Goal: Task Accomplishment & Management: Manage account settings

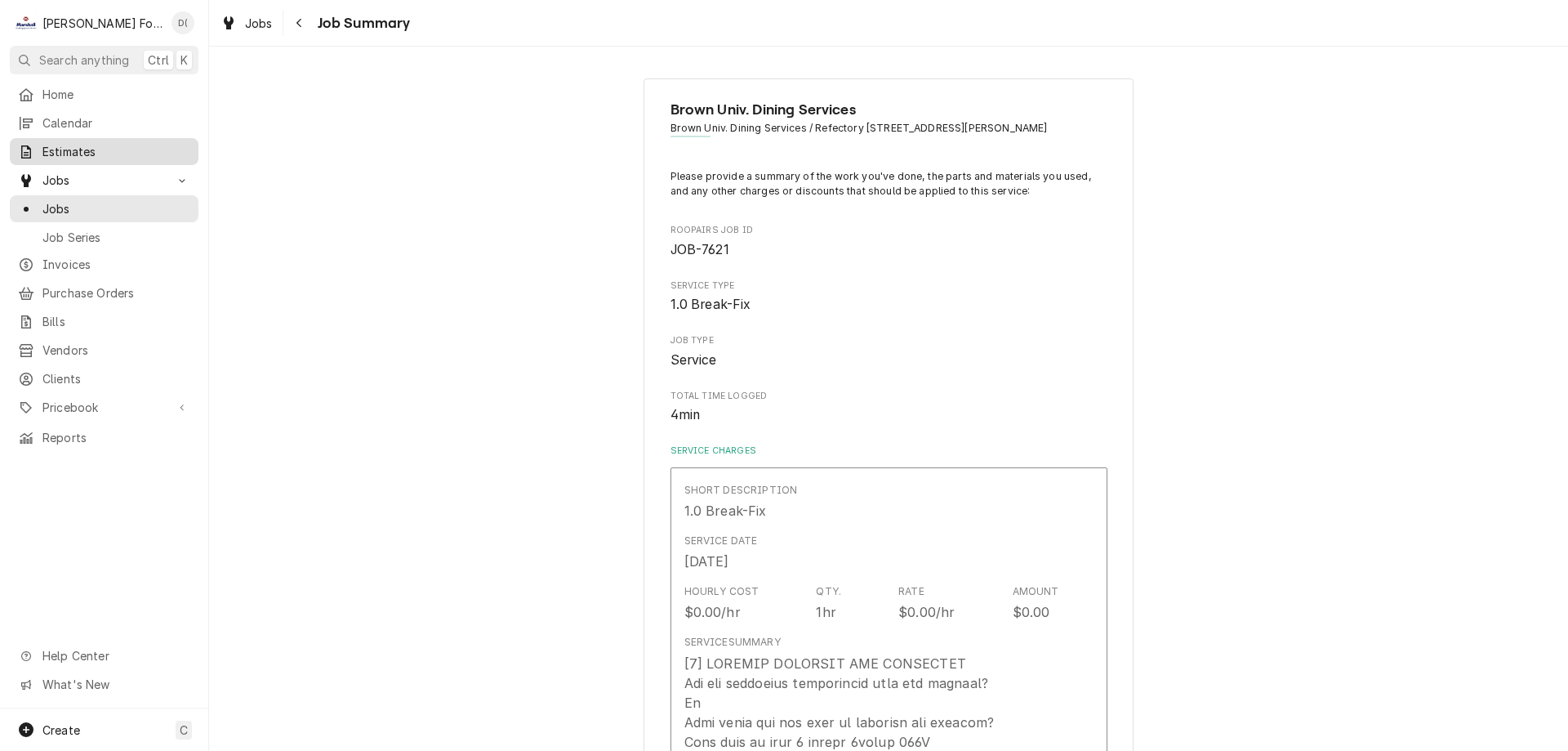
scroll to position [490, 0]
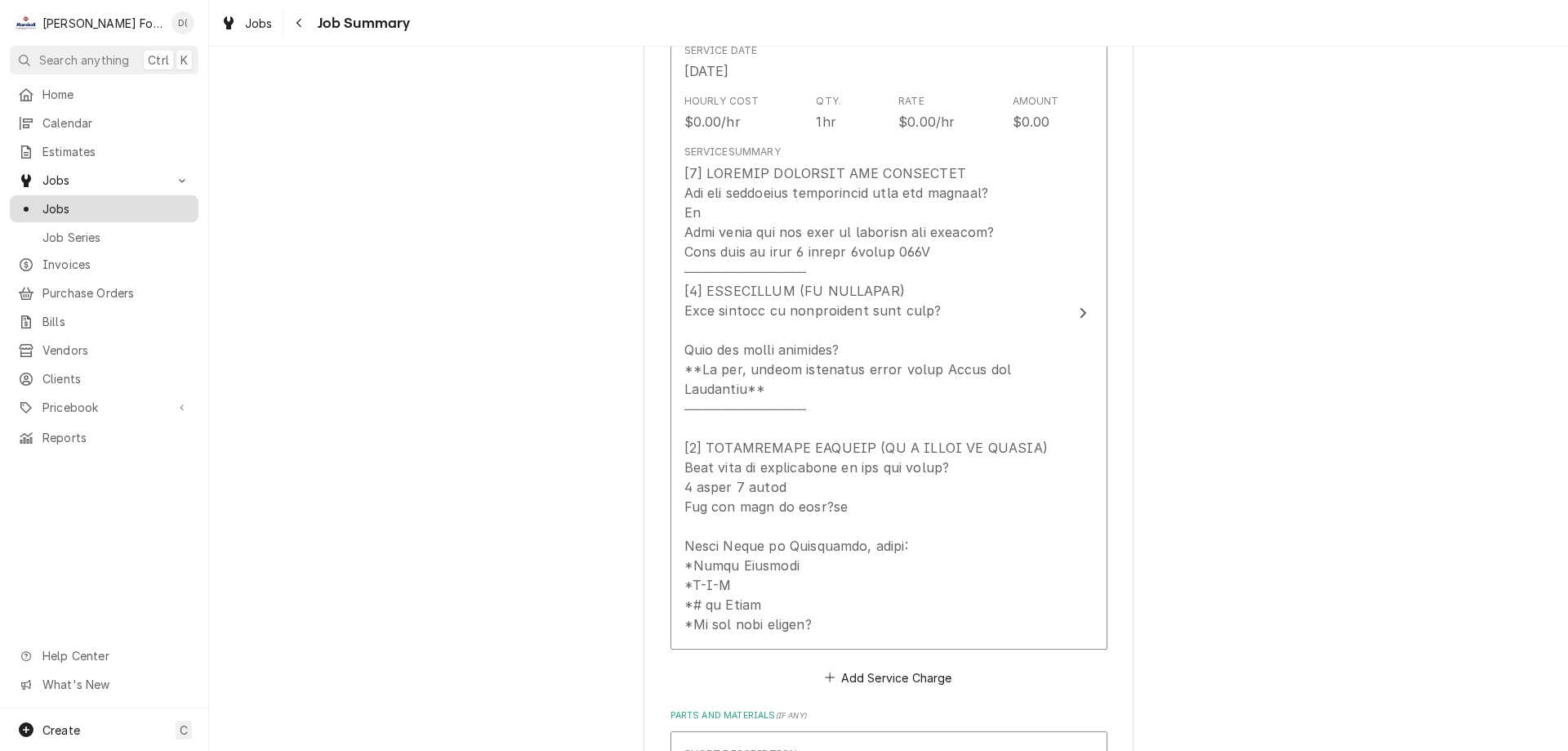
click at [107, 214] on link "Jobs" at bounding box center [104, 209] width 189 height 27
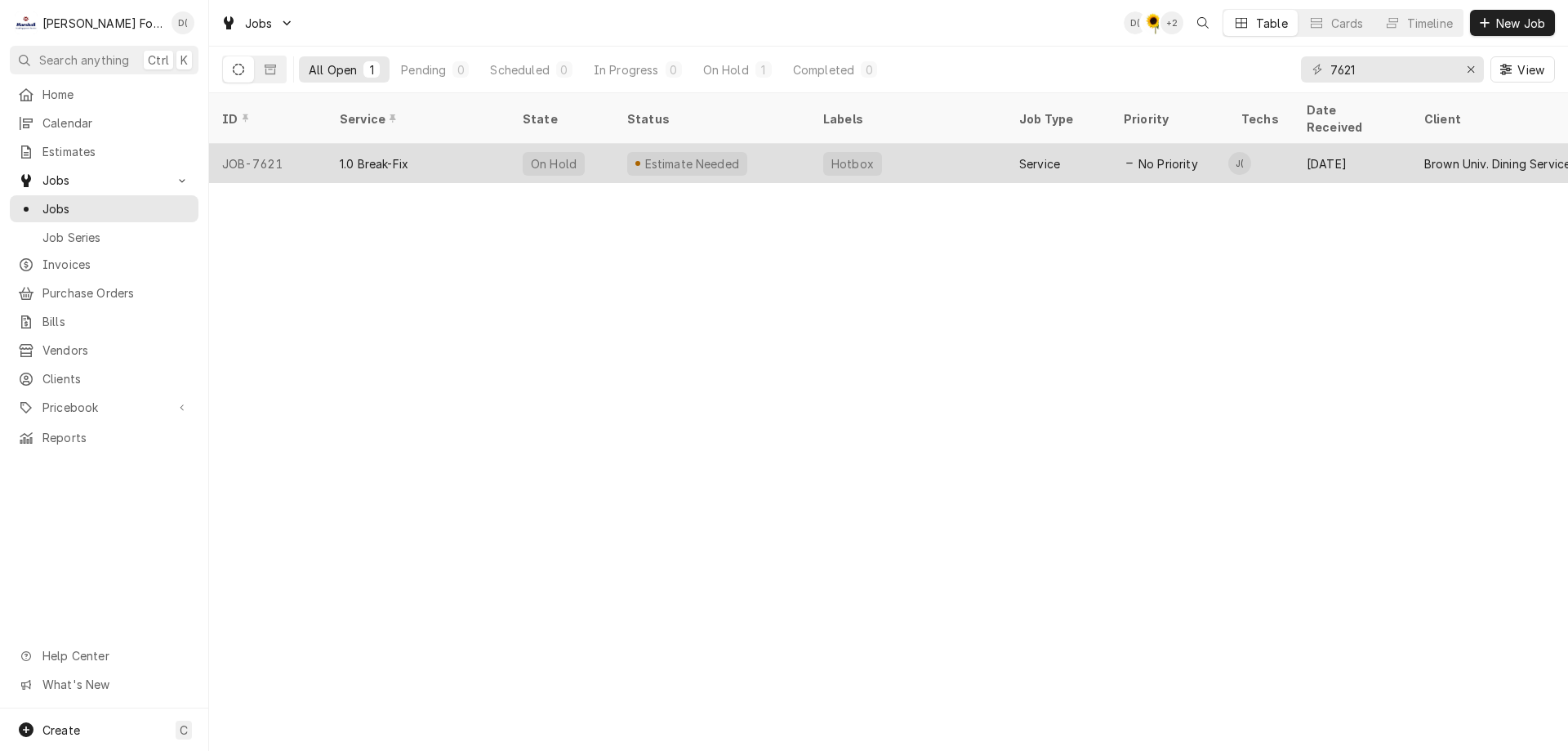
click at [883, 147] on div "Hotbox" at bounding box center [908, 163] width 196 height 39
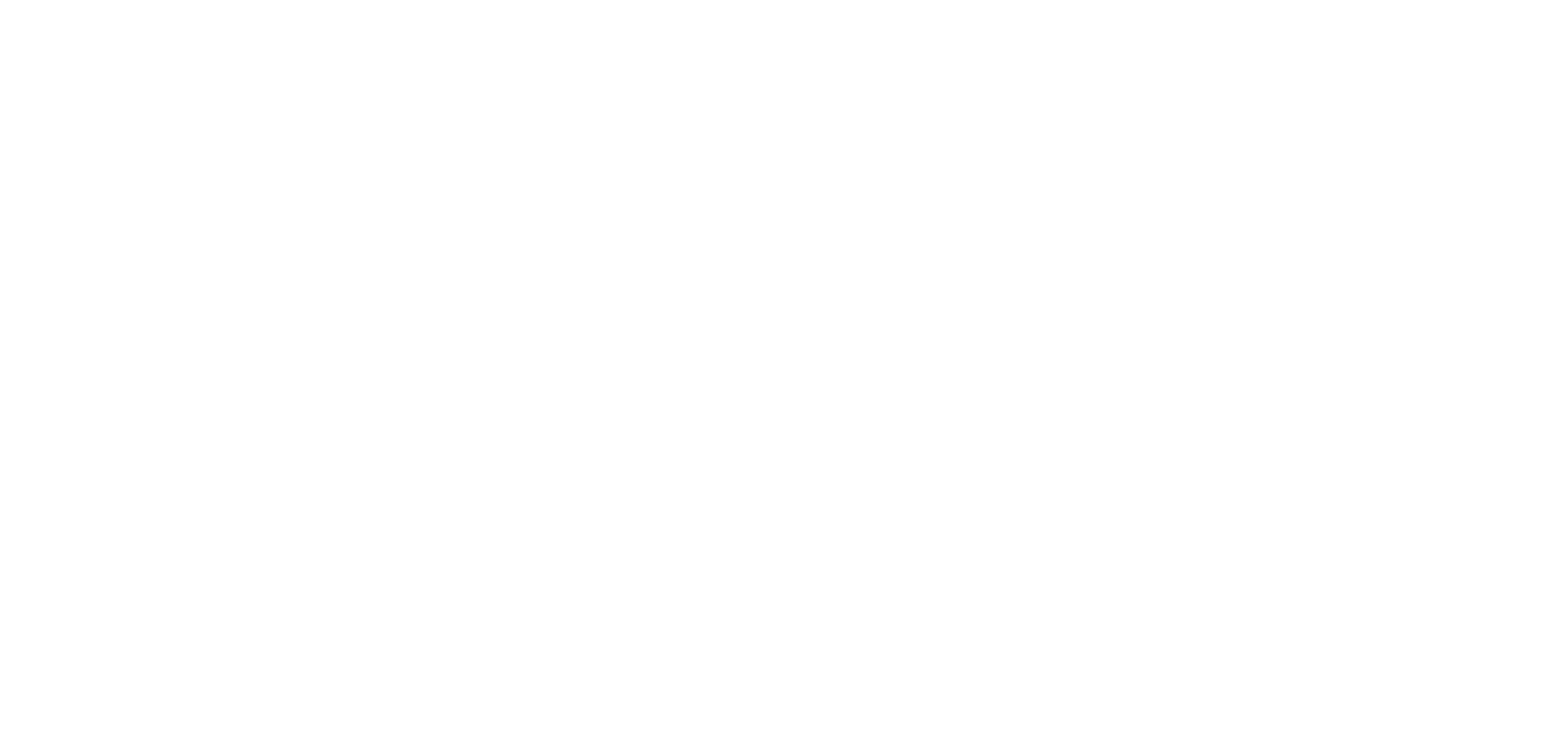
click at [754, 154] on div "Dynamic Content Wrapper" at bounding box center [784, 376] width 1568 height 751
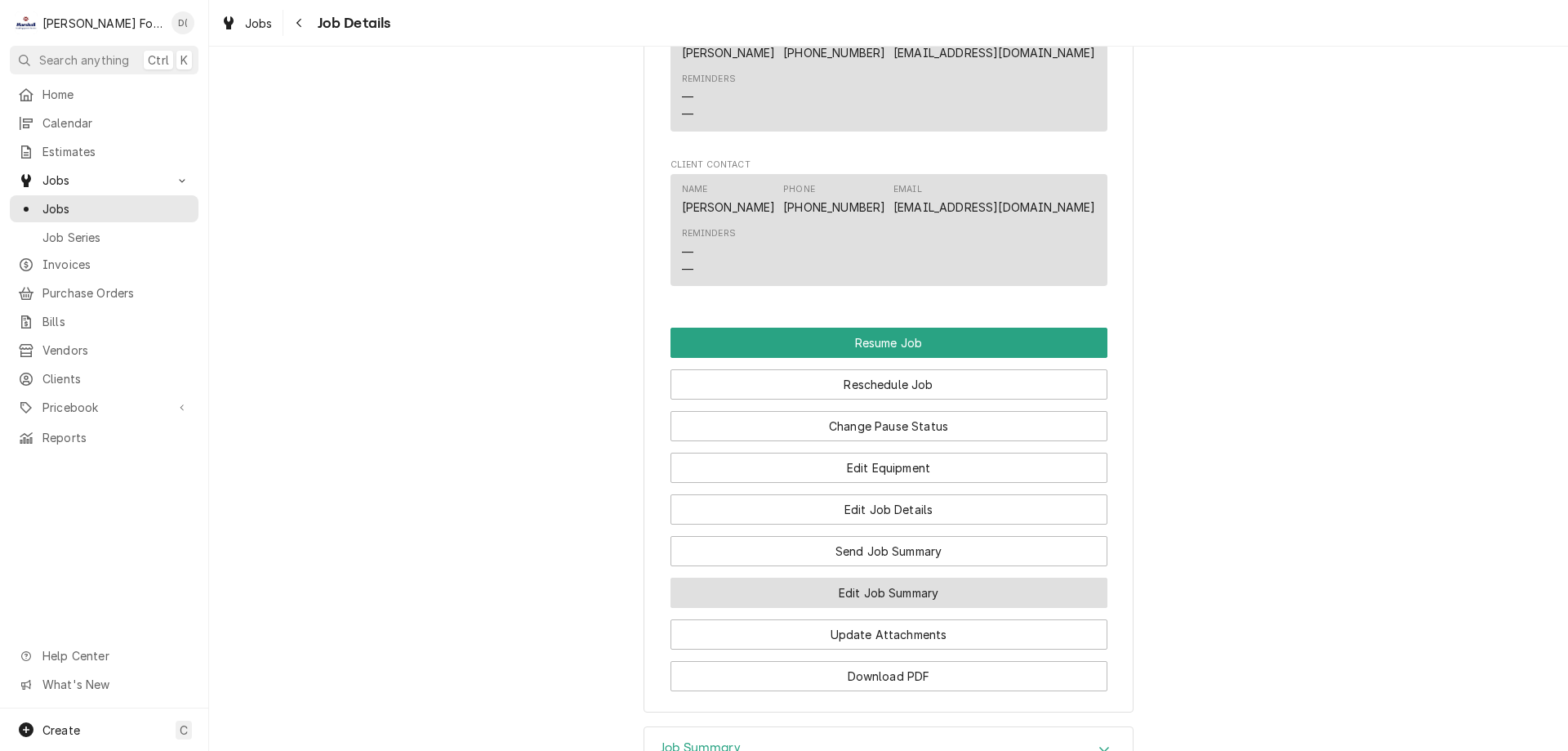
scroll to position [2124, 0]
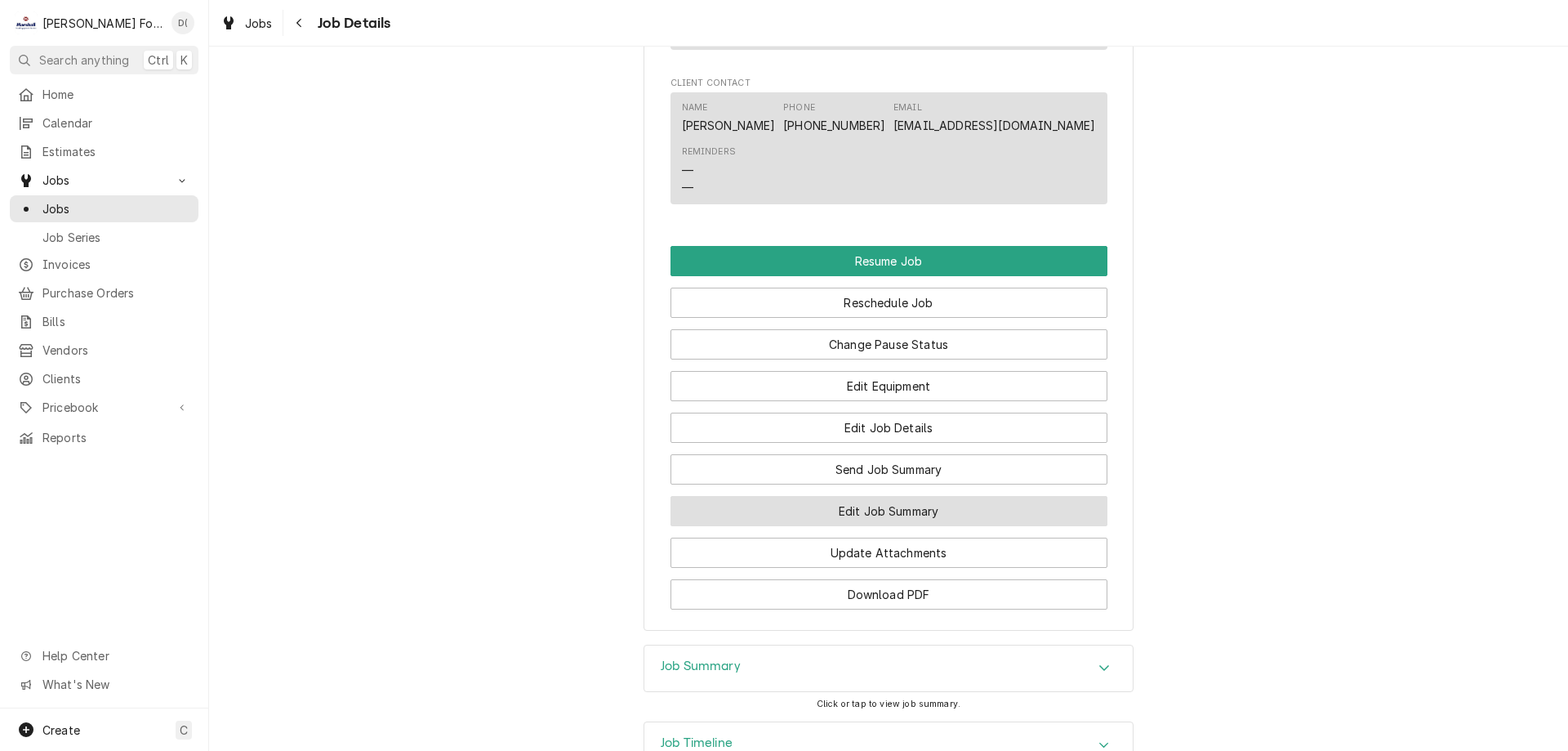
click at [827, 519] on button "Edit Job Summary" at bounding box center [889, 511] width 437 height 30
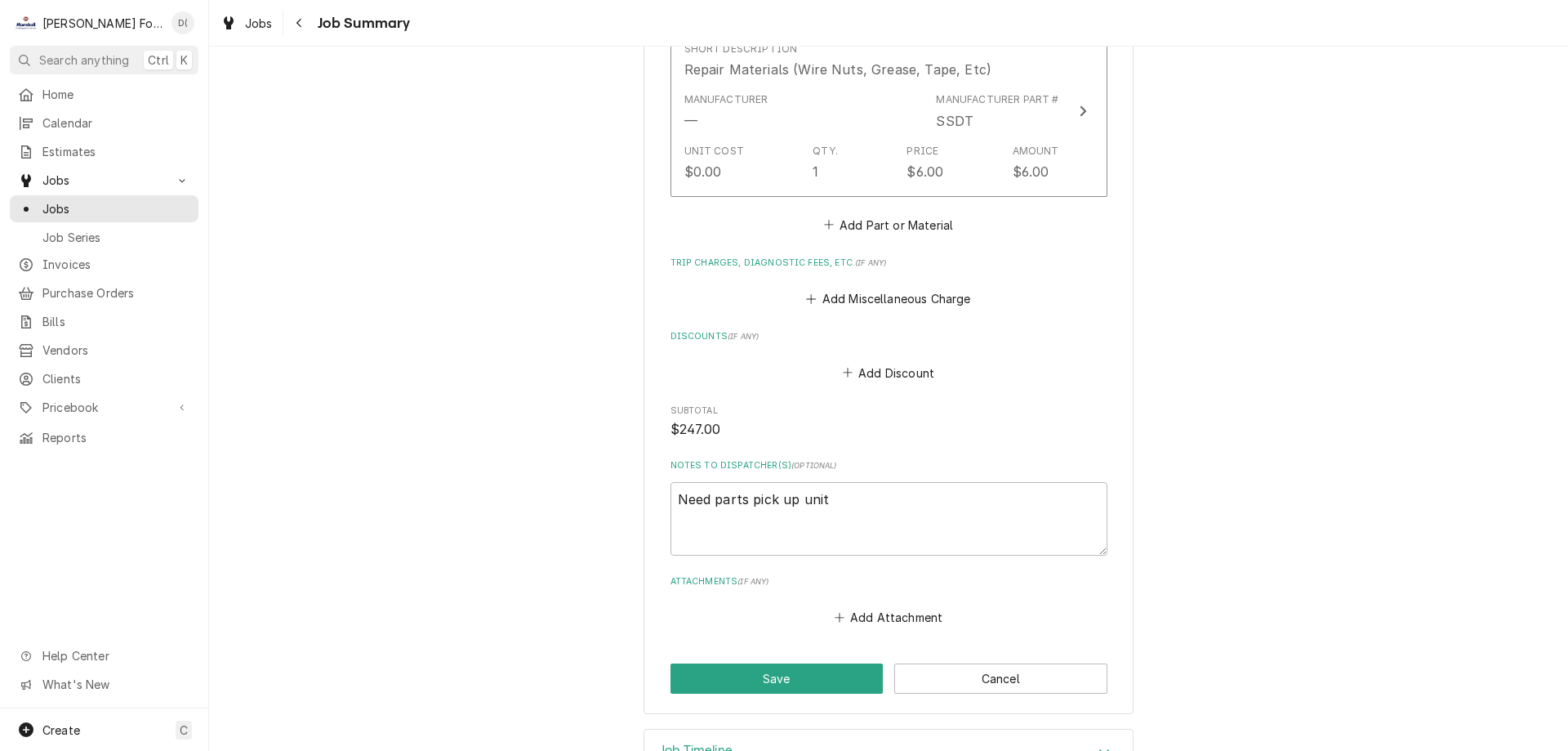
scroll to position [1588, 0]
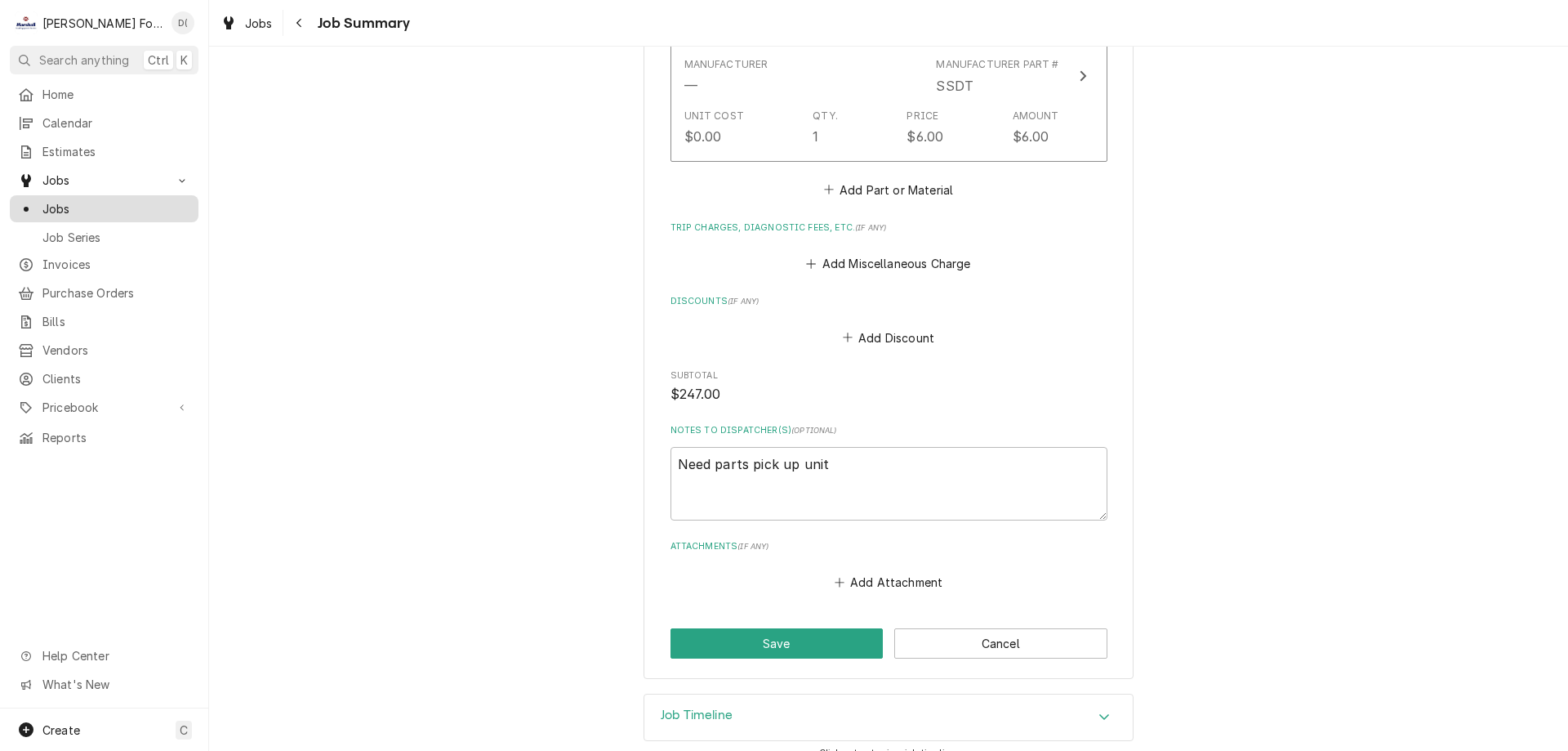
click at [125, 204] on span "Jobs" at bounding box center [116, 208] width 148 height 17
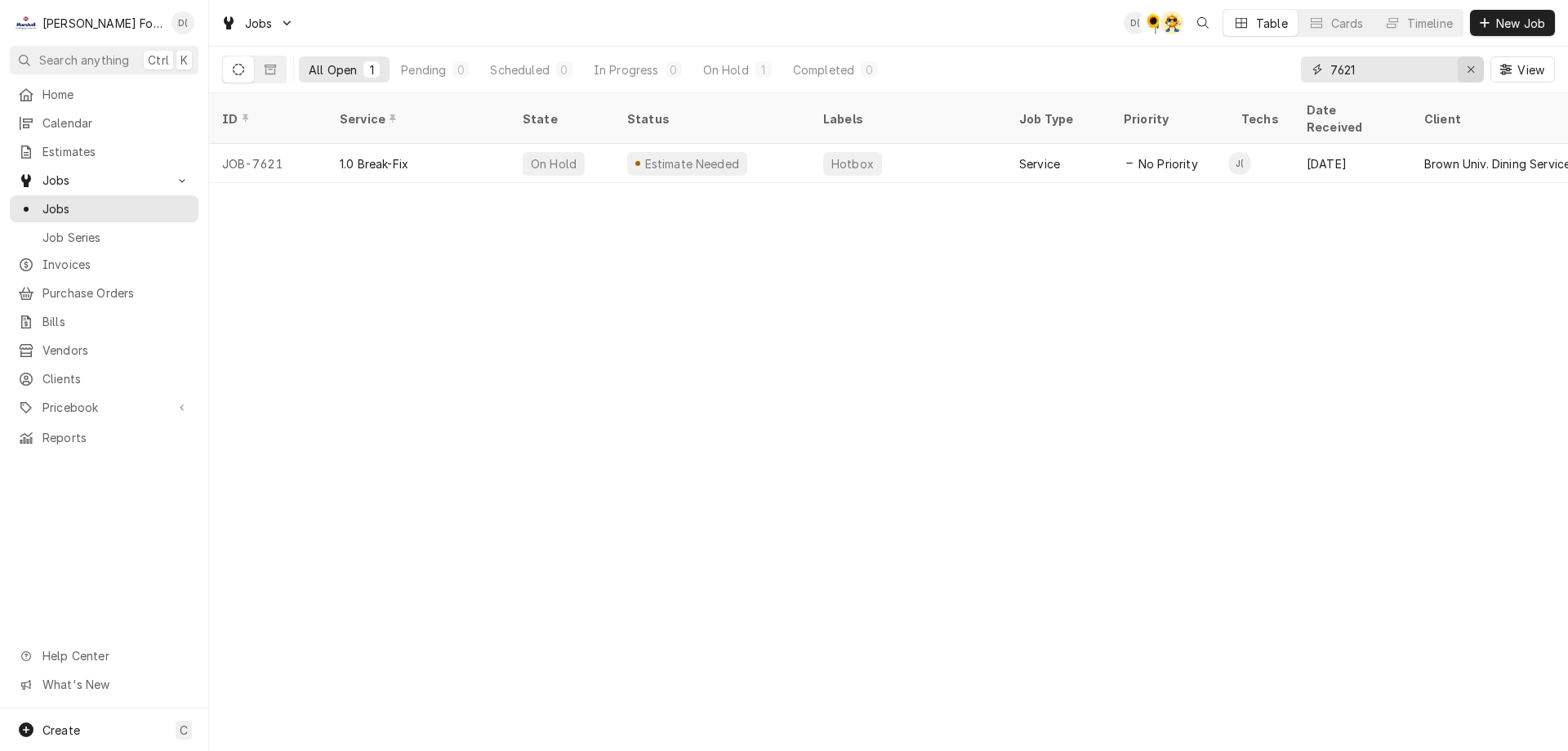
click at [1468, 68] on icon "Erase input" at bounding box center [1470, 69] width 6 height 6
click at [1441, 71] on input "Dynamic Content Wrapper" at bounding box center [1407, 70] width 153 height 26
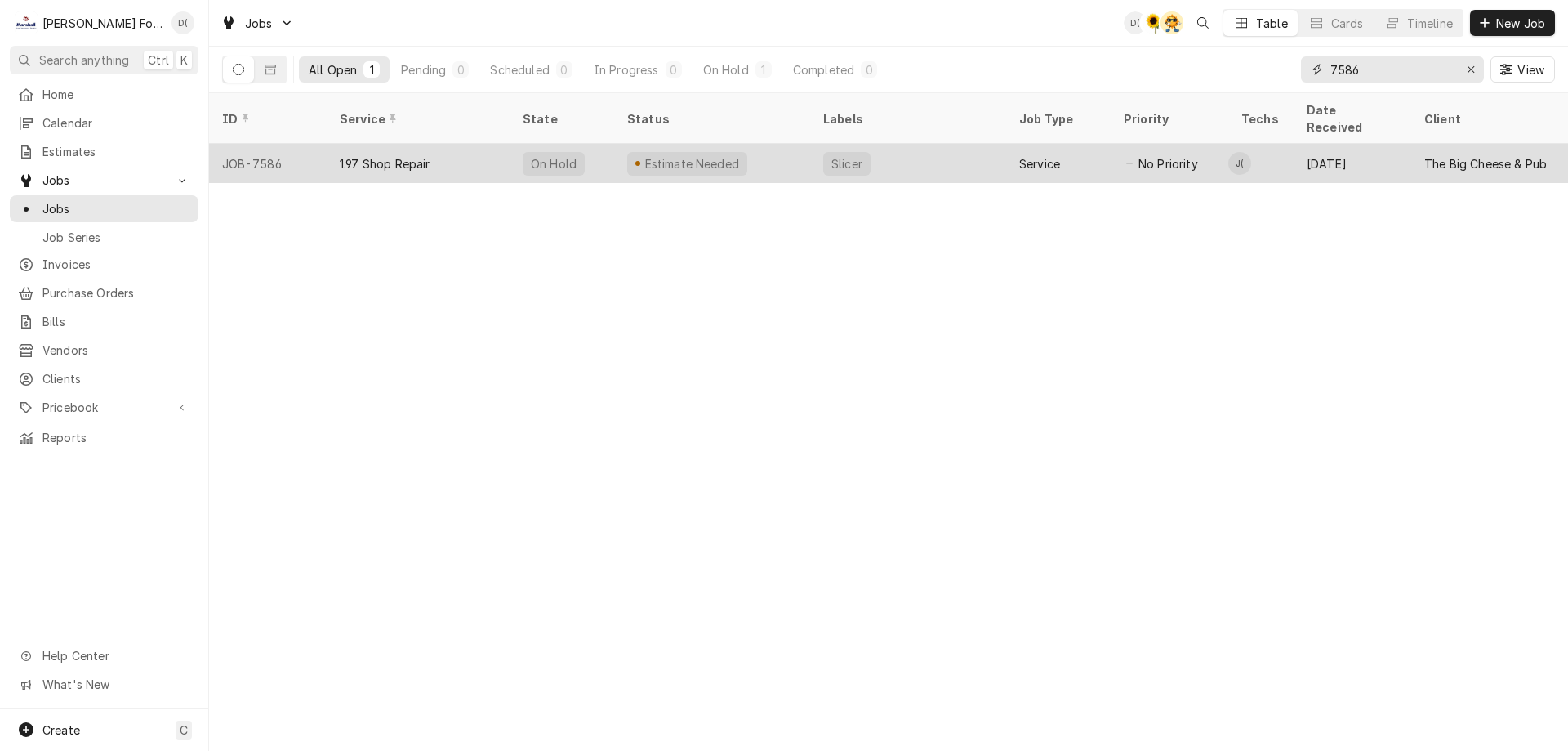
type input "7586"
click at [936, 144] on div "Slicer" at bounding box center [908, 163] width 196 height 39
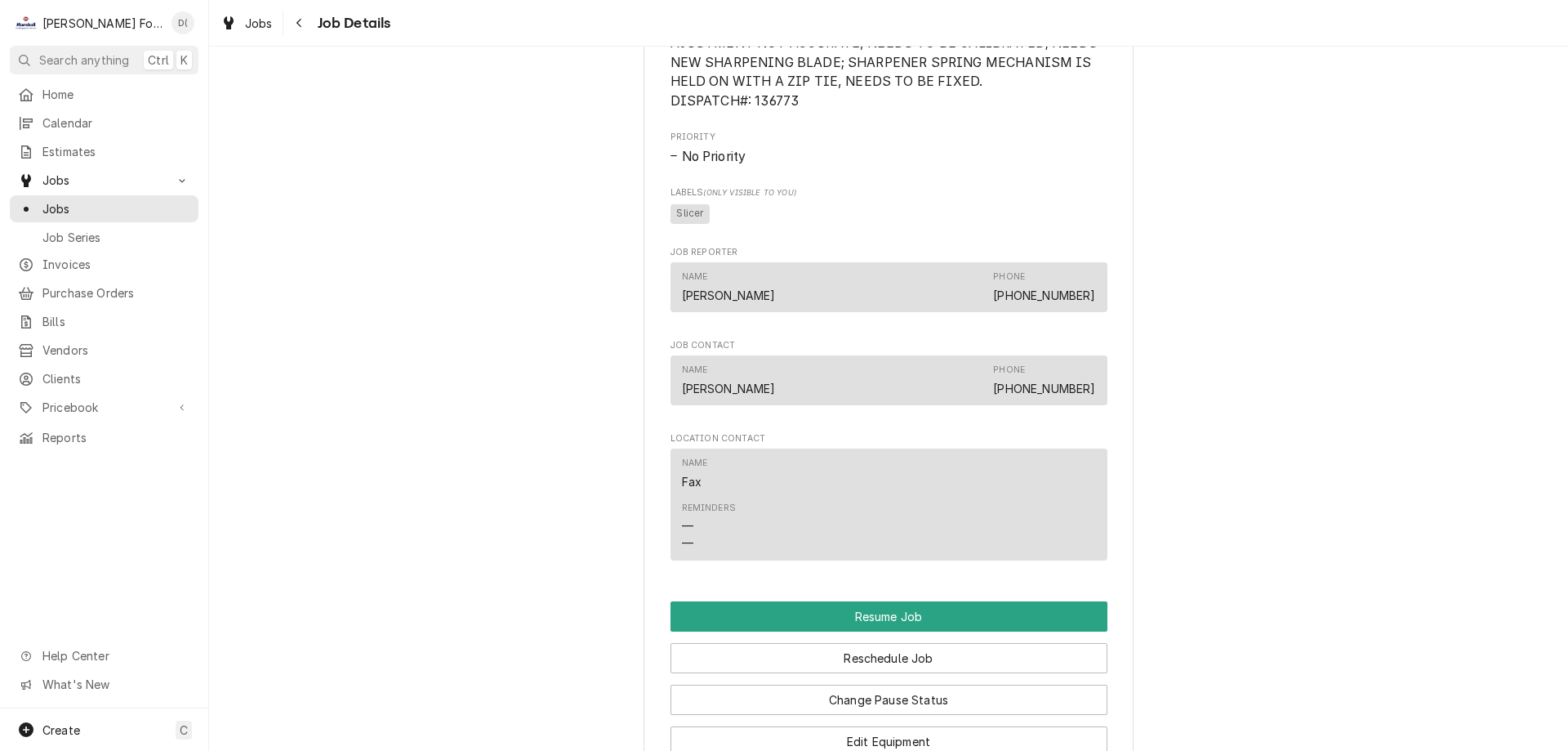
scroll to position [1552, 0]
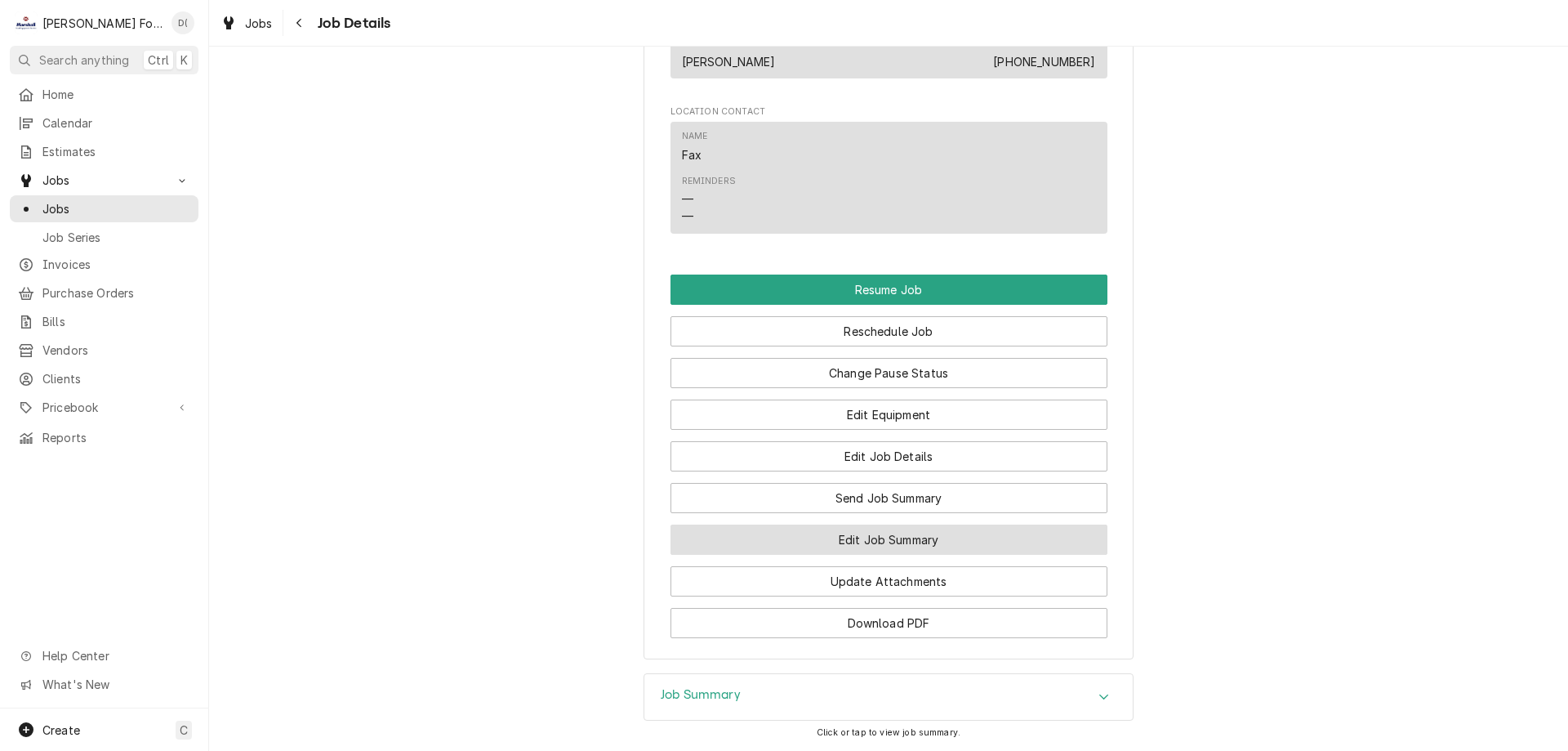
click at [850, 554] on button "Edit Job Summary" at bounding box center [889, 539] width 437 height 30
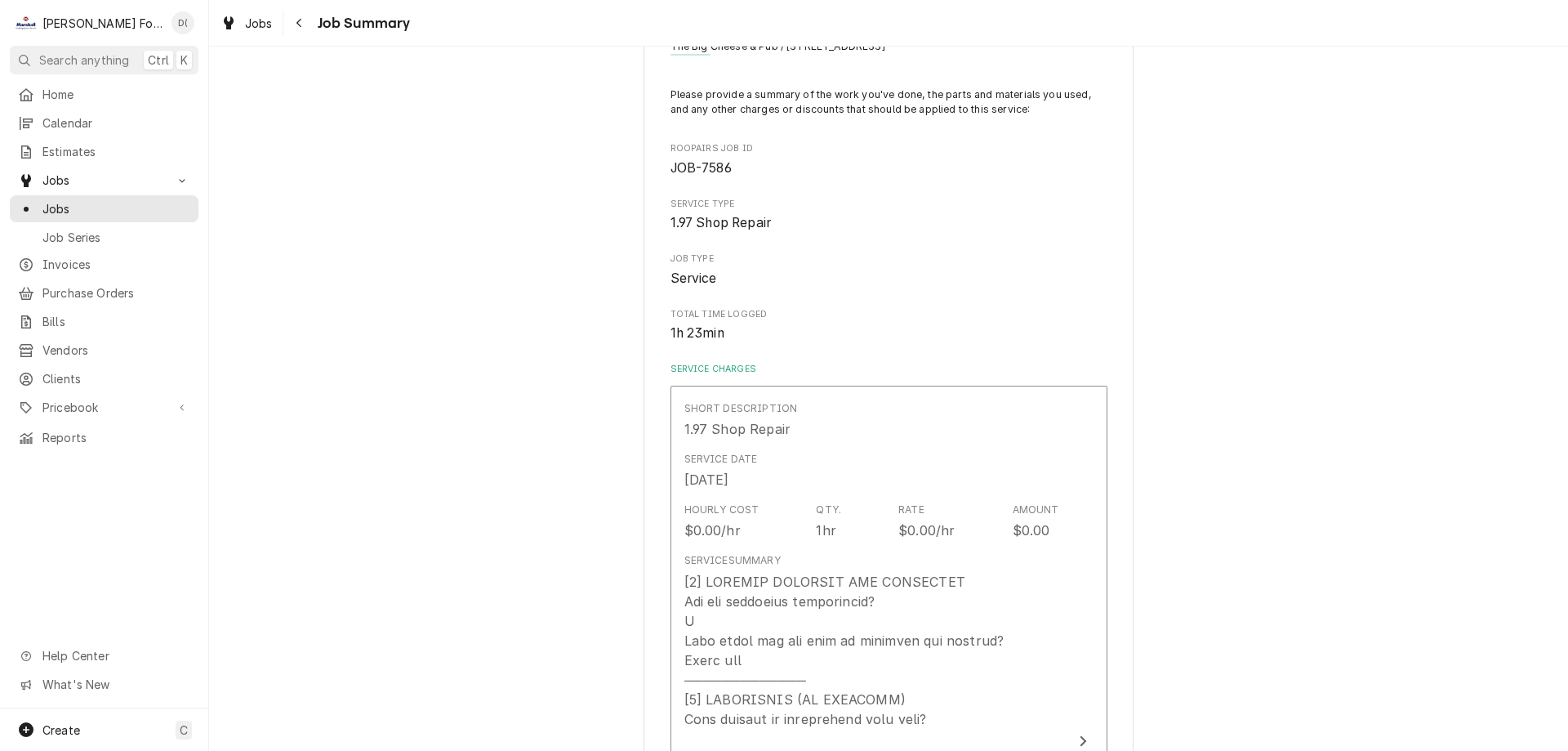
scroll to position [327, 0]
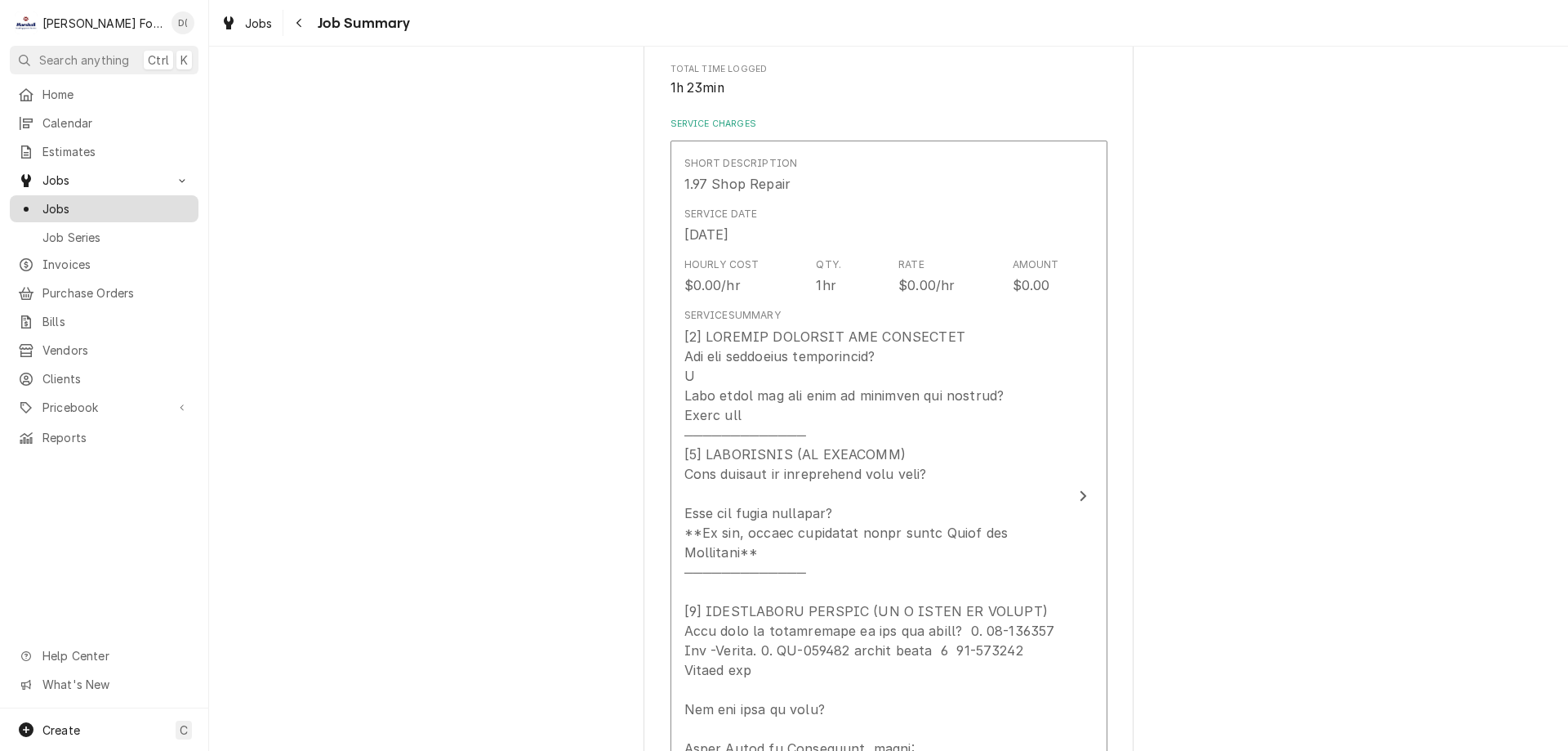
click at [118, 207] on span "Jobs" at bounding box center [116, 208] width 148 height 17
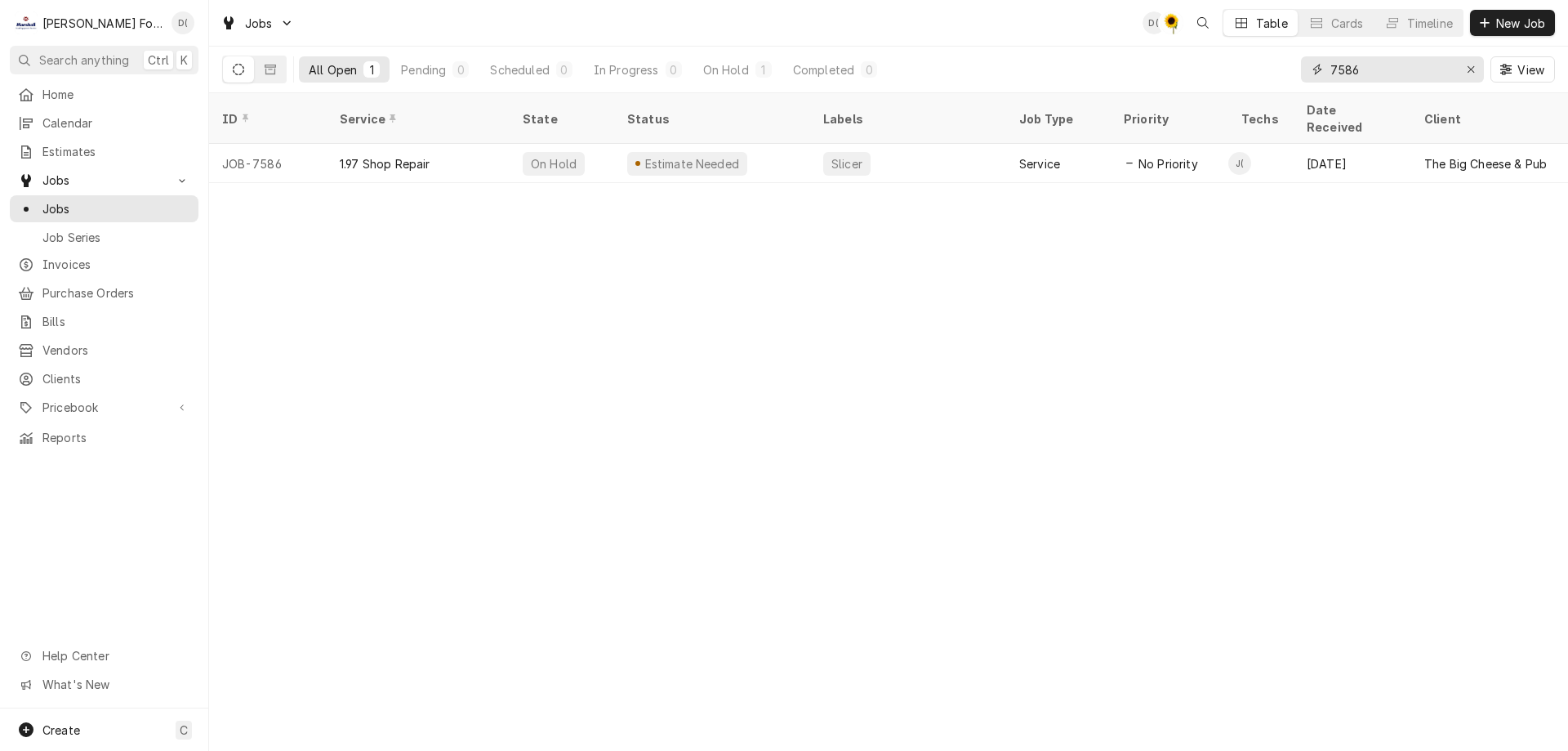
click at [1372, 66] on input "7586" at bounding box center [1391, 70] width 122 height 26
type input "7"
type input "6"
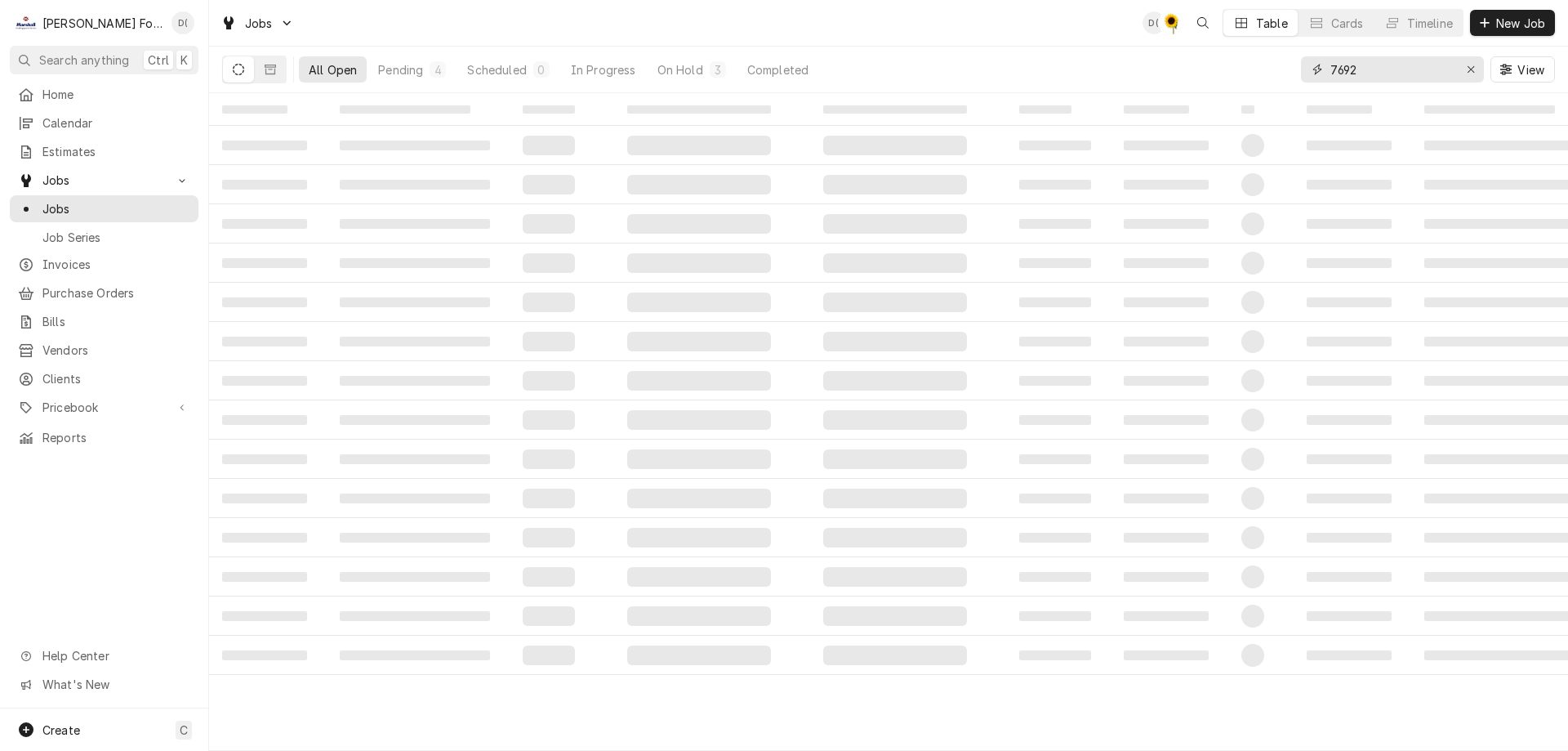
type input "7692"
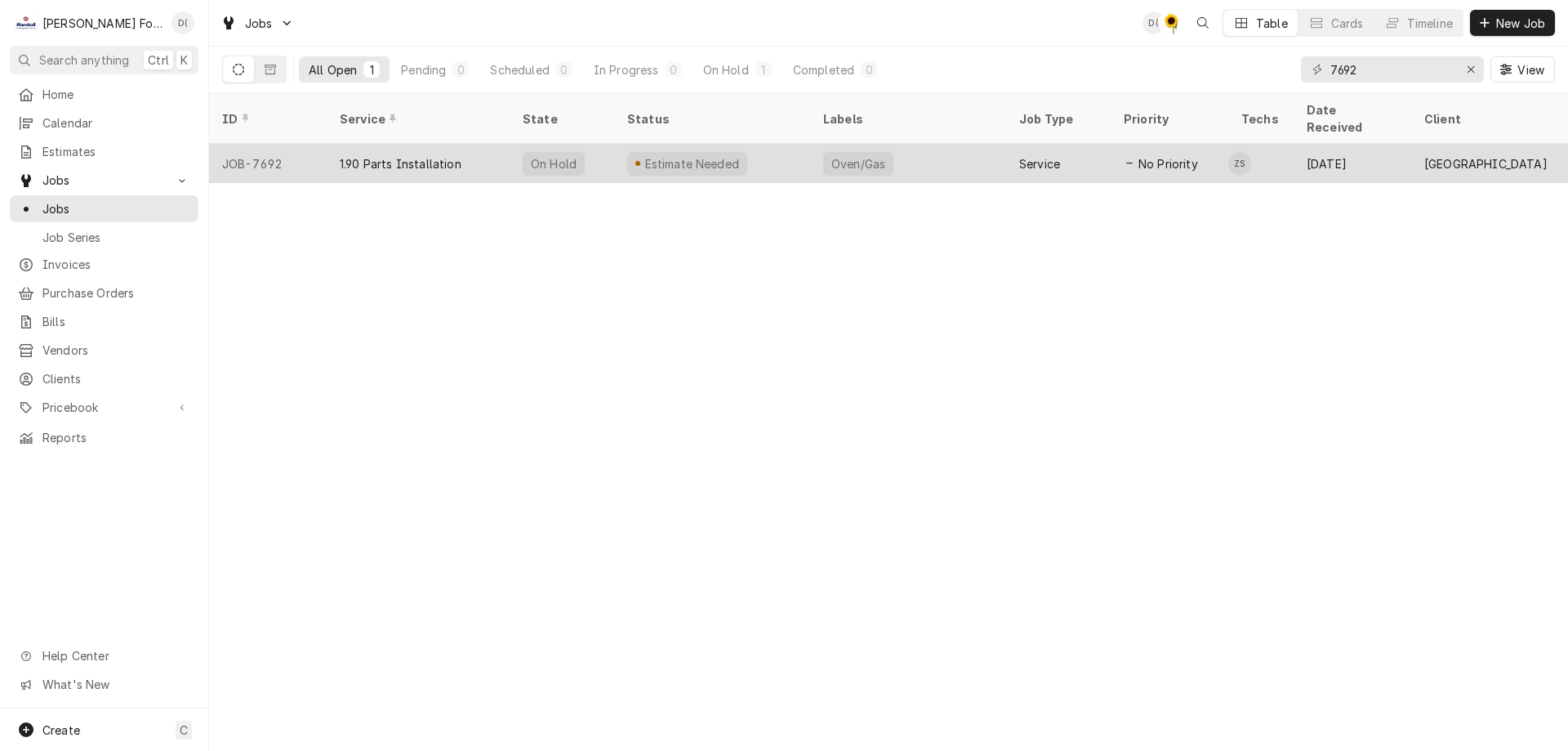
click at [803, 151] on div "Estimate Needed" at bounding box center [712, 163] width 196 height 39
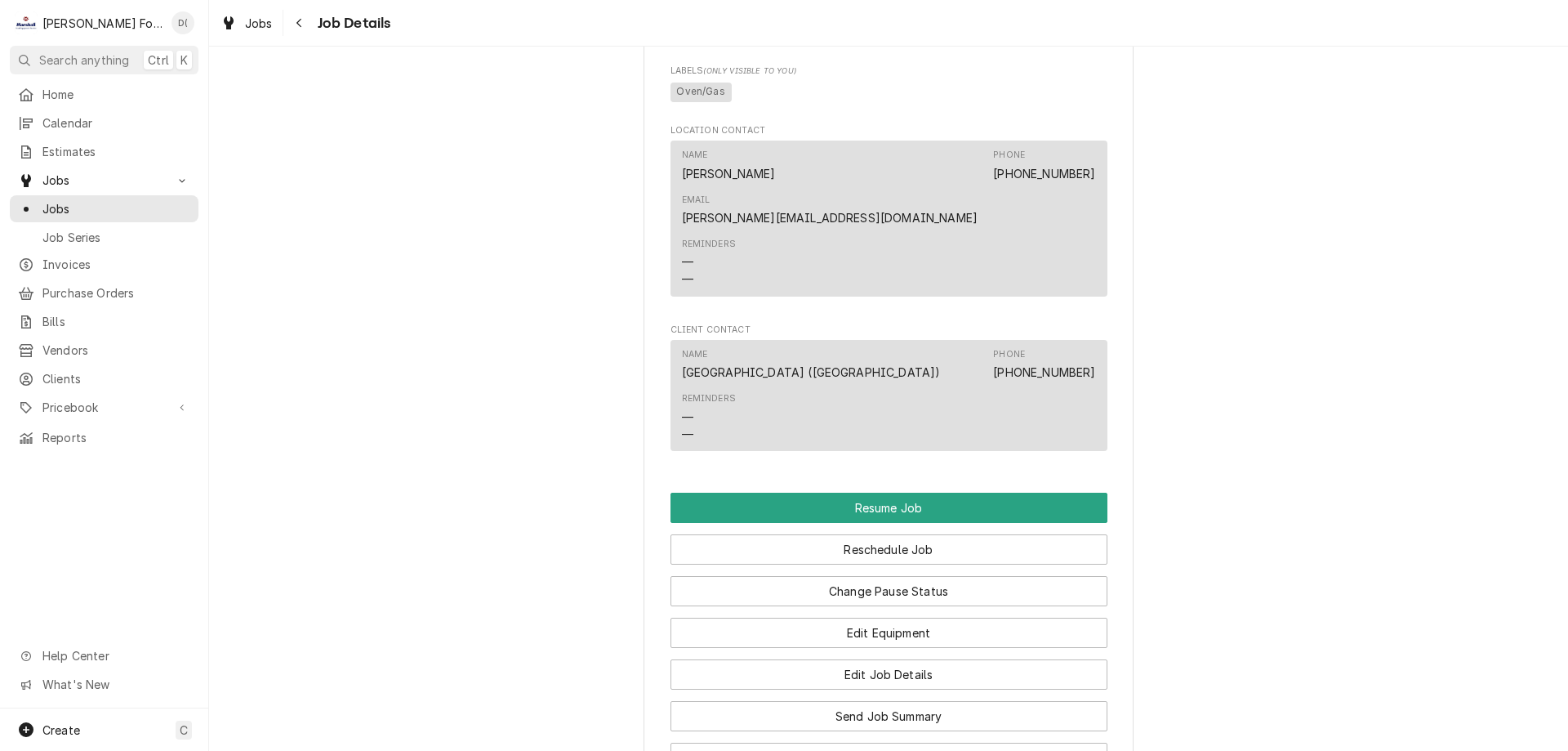
scroll to position [3922, 0]
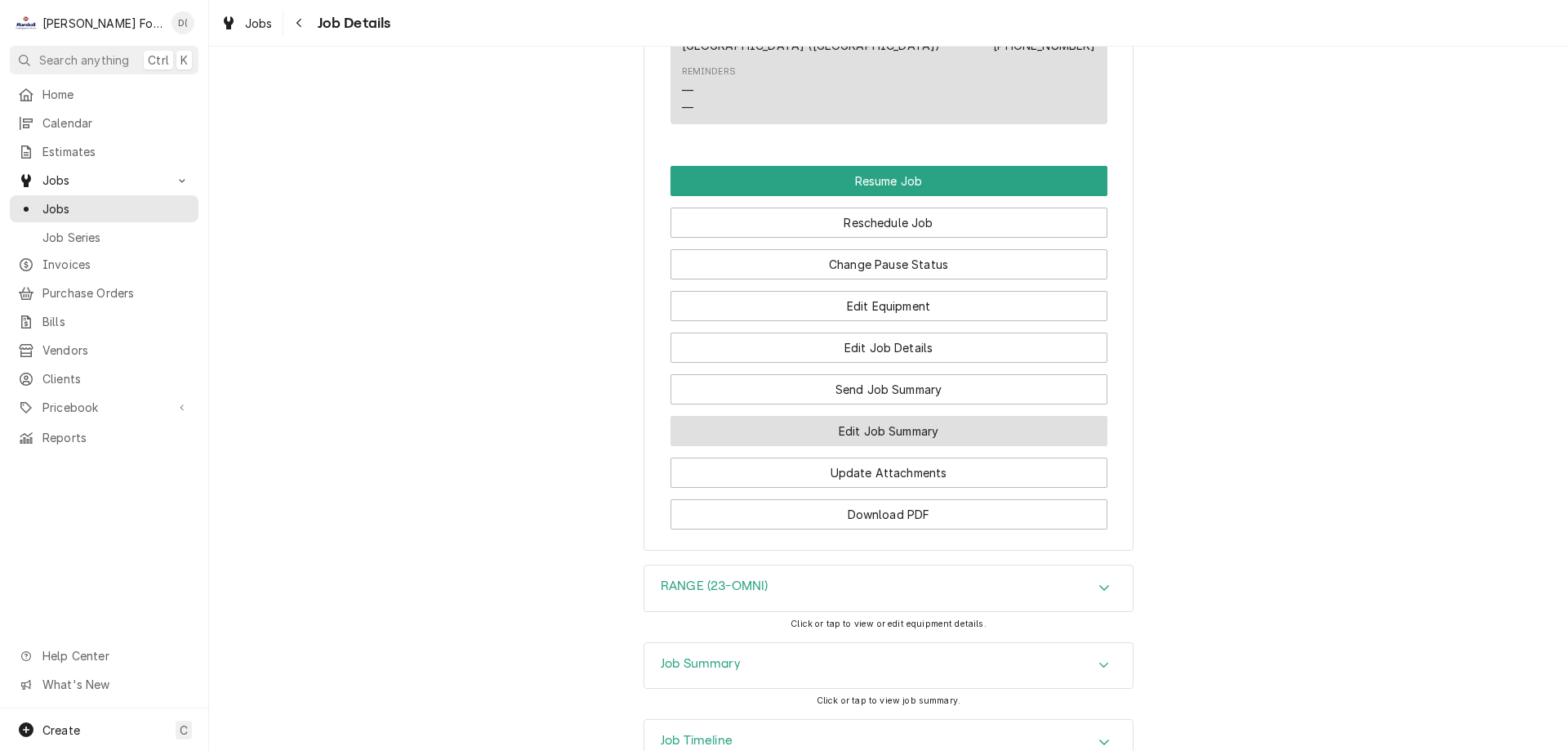
click at [812, 416] on button "Edit Job Summary" at bounding box center [889, 431] width 437 height 30
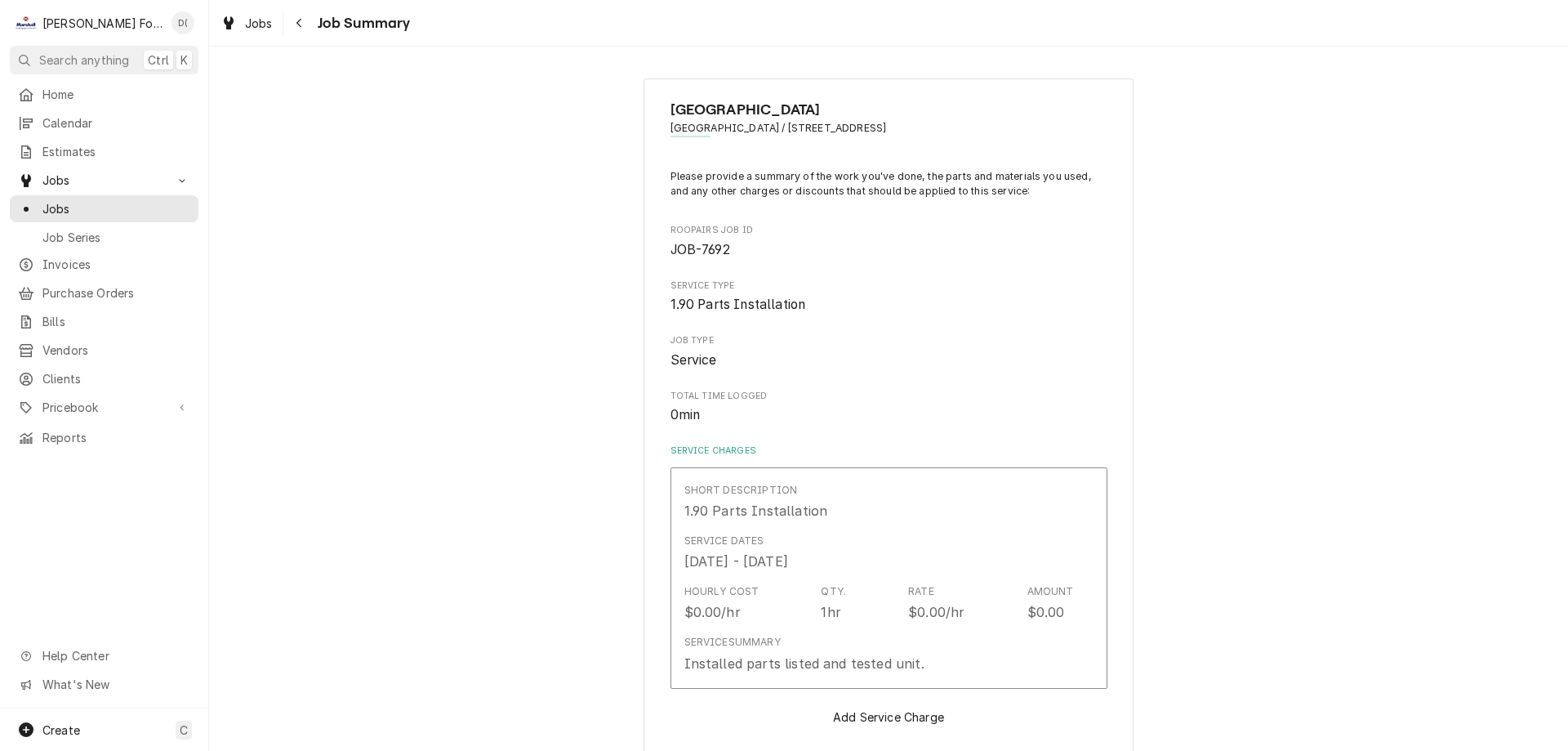
type textarea "x"
click at [112, 203] on span "Jobs" at bounding box center [116, 208] width 148 height 17
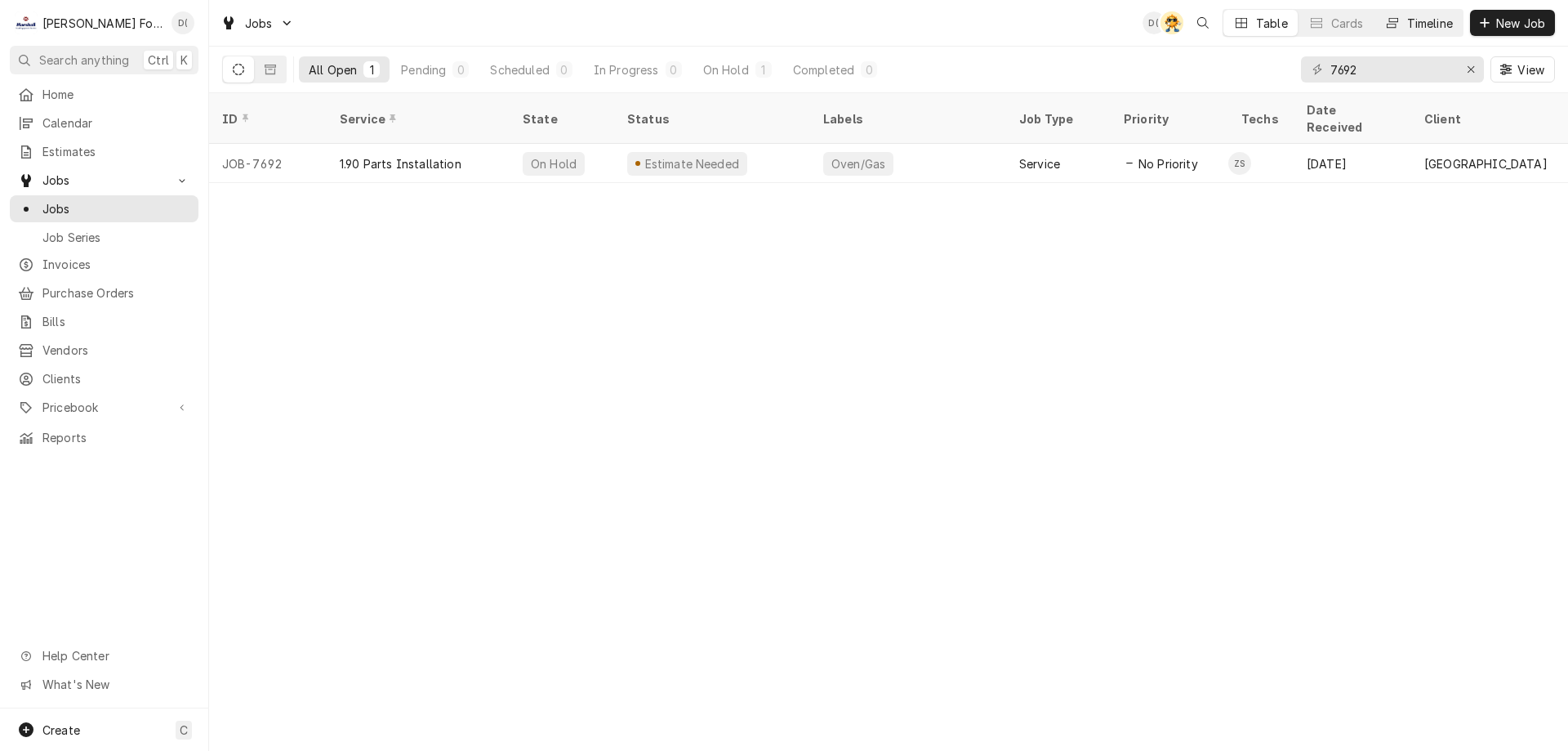
click at [1416, 27] on div "Timeline" at bounding box center [1430, 23] width 46 height 17
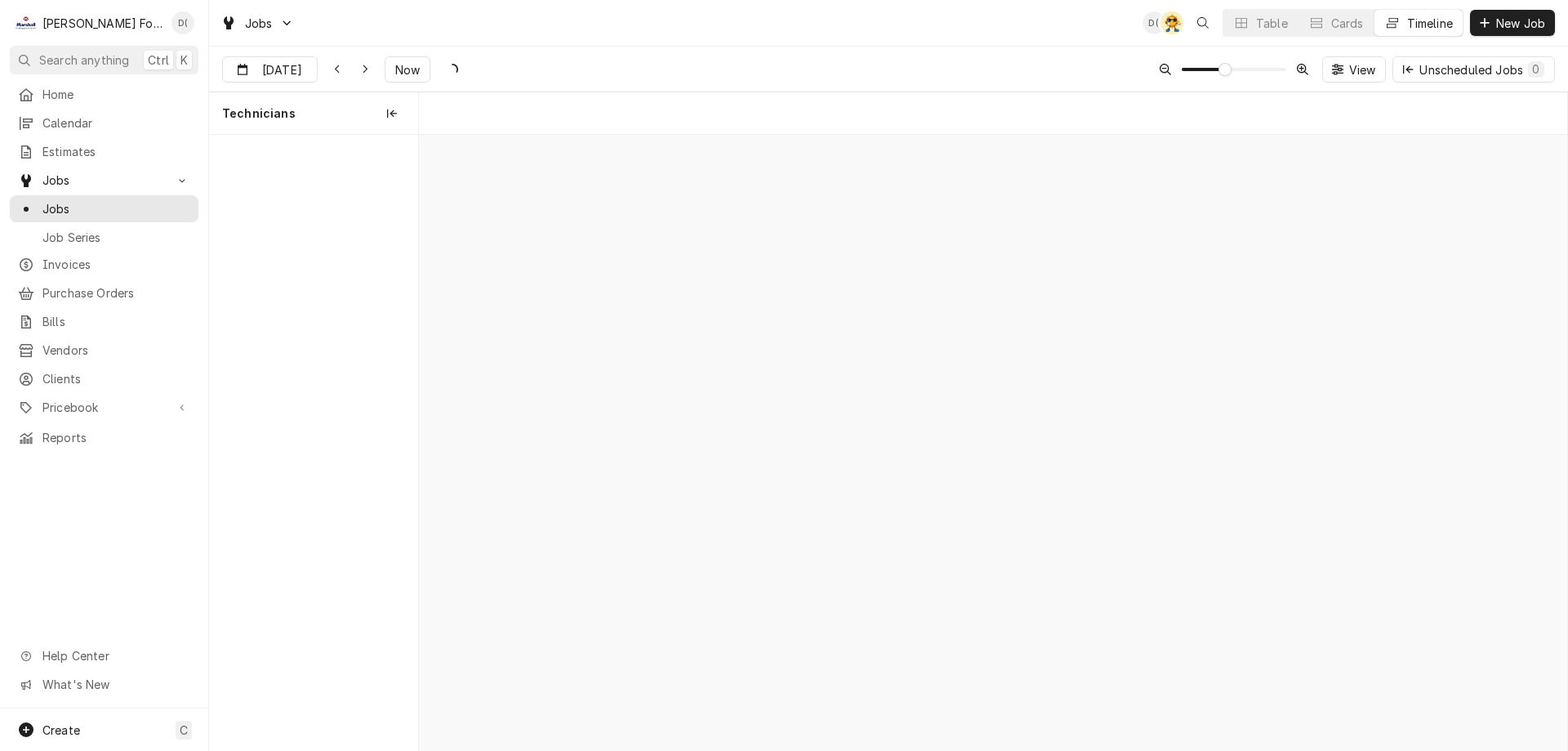
scroll to position [0, 22769]
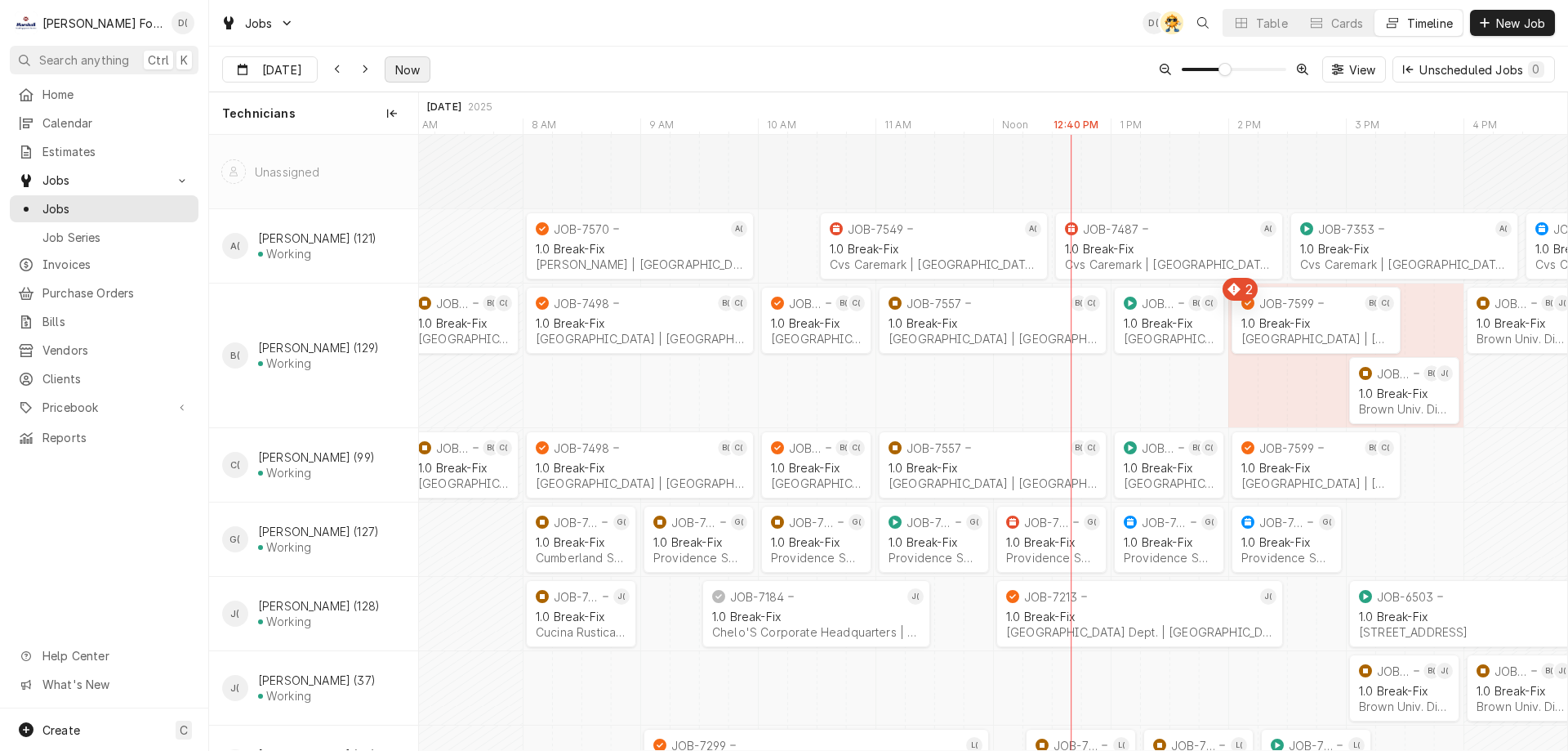
click at [397, 74] on span "Now" at bounding box center [407, 70] width 31 height 17
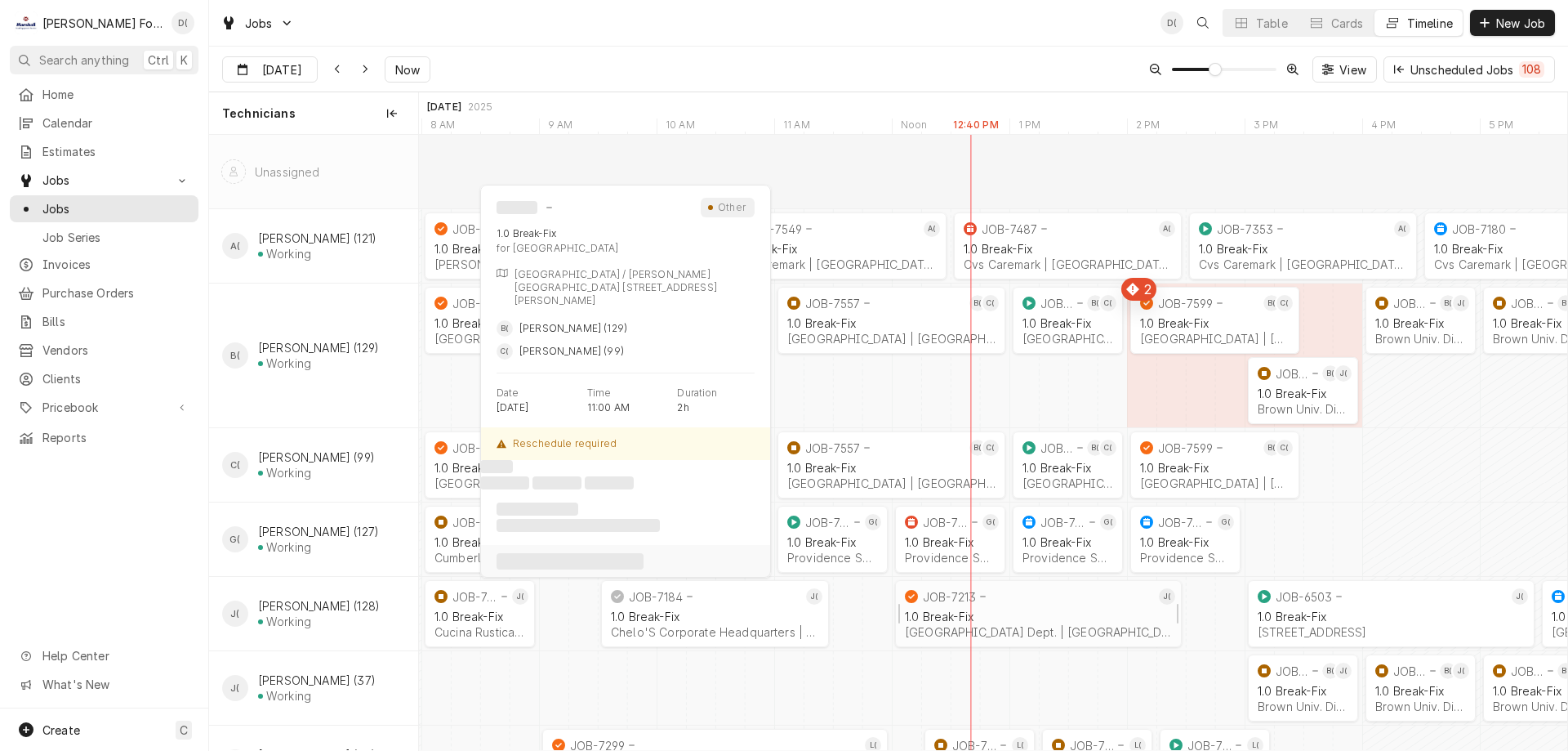
scroll to position [215, 0]
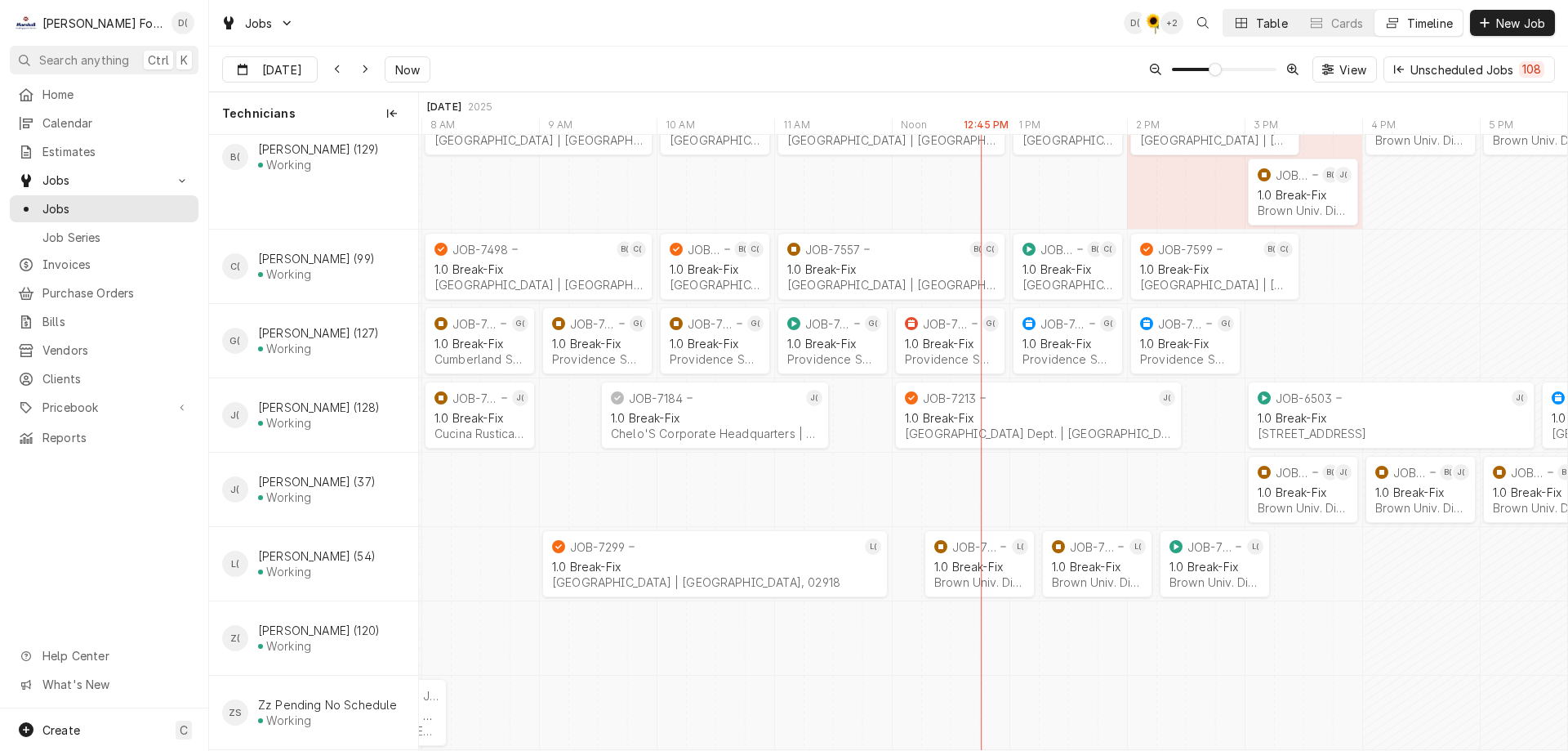
click at [1250, 32] on button "Table" at bounding box center [1261, 23] width 74 height 26
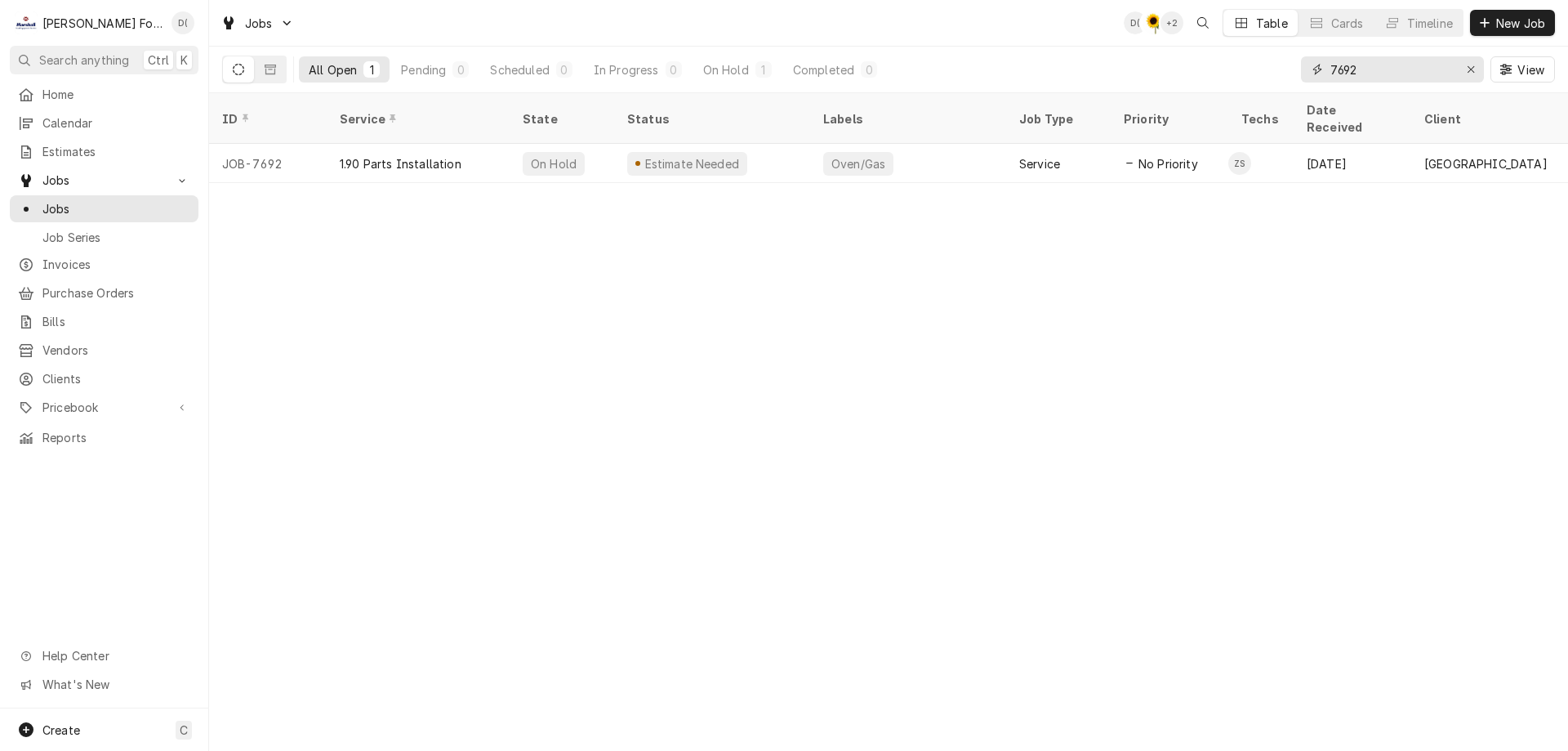
click at [1365, 70] on input "7692" at bounding box center [1391, 70] width 122 height 26
click at [1464, 67] on div "Erase input" at bounding box center [1470, 70] width 17 height 17
click at [1453, 65] on input "Dynamic Content Wrapper" at bounding box center [1407, 70] width 153 height 26
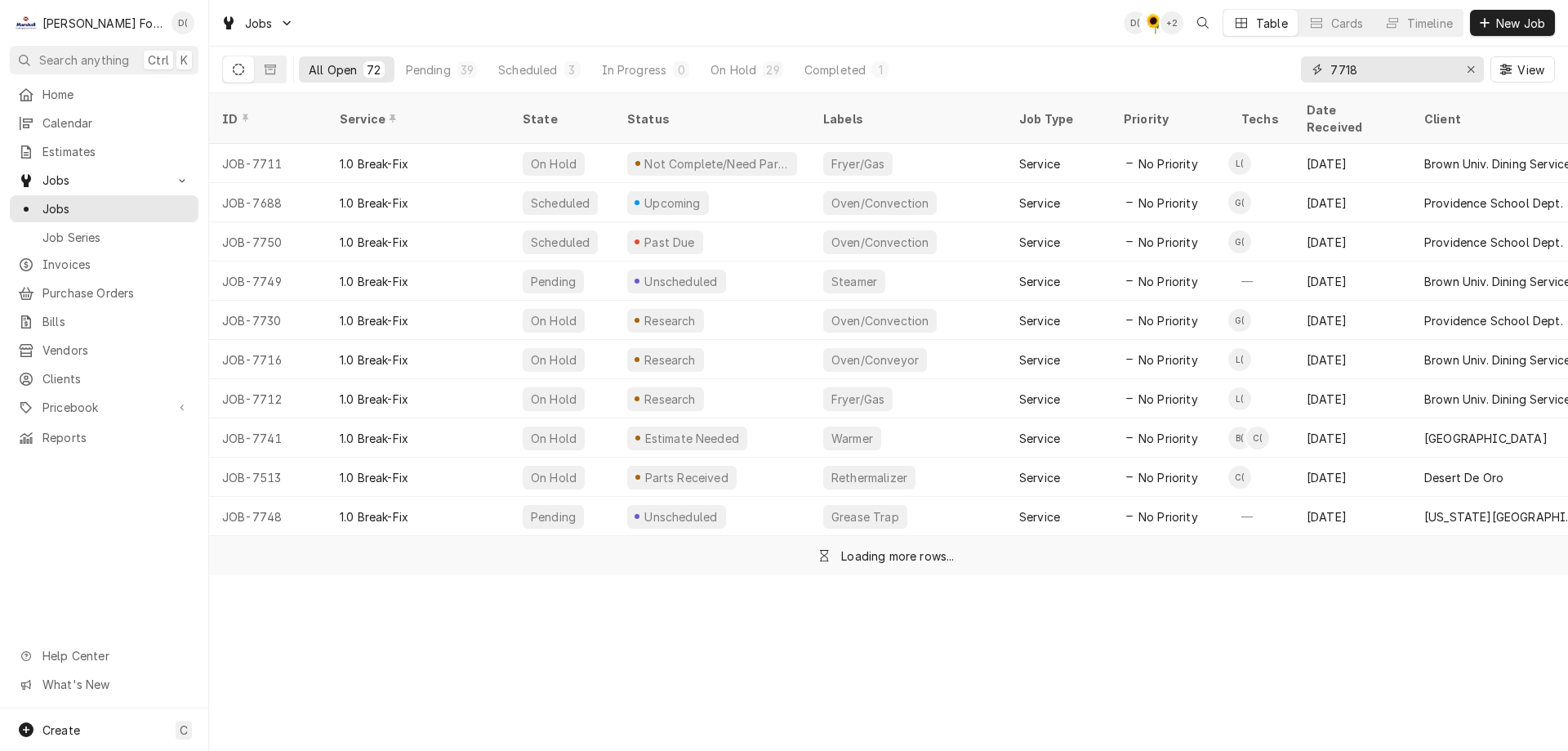
type input "7718"
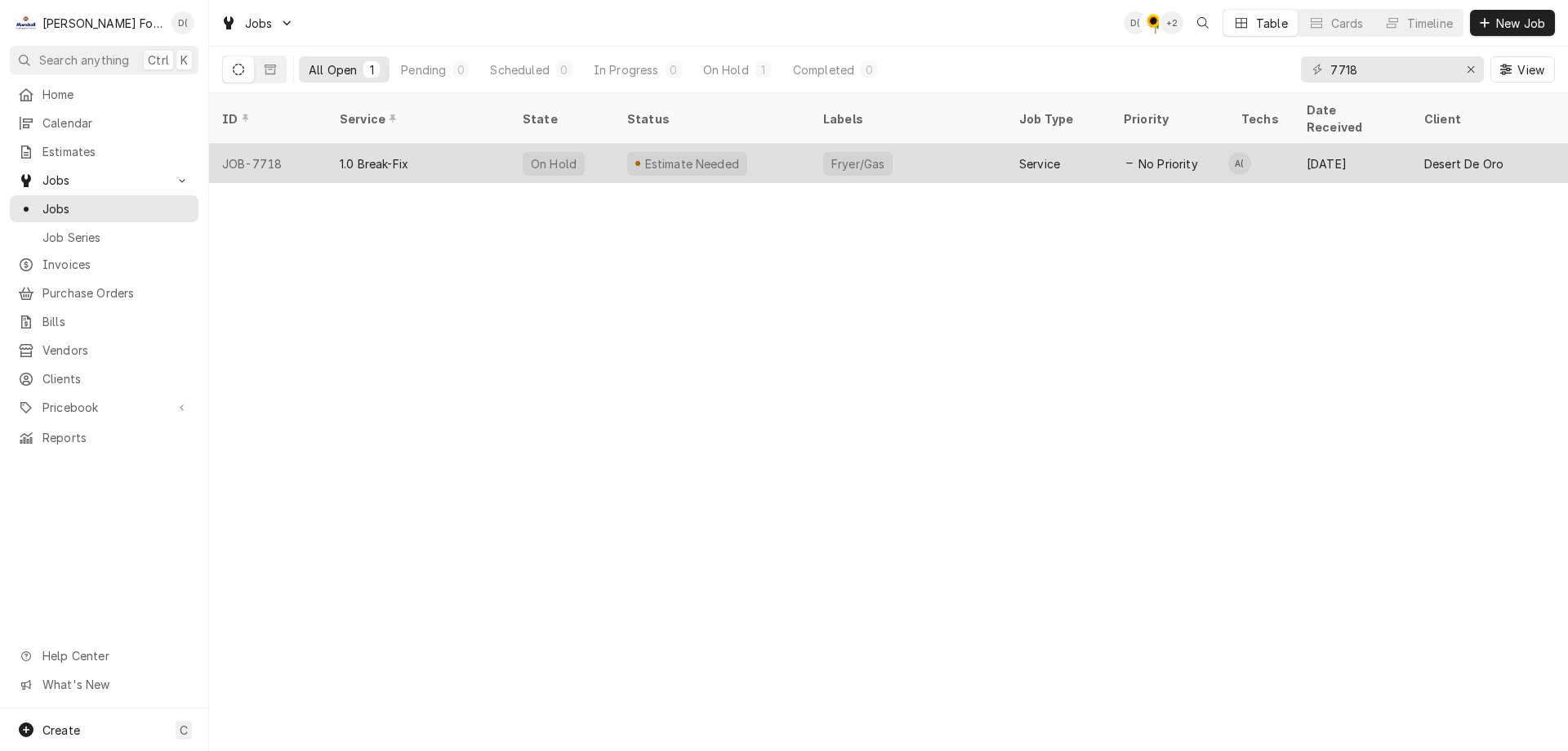
click at [772, 152] on div "Estimate Needed" at bounding box center [712, 163] width 196 height 39
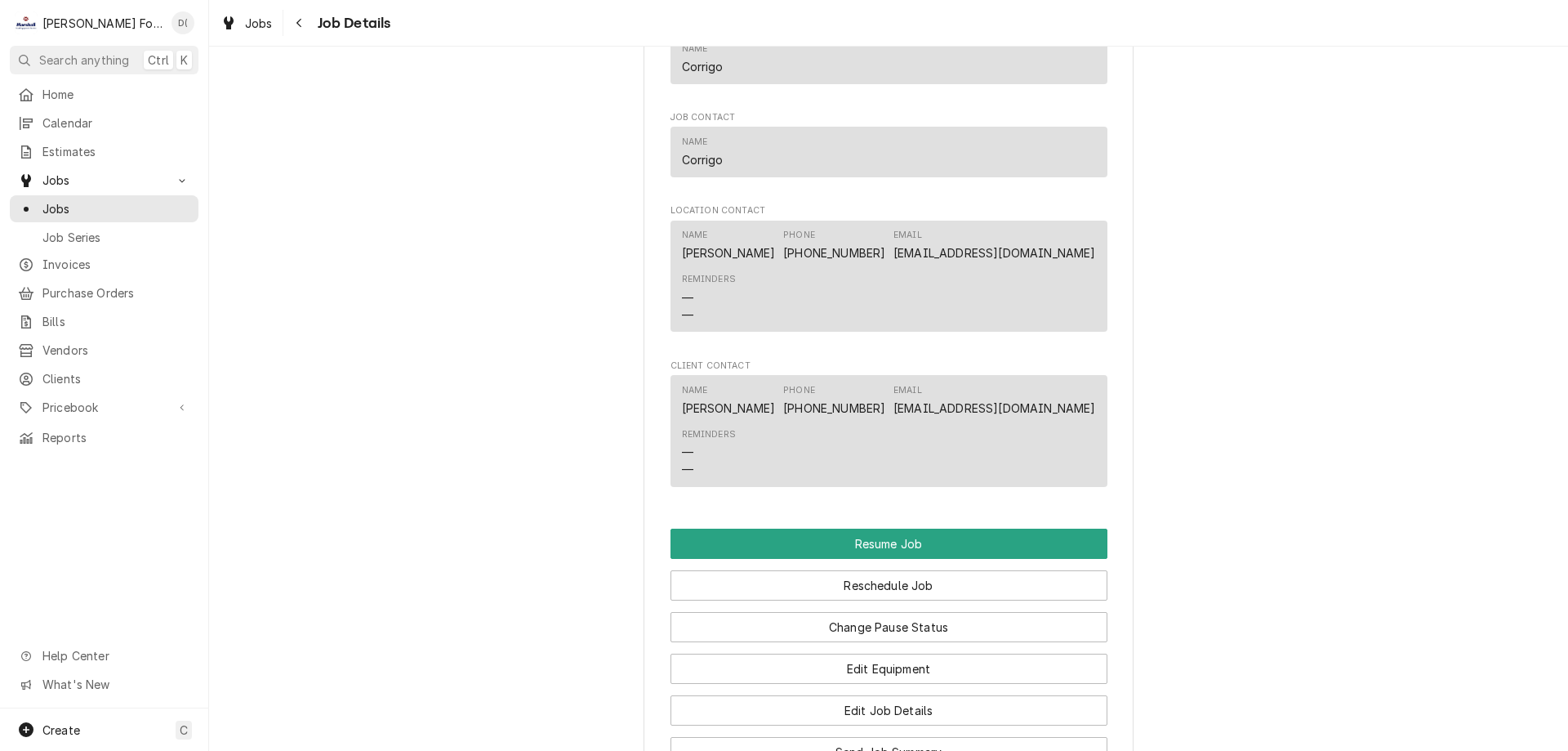
scroll to position [1798, 0]
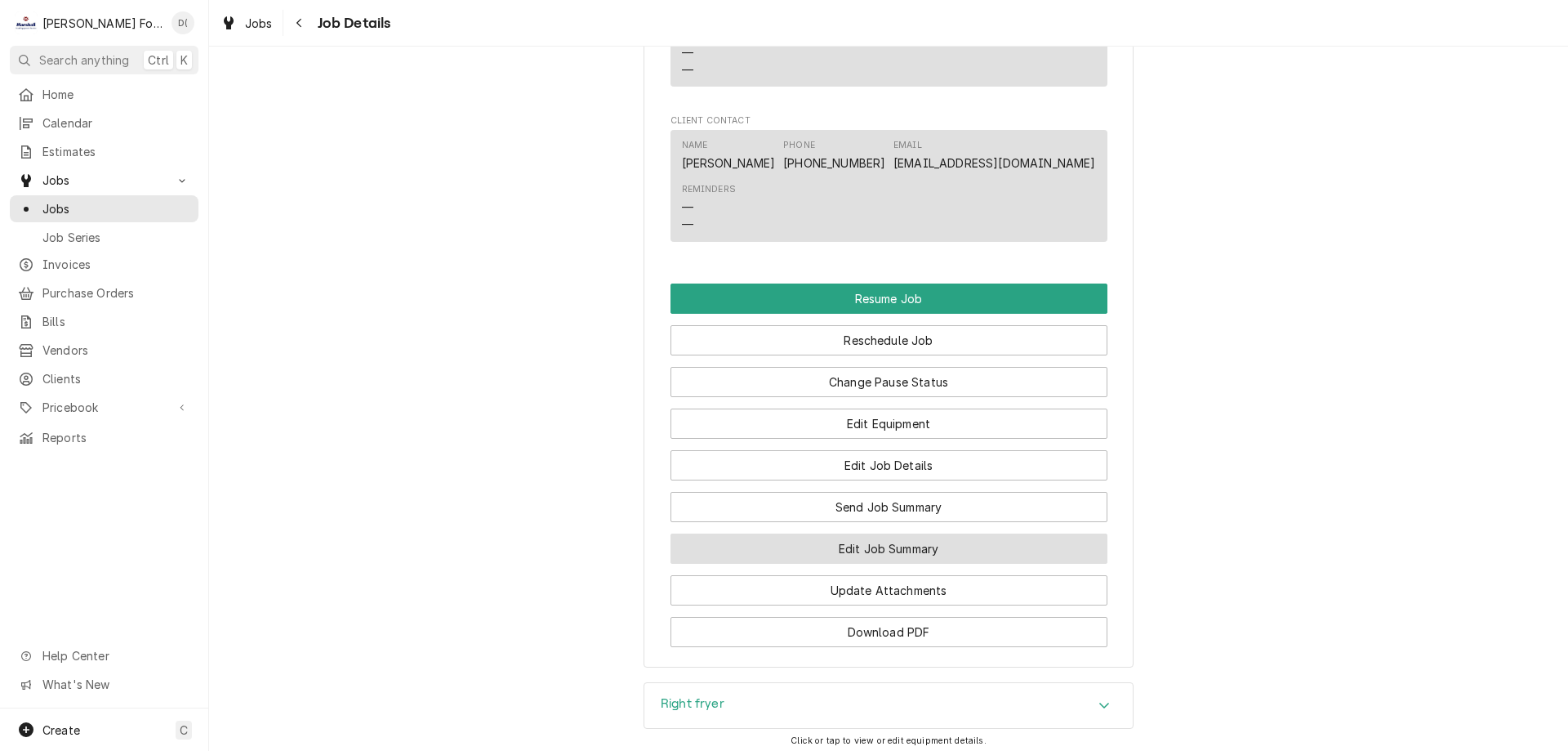
click at [817, 564] on button "Edit Job Summary" at bounding box center [889, 548] width 437 height 30
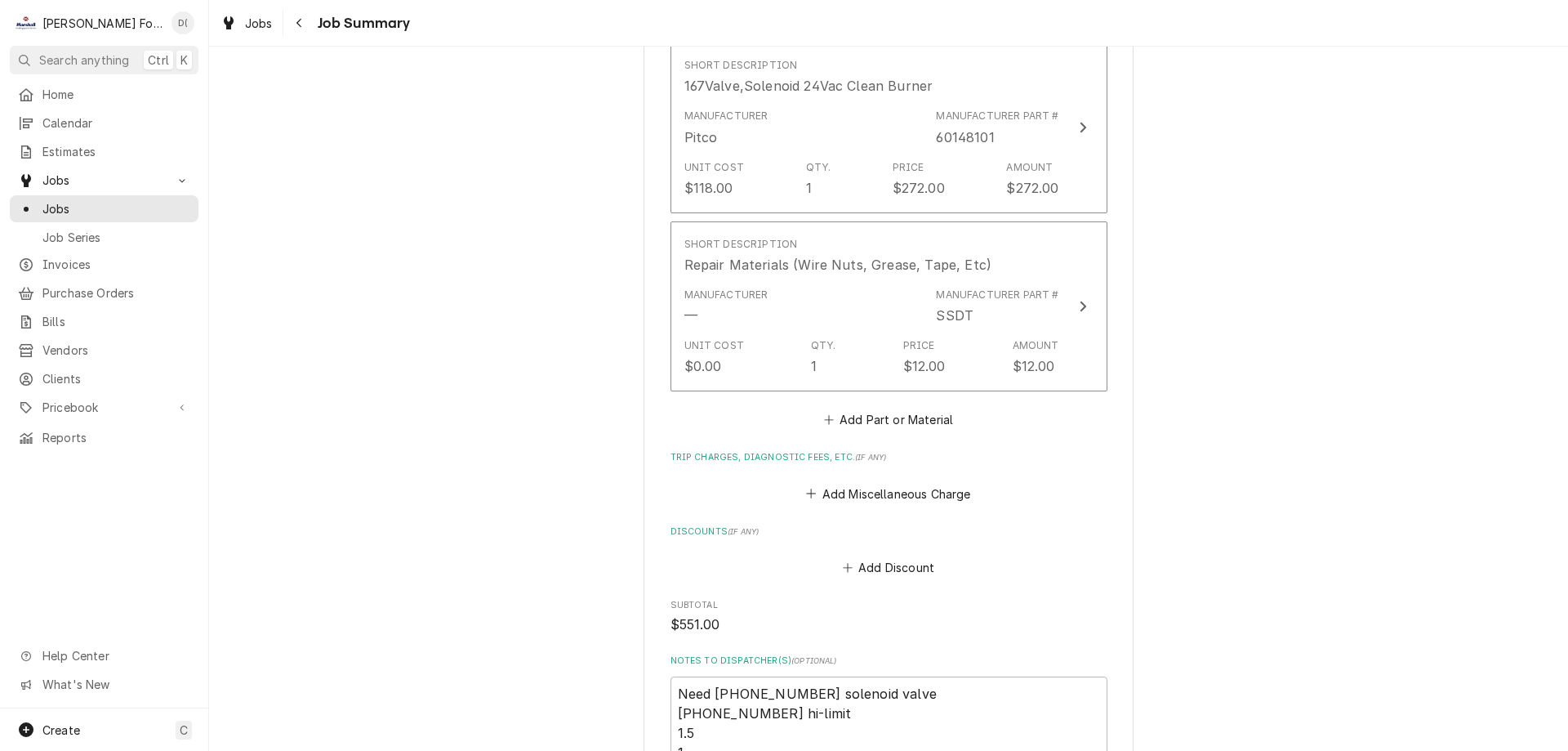
scroll to position [1736, 0]
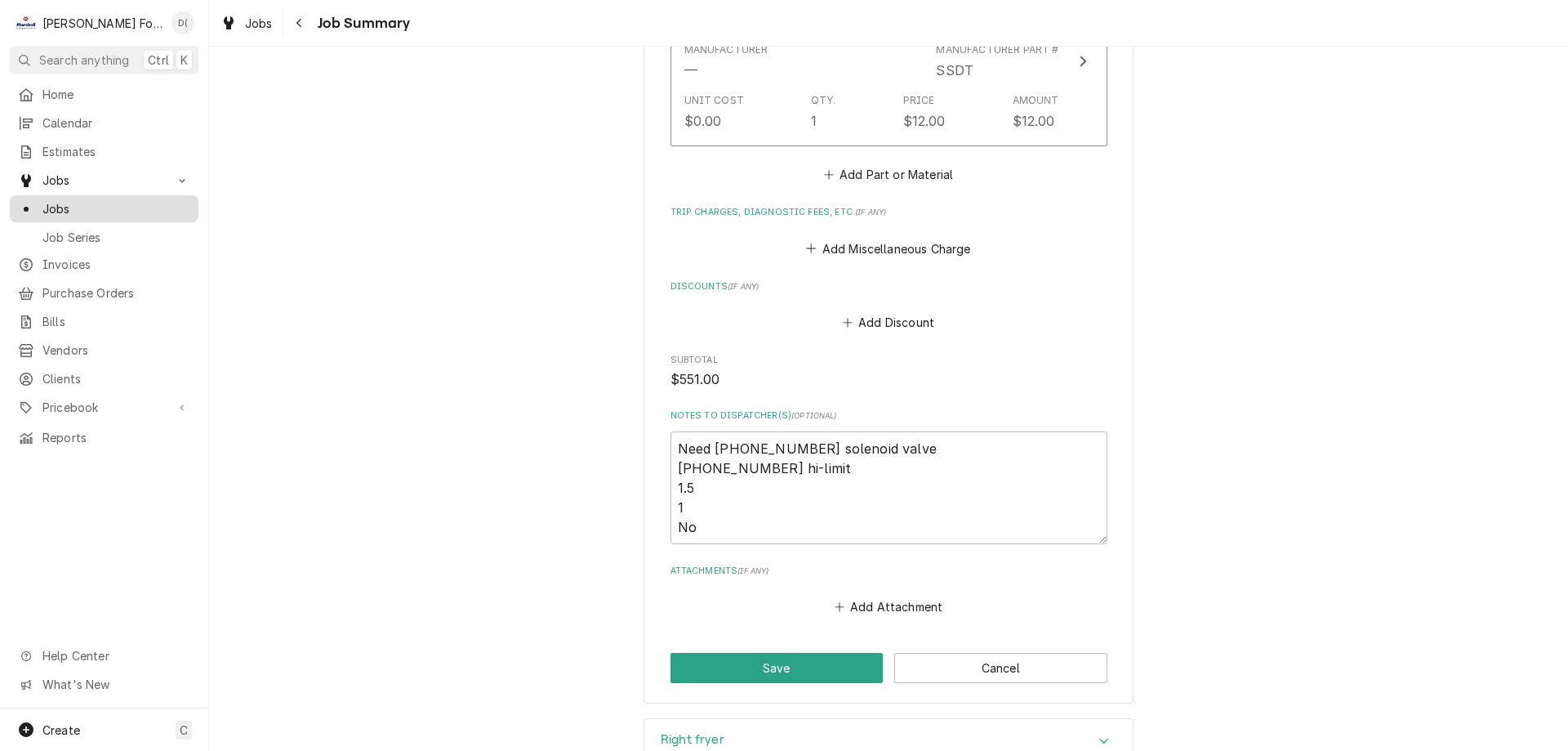
click at [138, 200] on span "Jobs" at bounding box center [116, 208] width 148 height 17
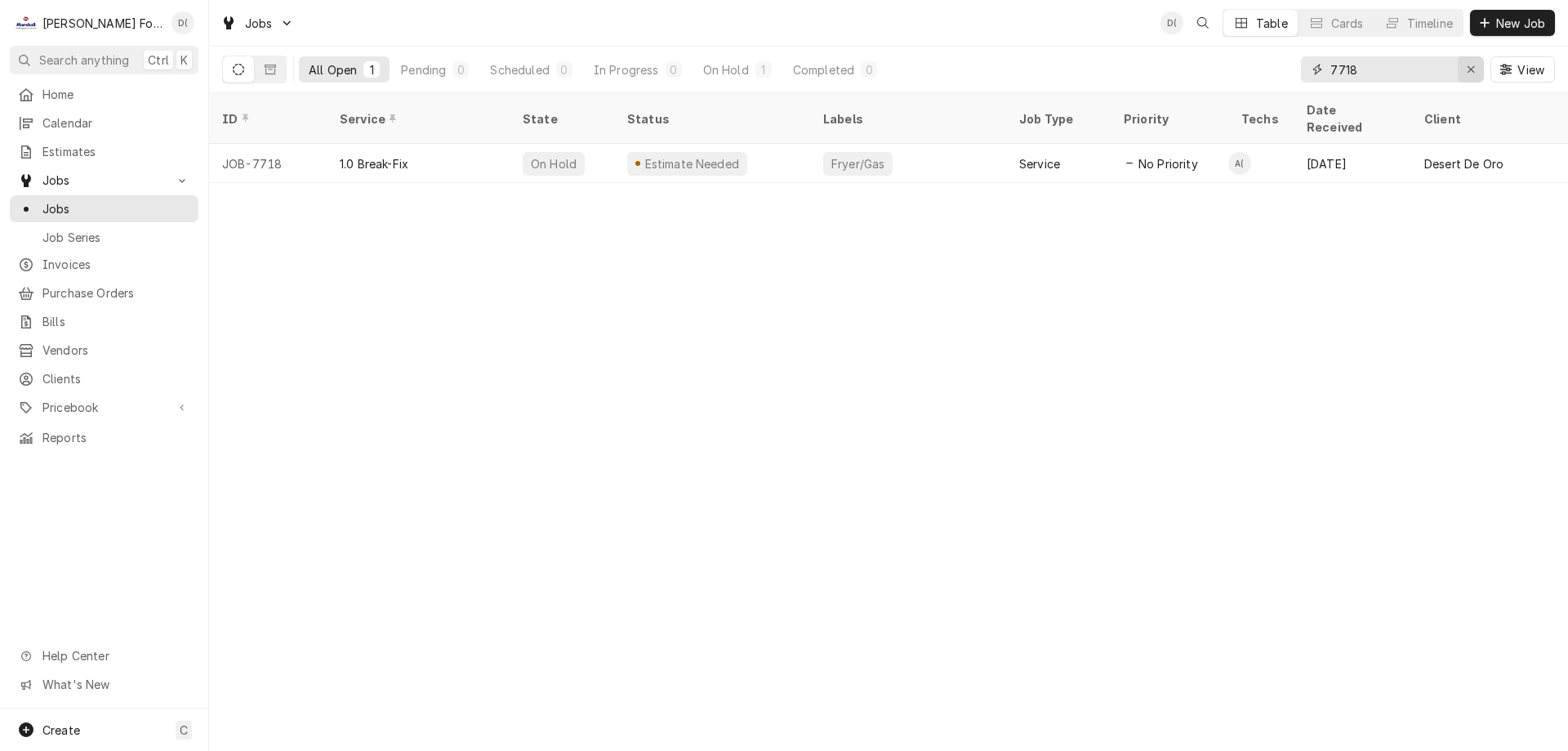
click at [1463, 66] on div "Erase input" at bounding box center [1470, 70] width 17 height 17
click at [1443, 66] on input "Dynamic Content Wrapper" at bounding box center [1407, 70] width 153 height 26
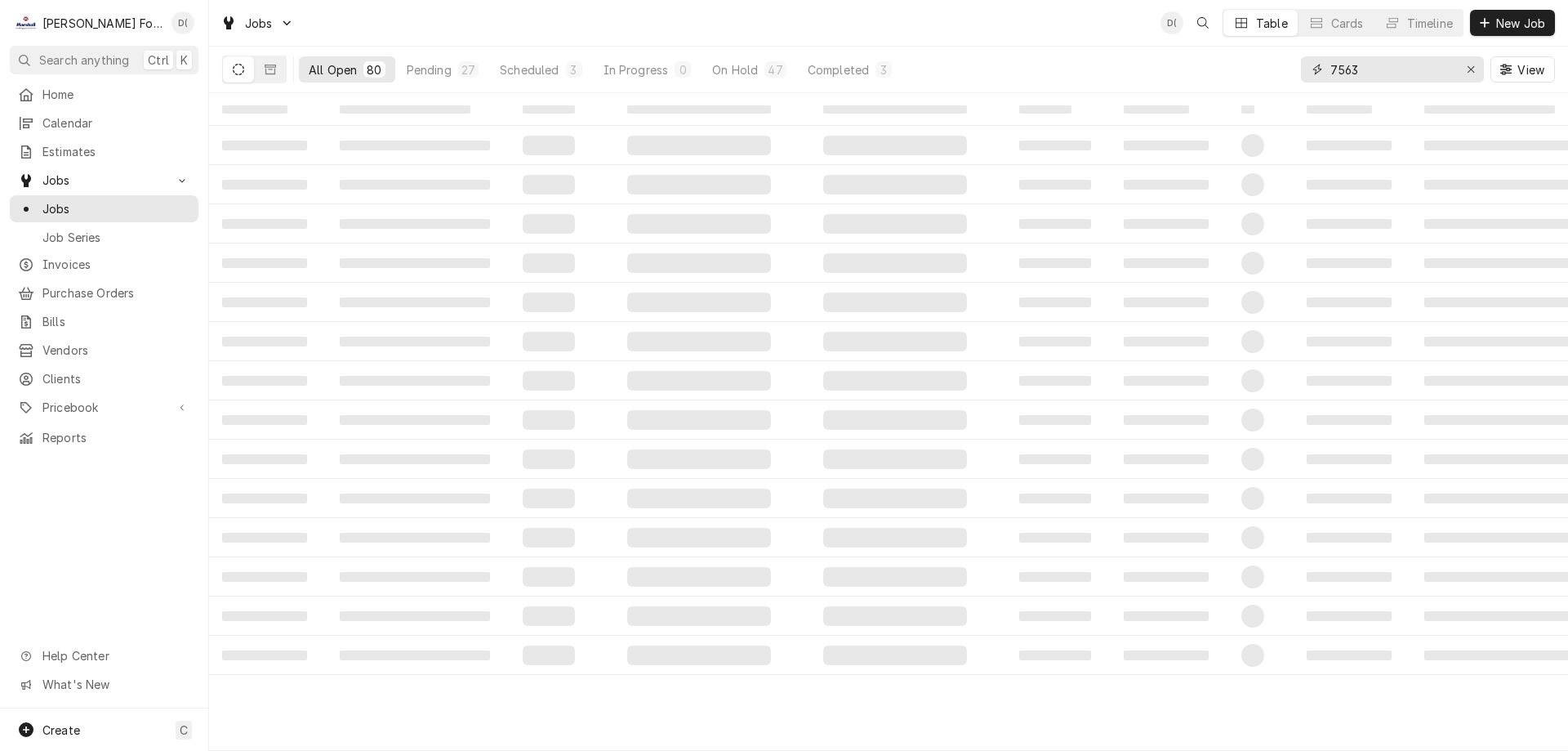
type input "7563"
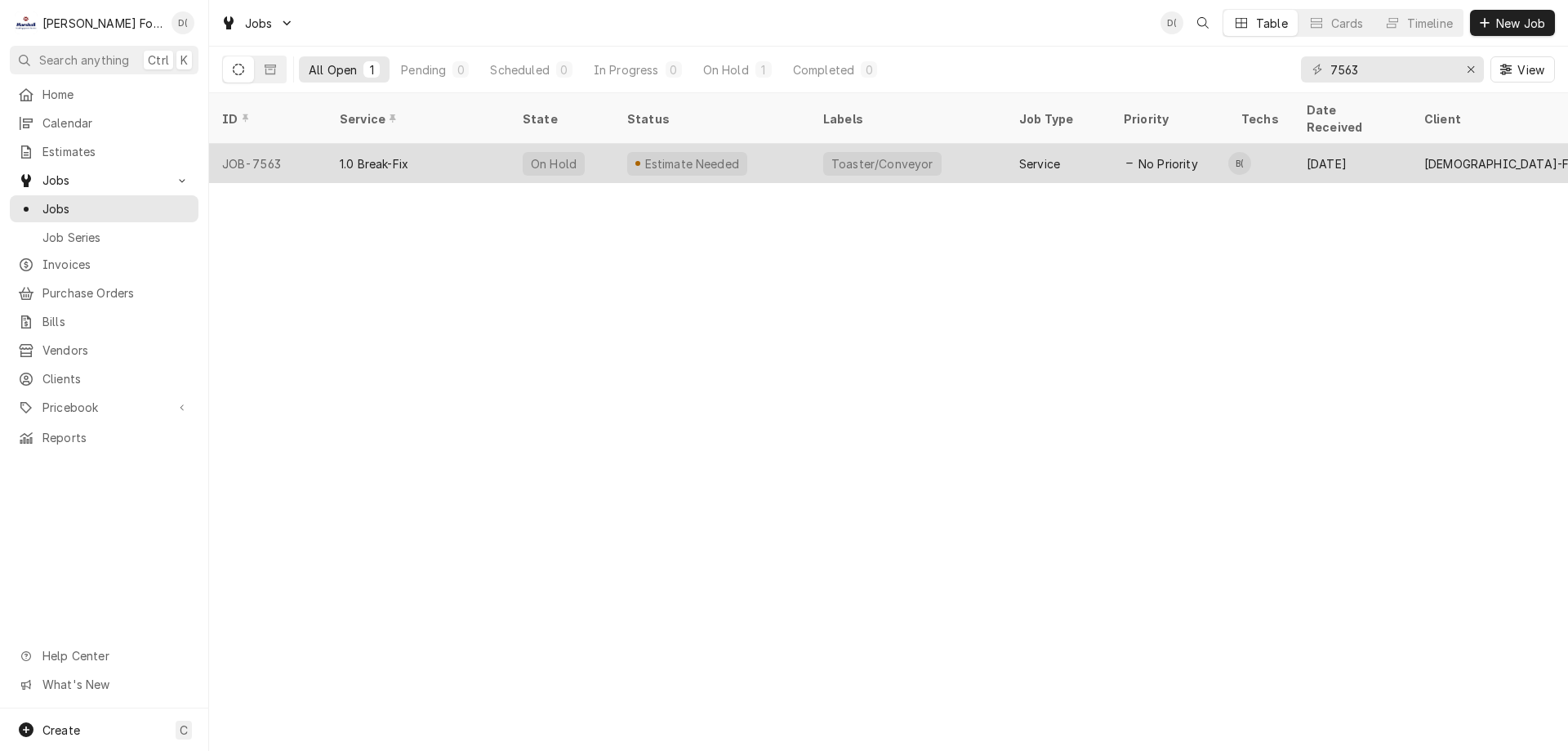
click at [801, 150] on div "Estimate Needed" at bounding box center [712, 163] width 196 height 39
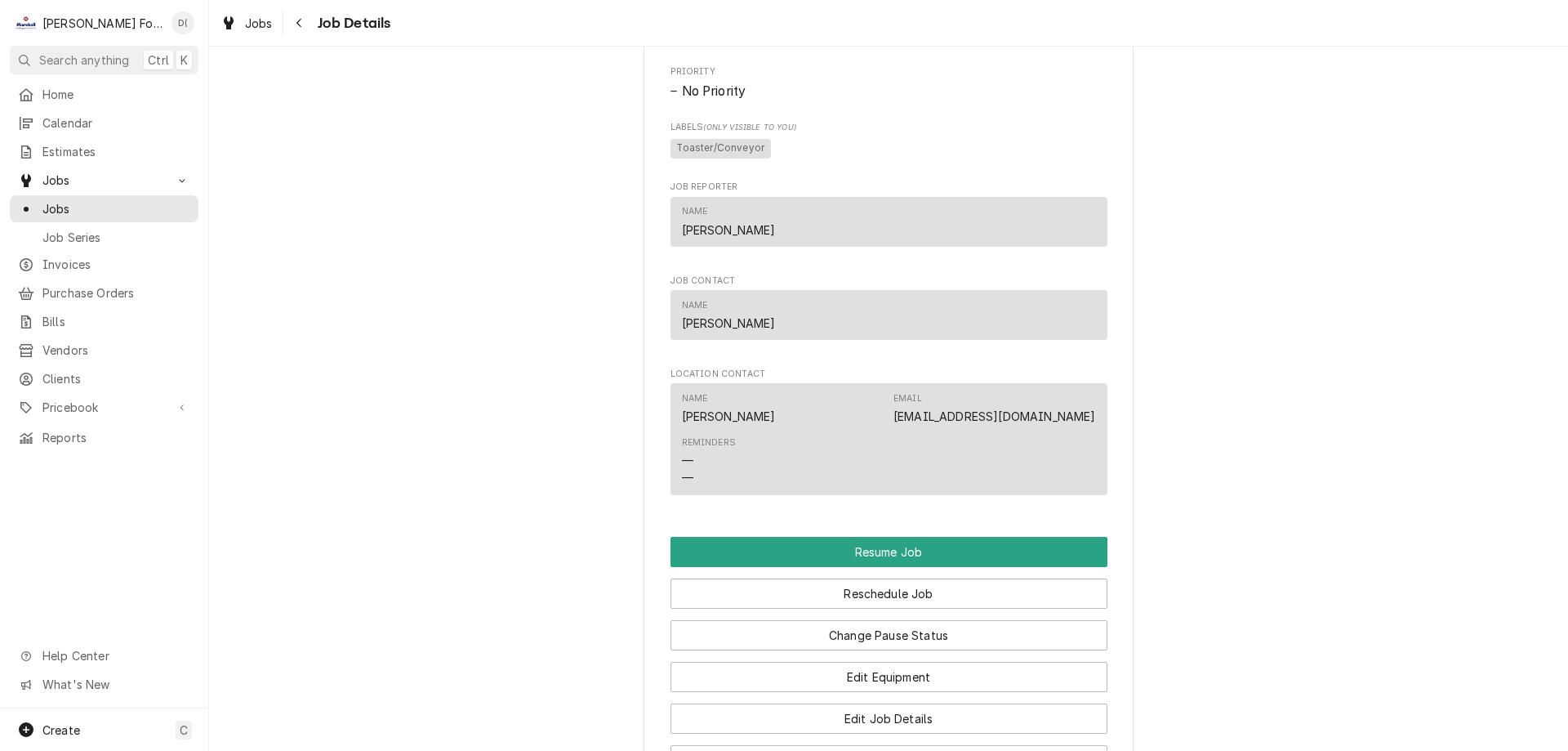
scroll to position [1552, 0]
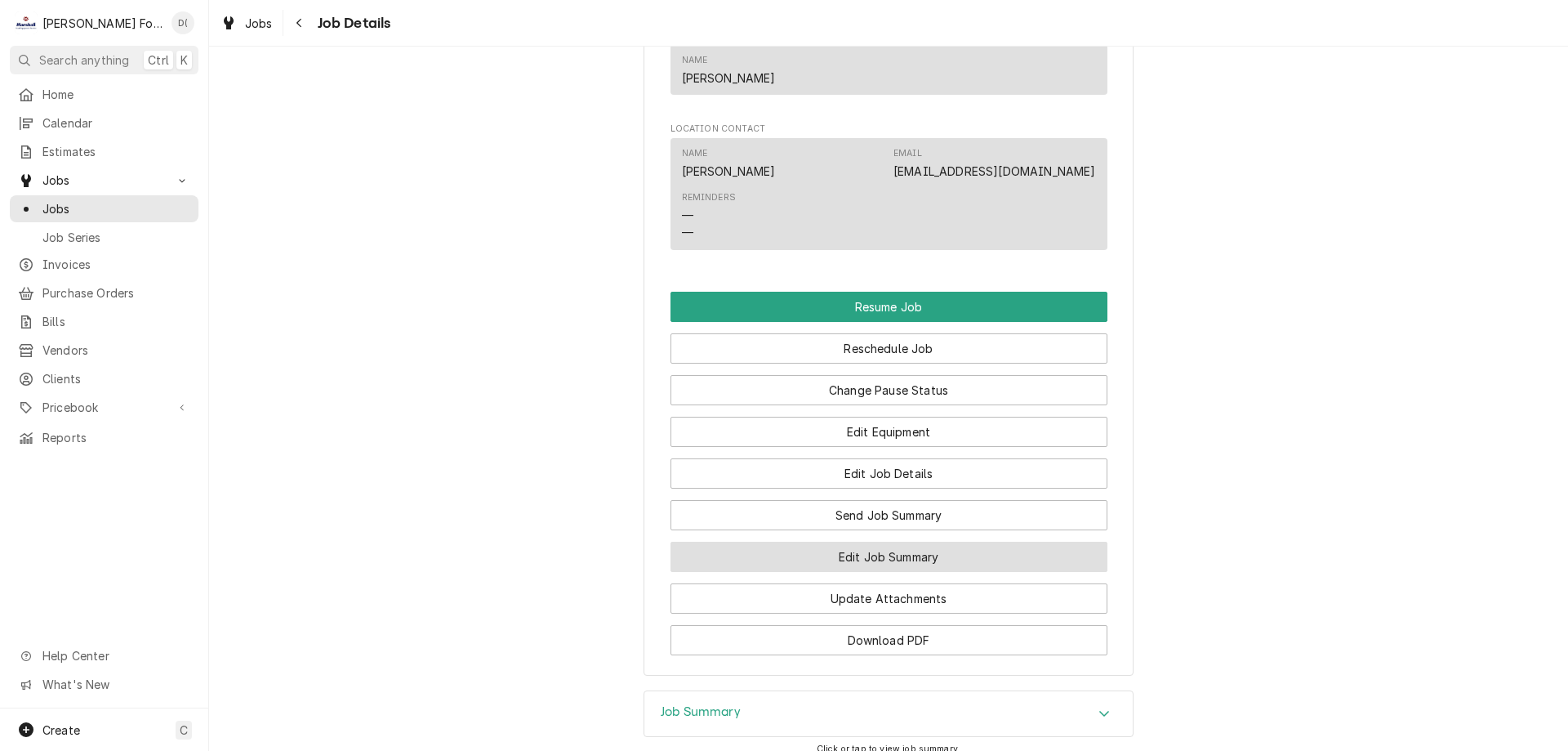
click at [834, 572] on button "Edit Job Summary" at bounding box center [889, 557] width 437 height 30
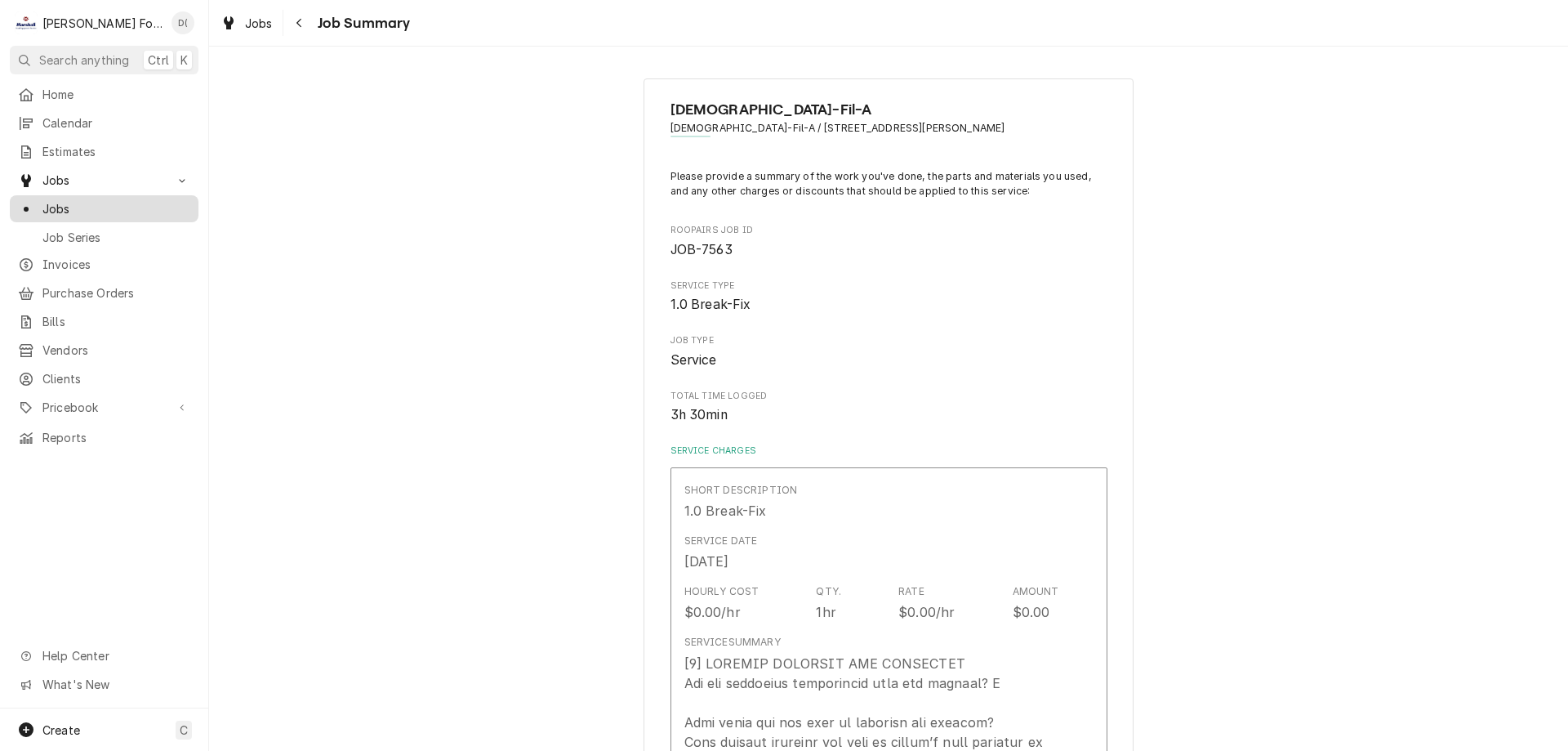
click at [129, 206] on span "Jobs" at bounding box center [116, 208] width 148 height 17
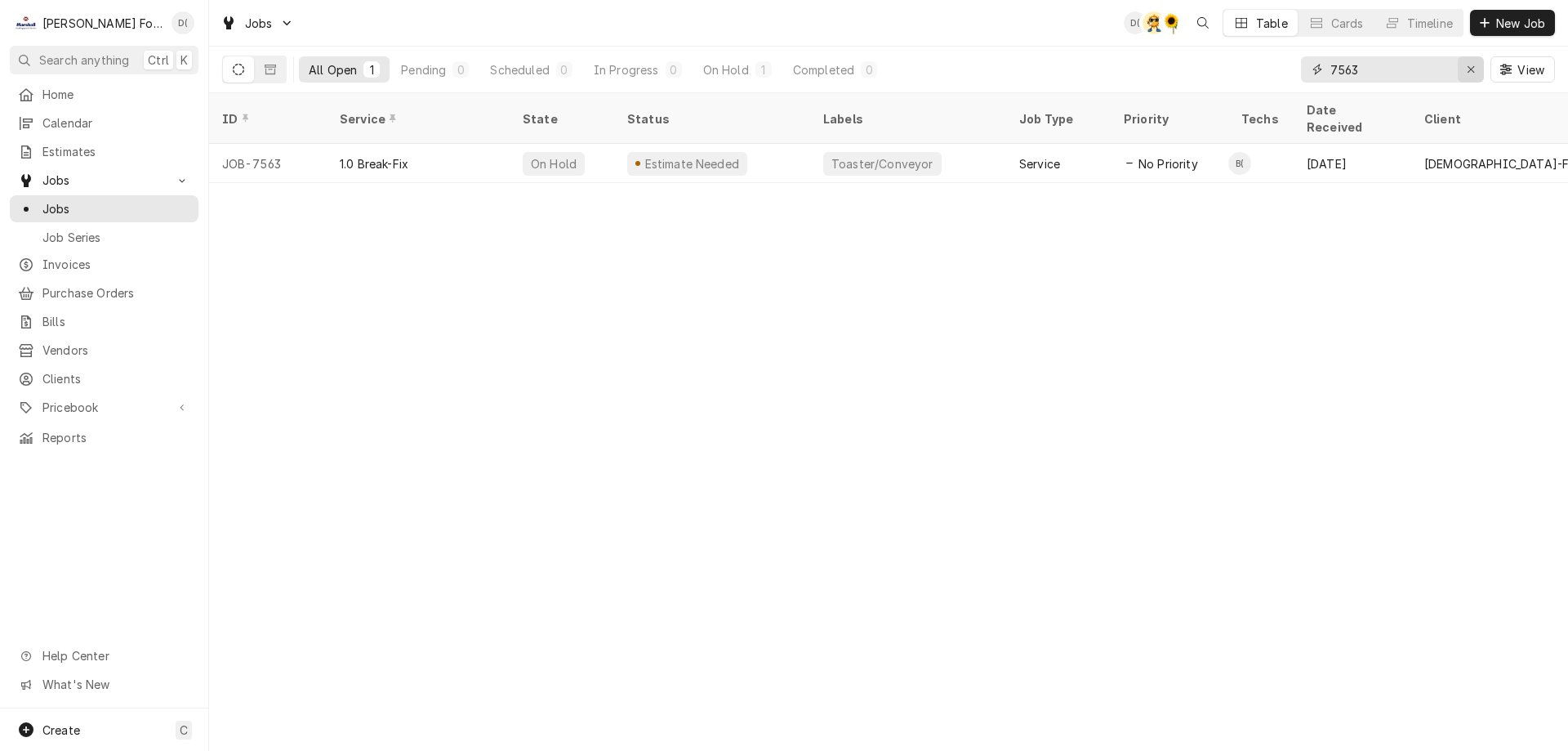
click at [1465, 68] on div "Erase input" at bounding box center [1470, 70] width 17 height 17
click at [1430, 63] on input "Dynamic Content Wrapper" at bounding box center [1407, 70] width 153 height 26
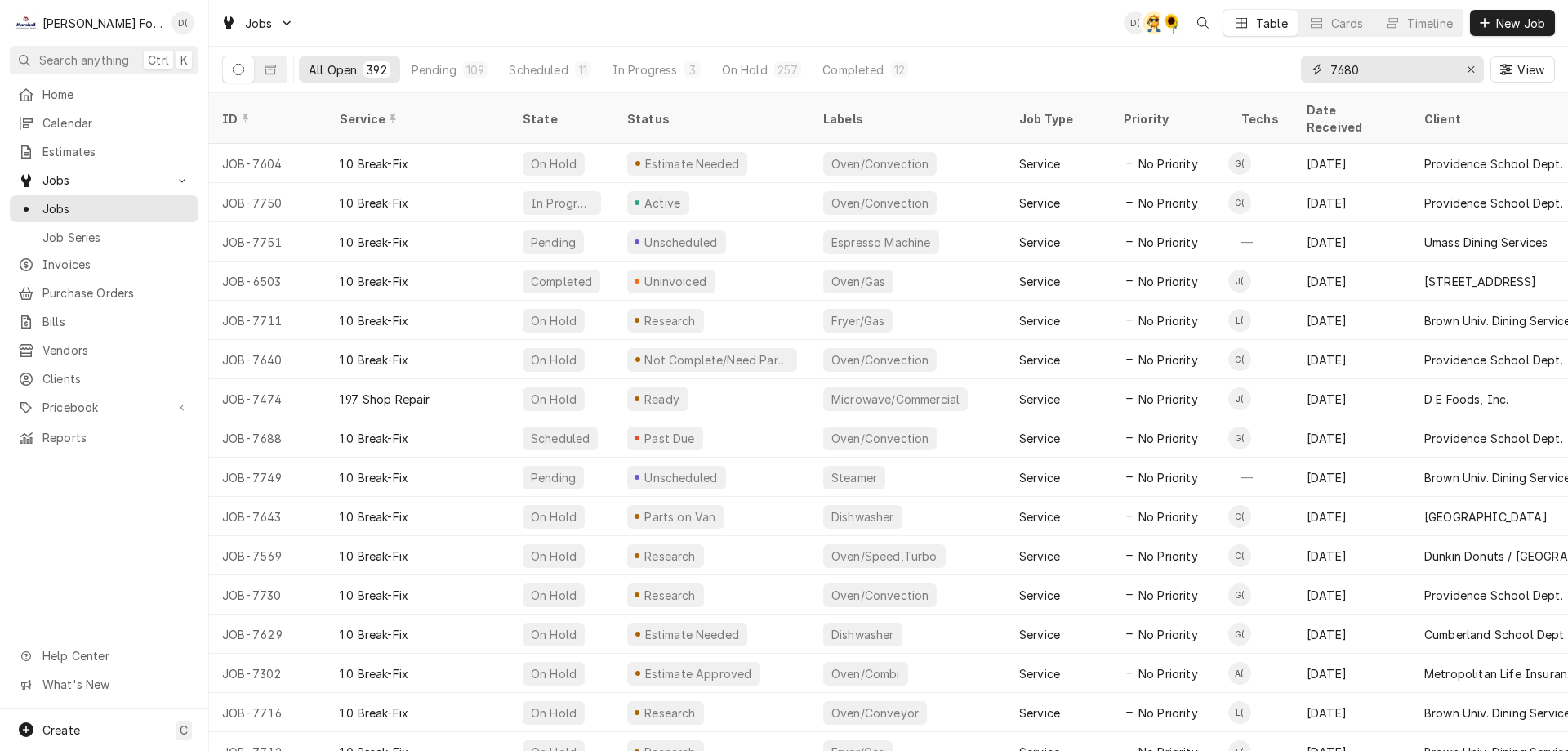
type input "7680"
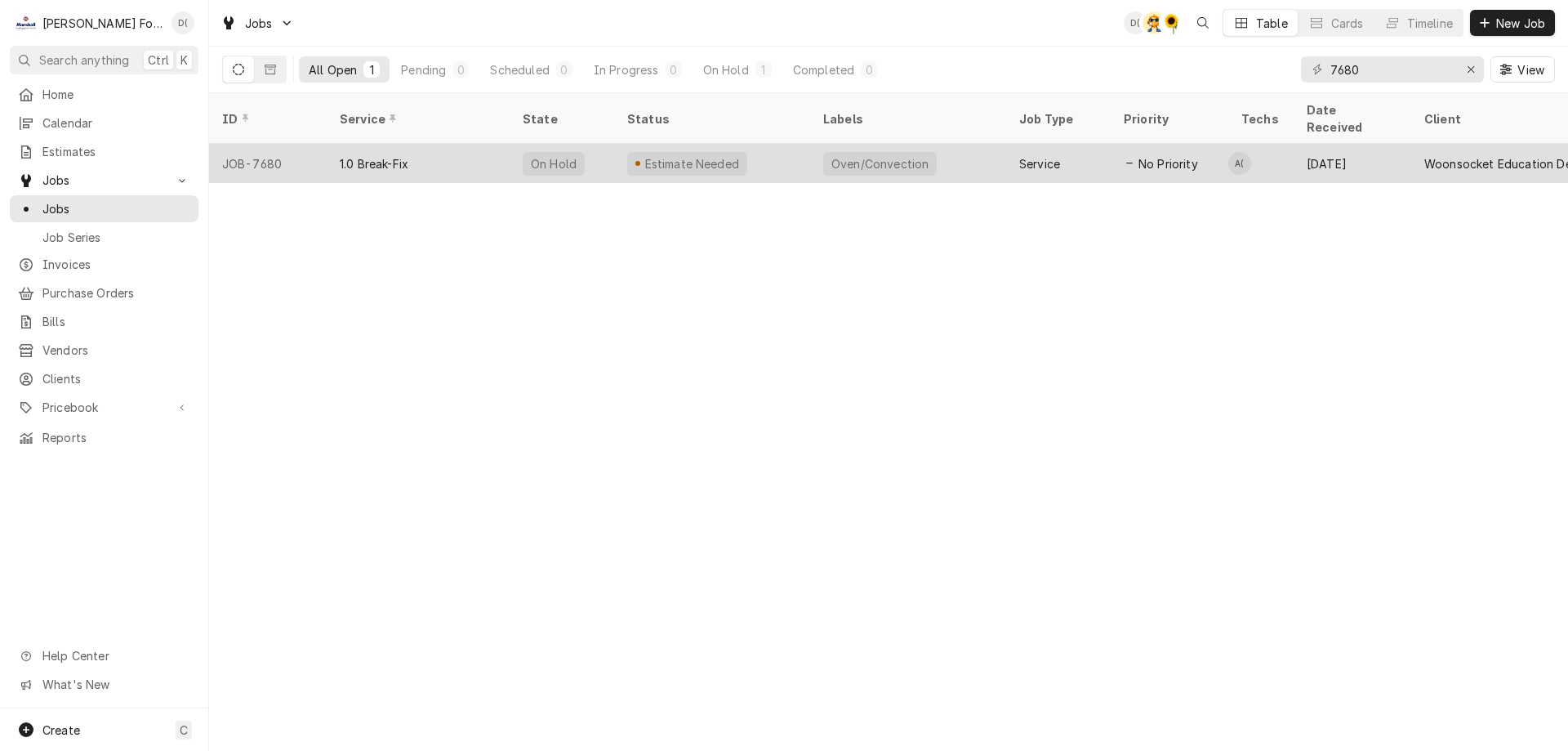
click at [774, 144] on div "Estimate Needed" at bounding box center [712, 163] width 196 height 39
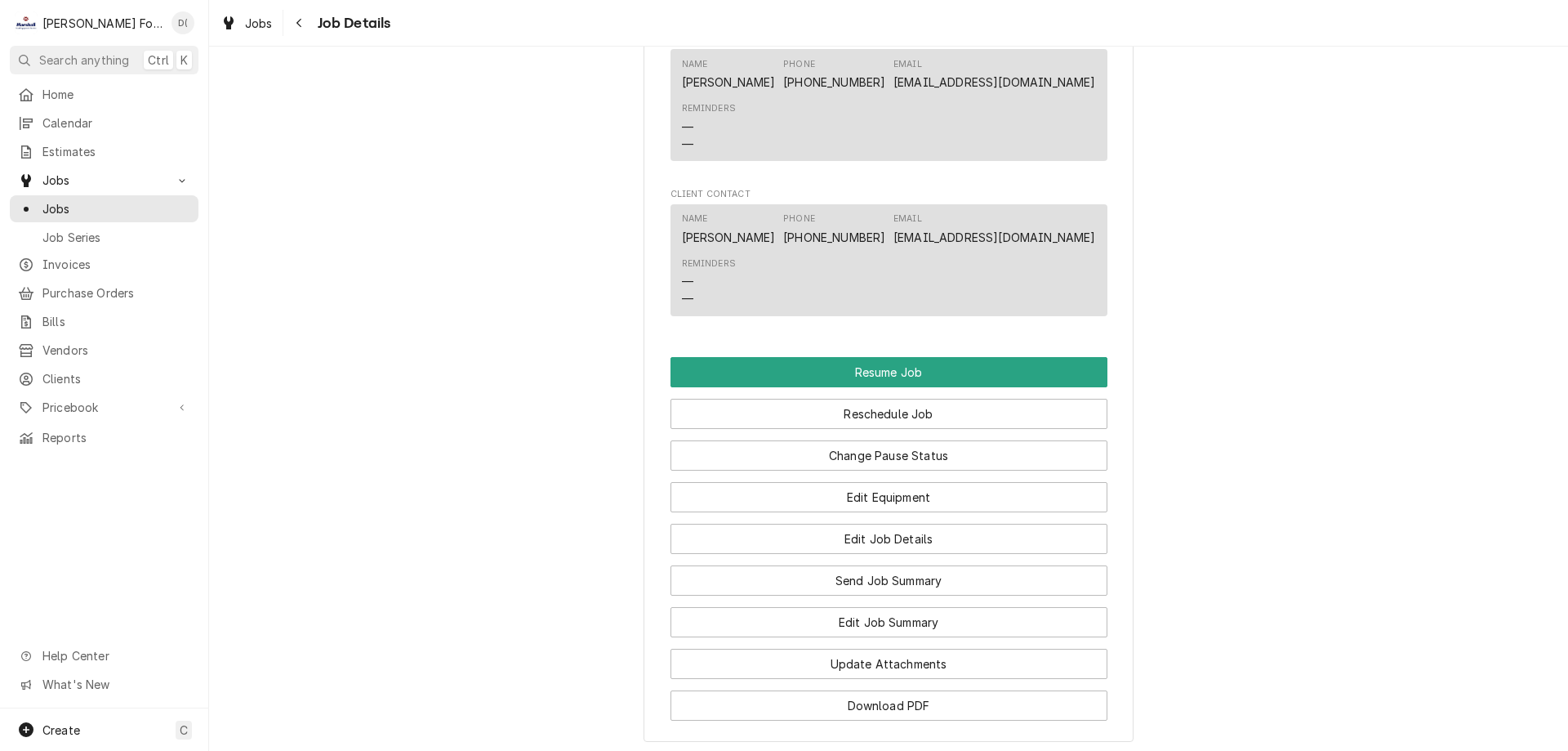
scroll to position [1716, 0]
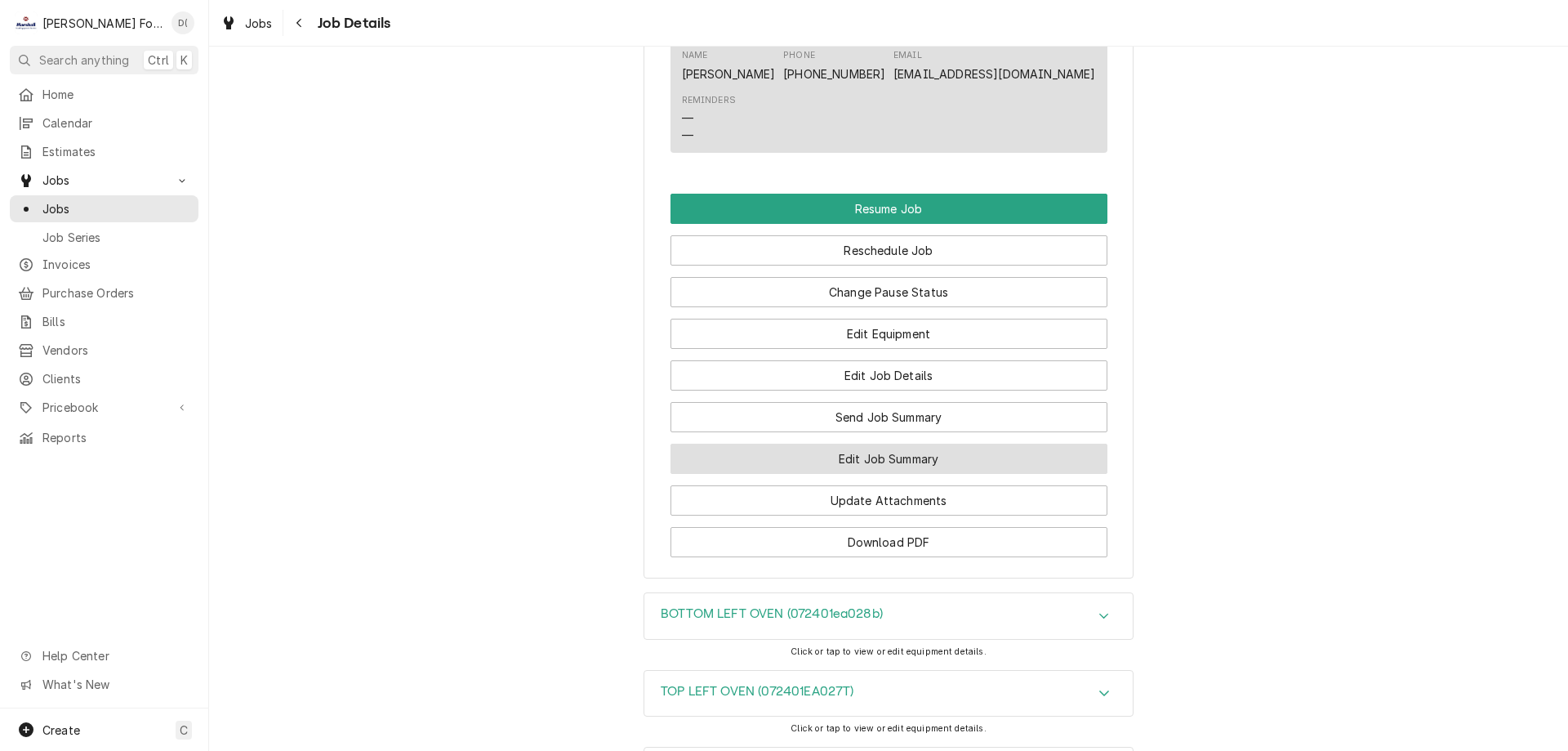
click at [859, 474] on button "Edit Job Summary" at bounding box center [889, 458] width 437 height 30
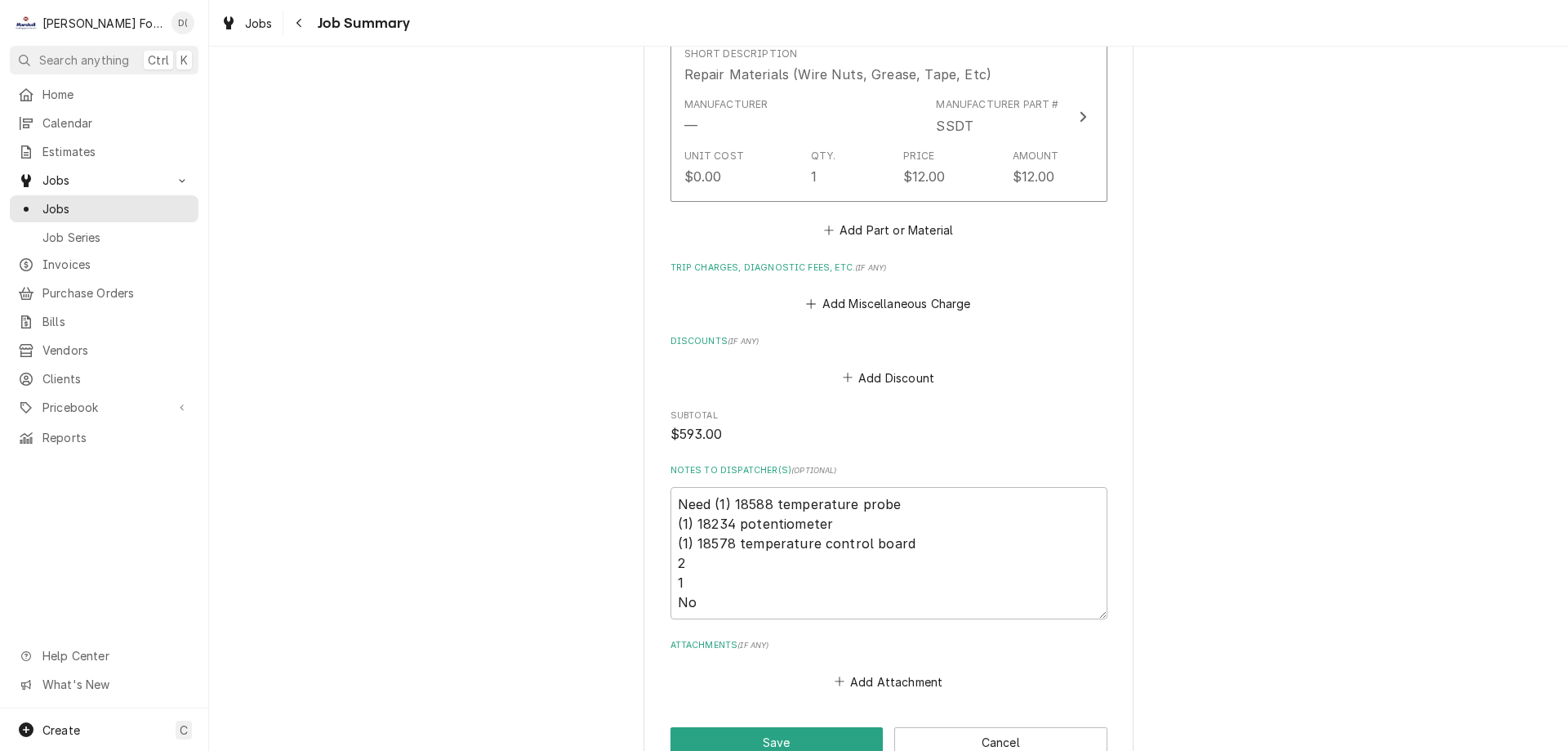
scroll to position [2113, 0]
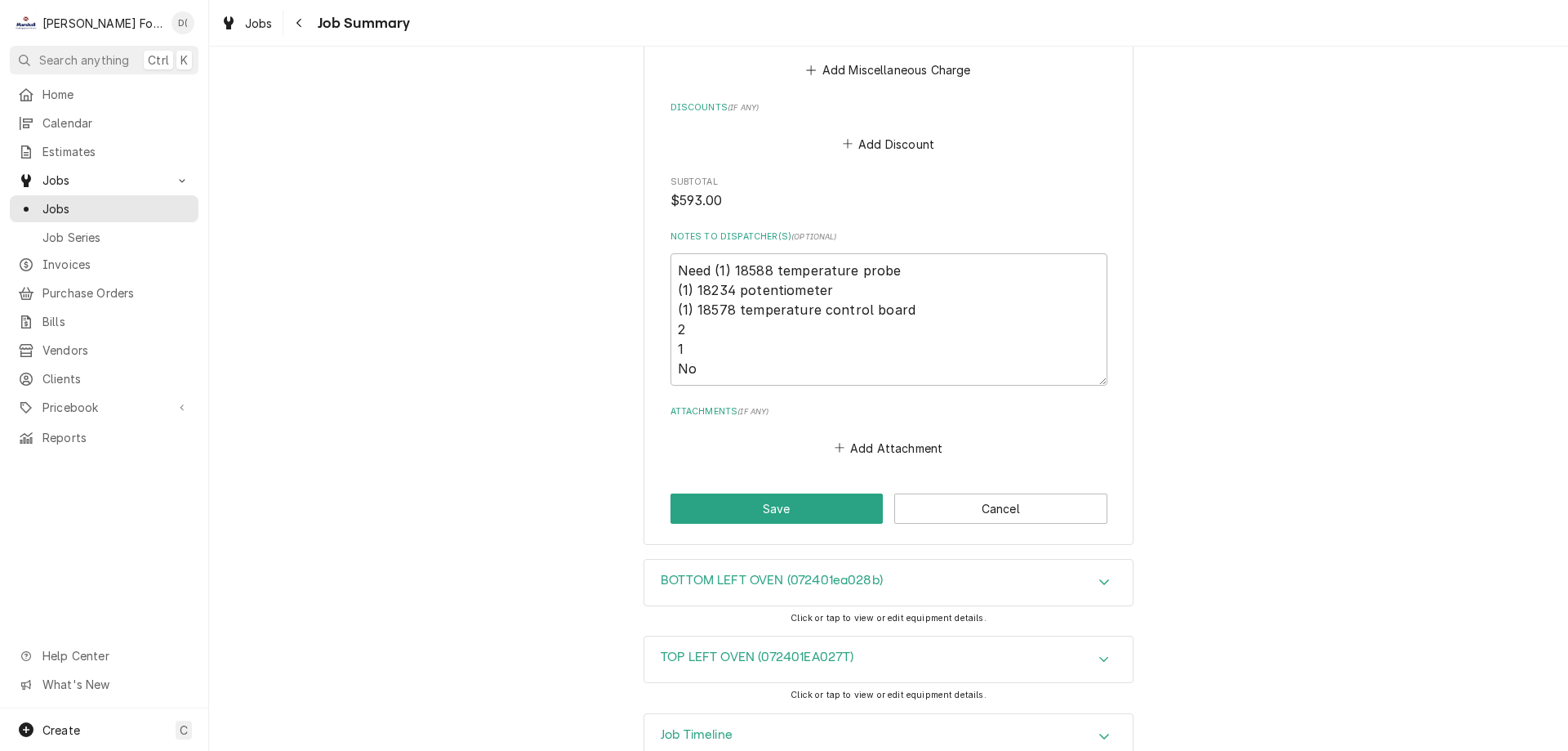
click at [1107, 573] on div "Accordion Header" at bounding box center [1104, 583] width 25 height 19
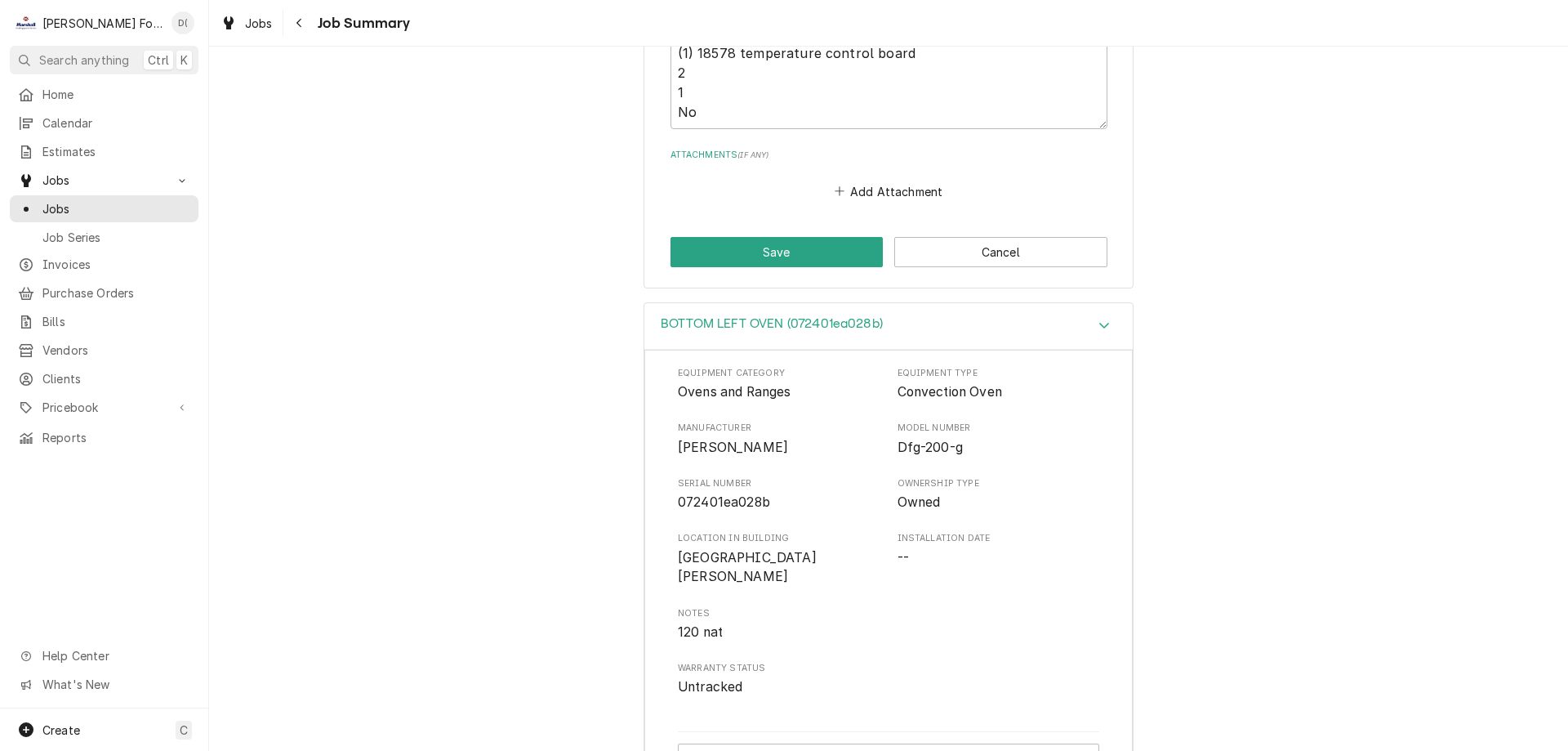
scroll to position [2518, 0]
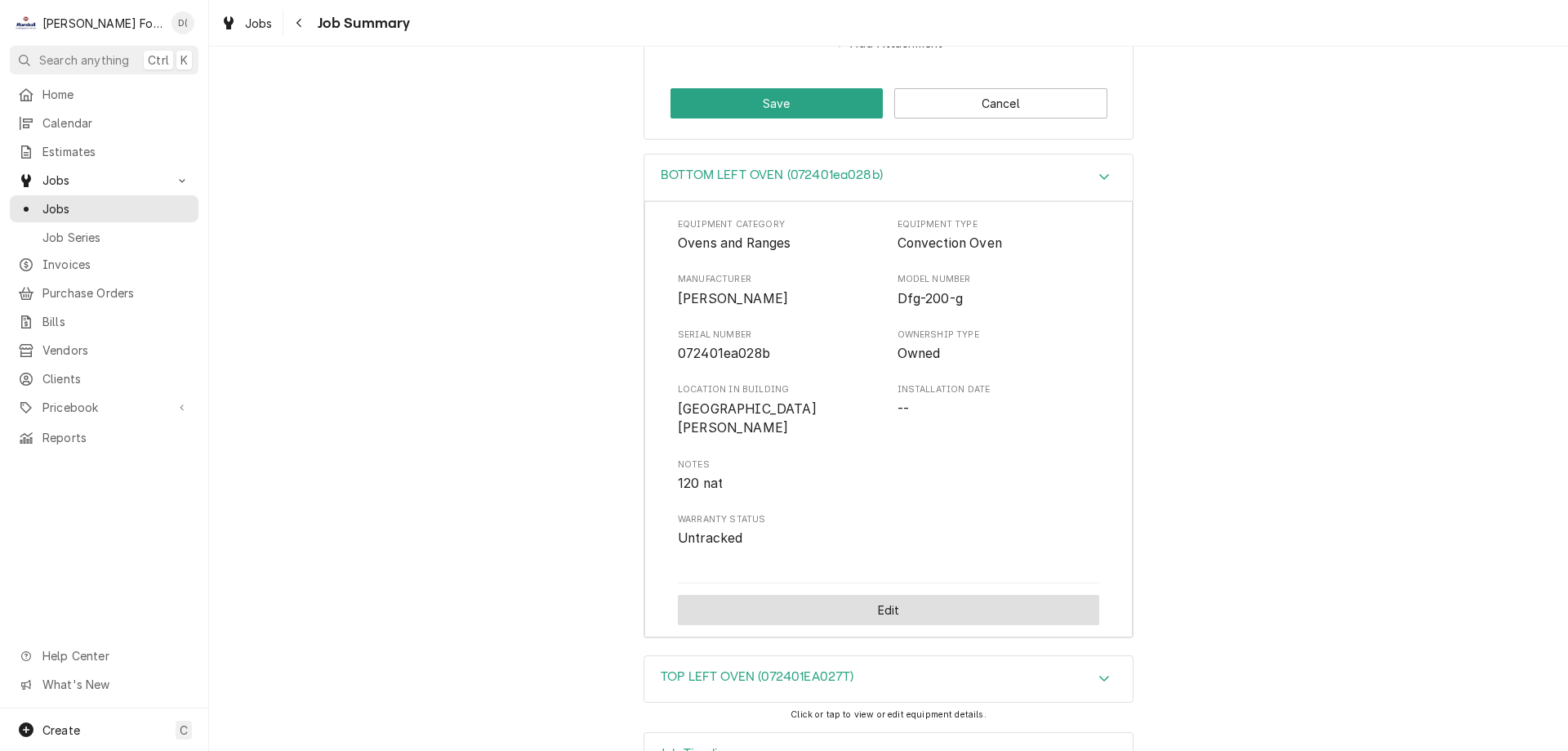
click at [887, 595] on button "Edit" at bounding box center [888, 610] width 421 height 30
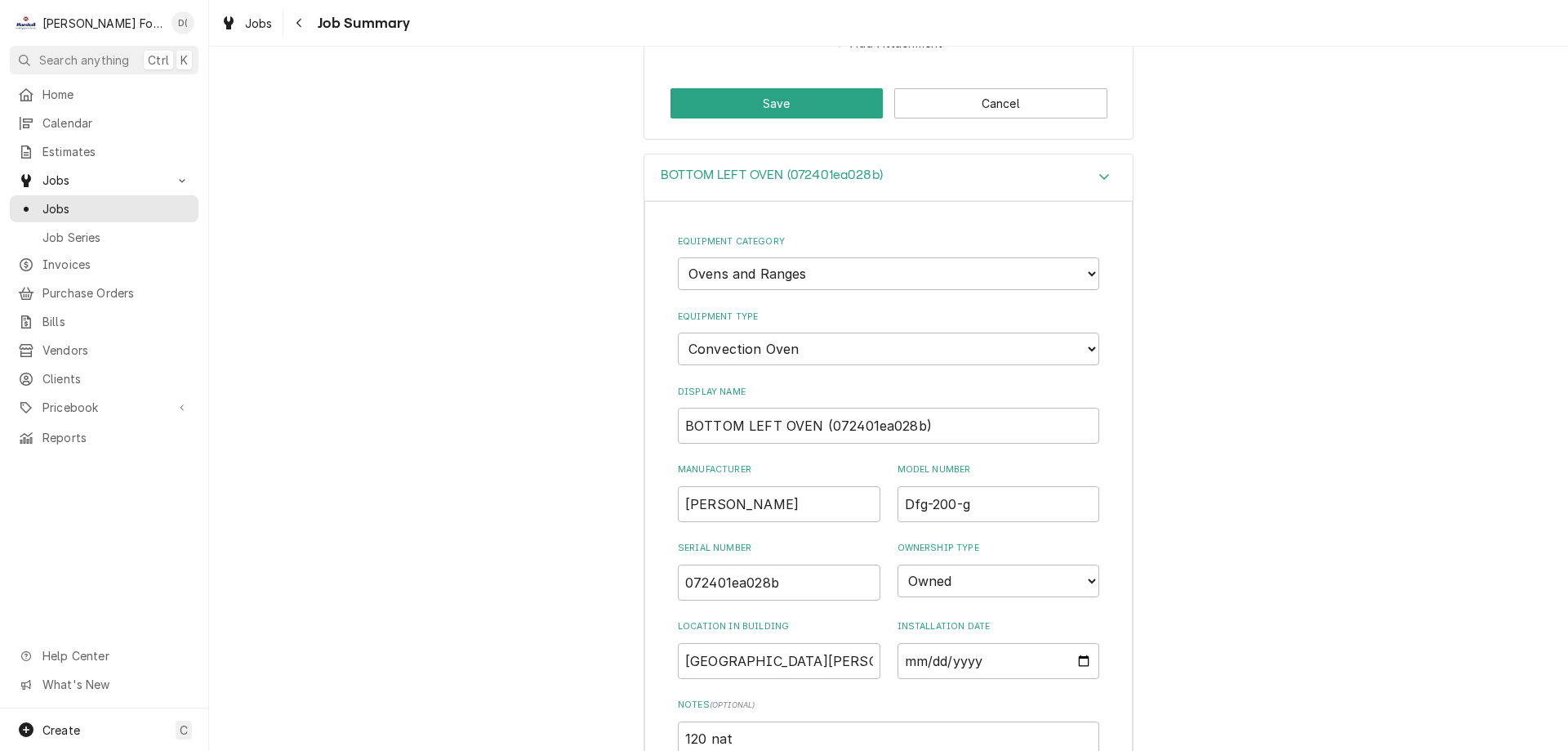
type textarea "x"
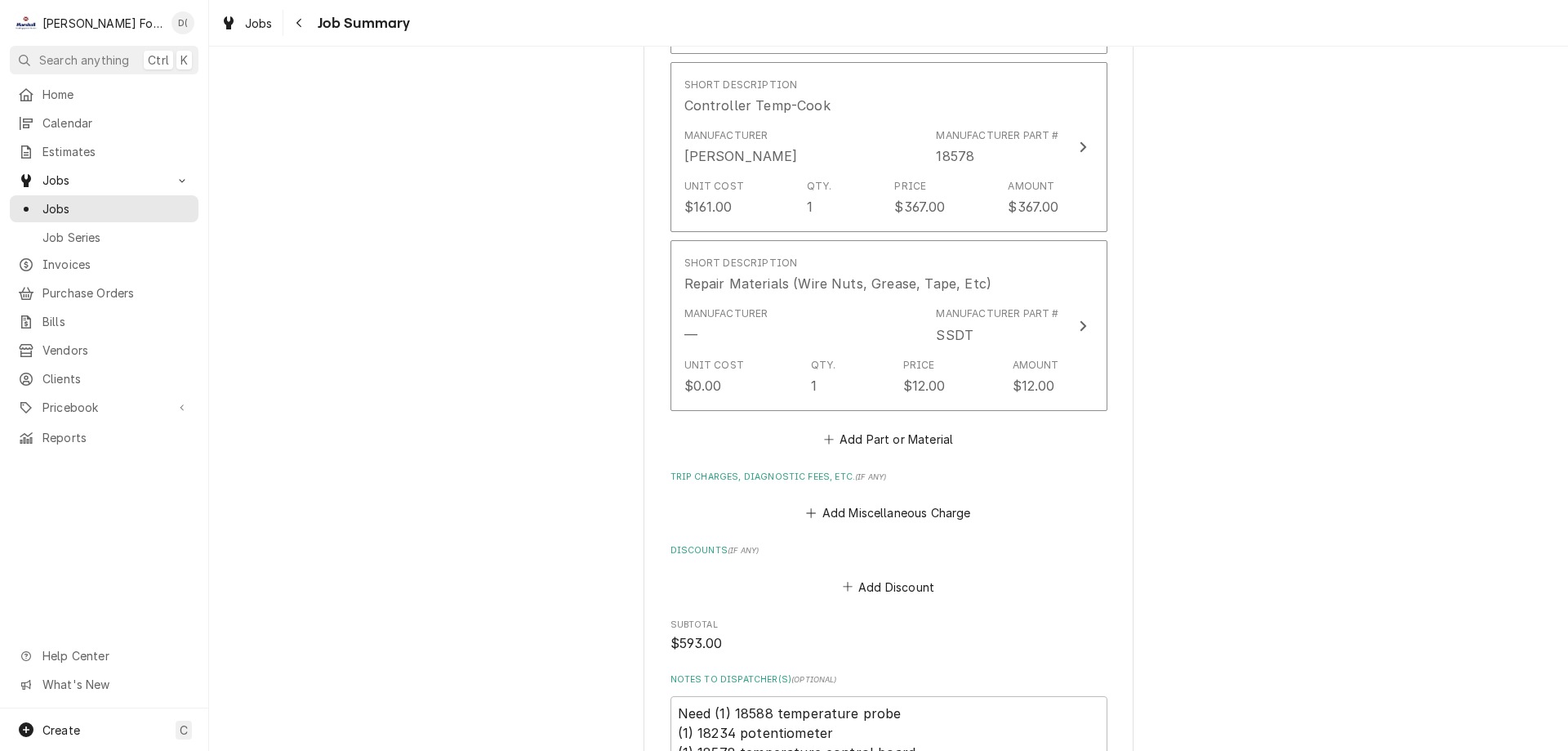
scroll to position [1915, 0]
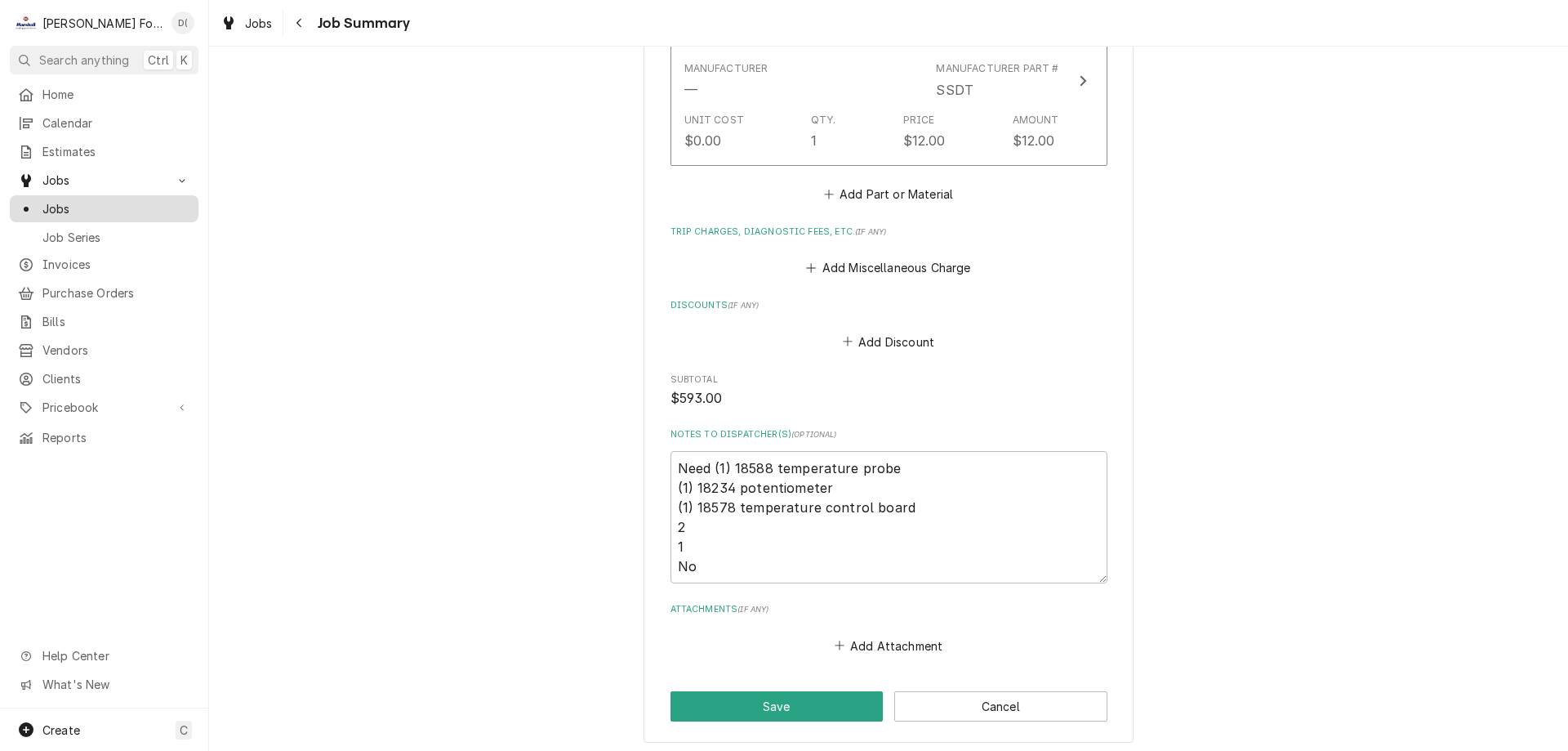
click at [137, 212] on div "Jobs" at bounding box center [104, 208] width 182 height 20
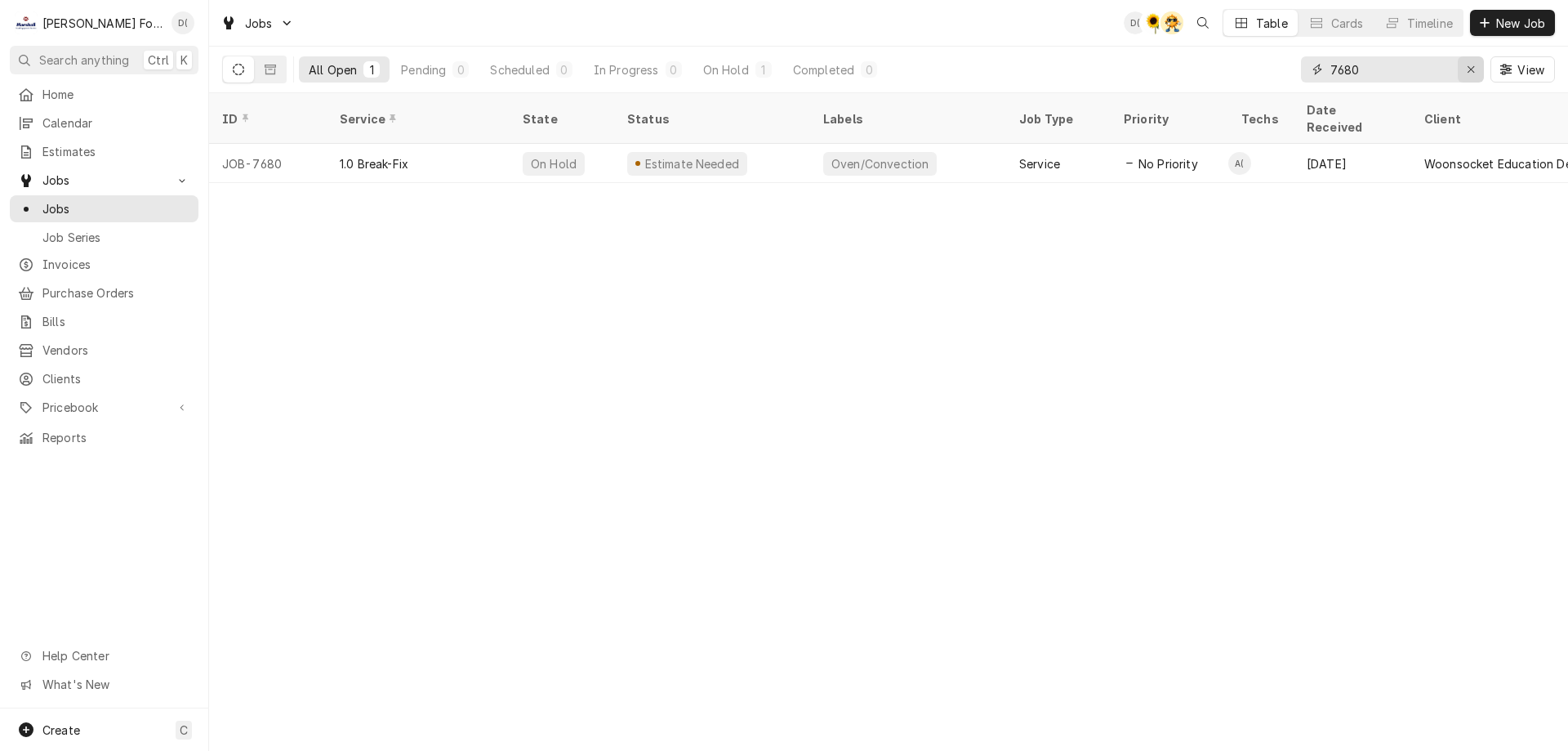
click at [1467, 75] on div "Erase input" at bounding box center [1470, 70] width 17 height 17
click at [1442, 73] on input "Dynamic Content Wrapper" at bounding box center [1407, 70] width 153 height 26
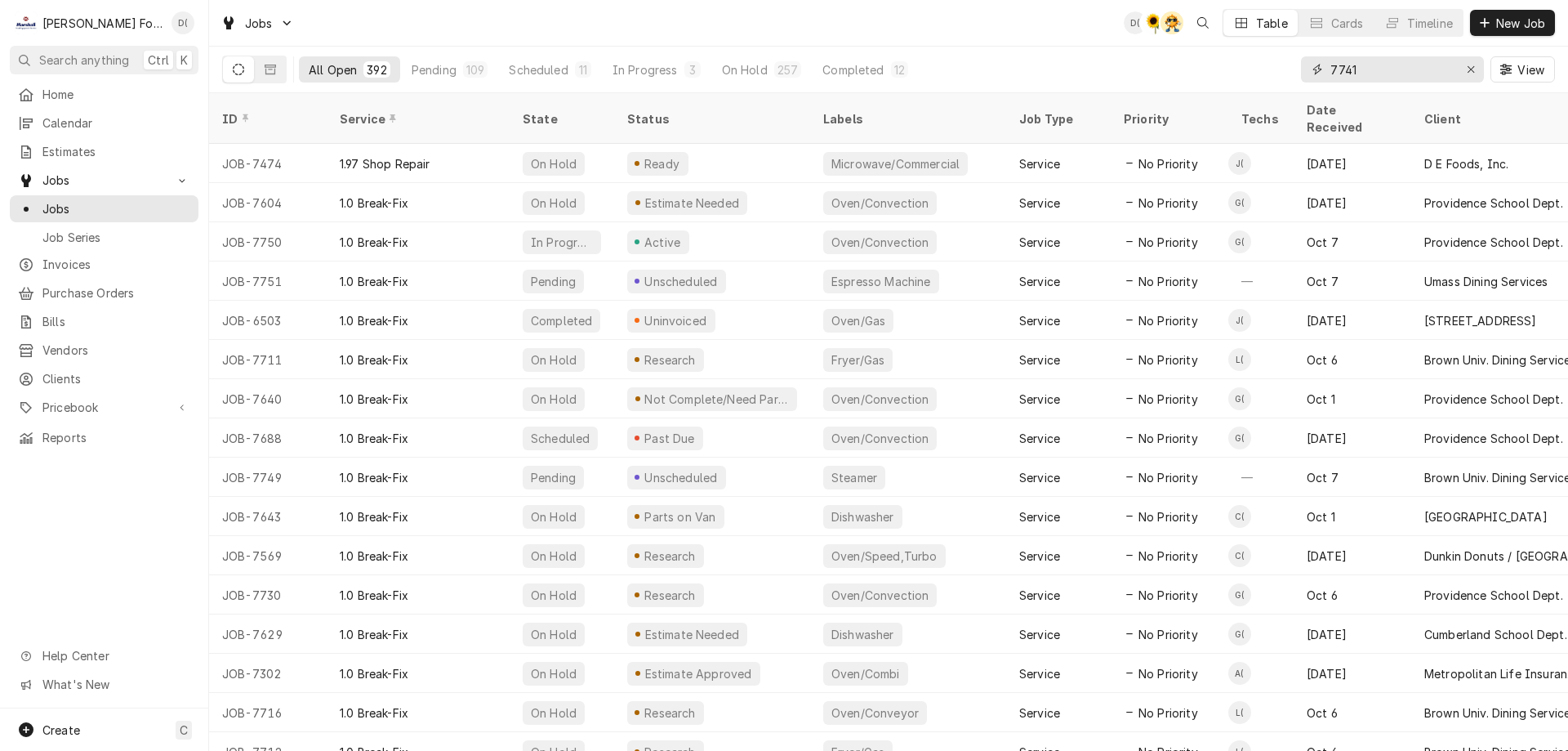
type input "7741"
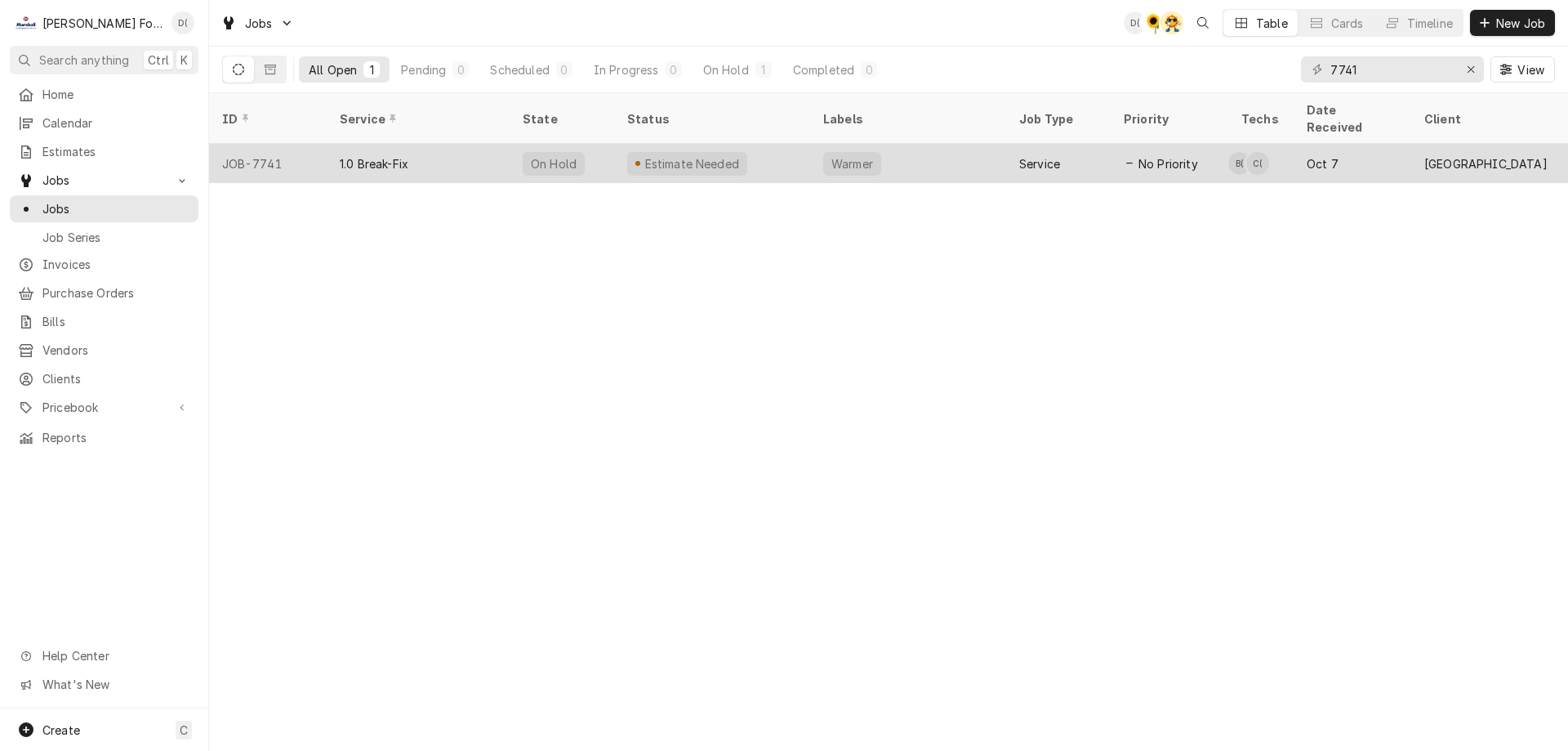
click at [784, 144] on div "Estimate Needed" at bounding box center [712, 163] width 196 height 39
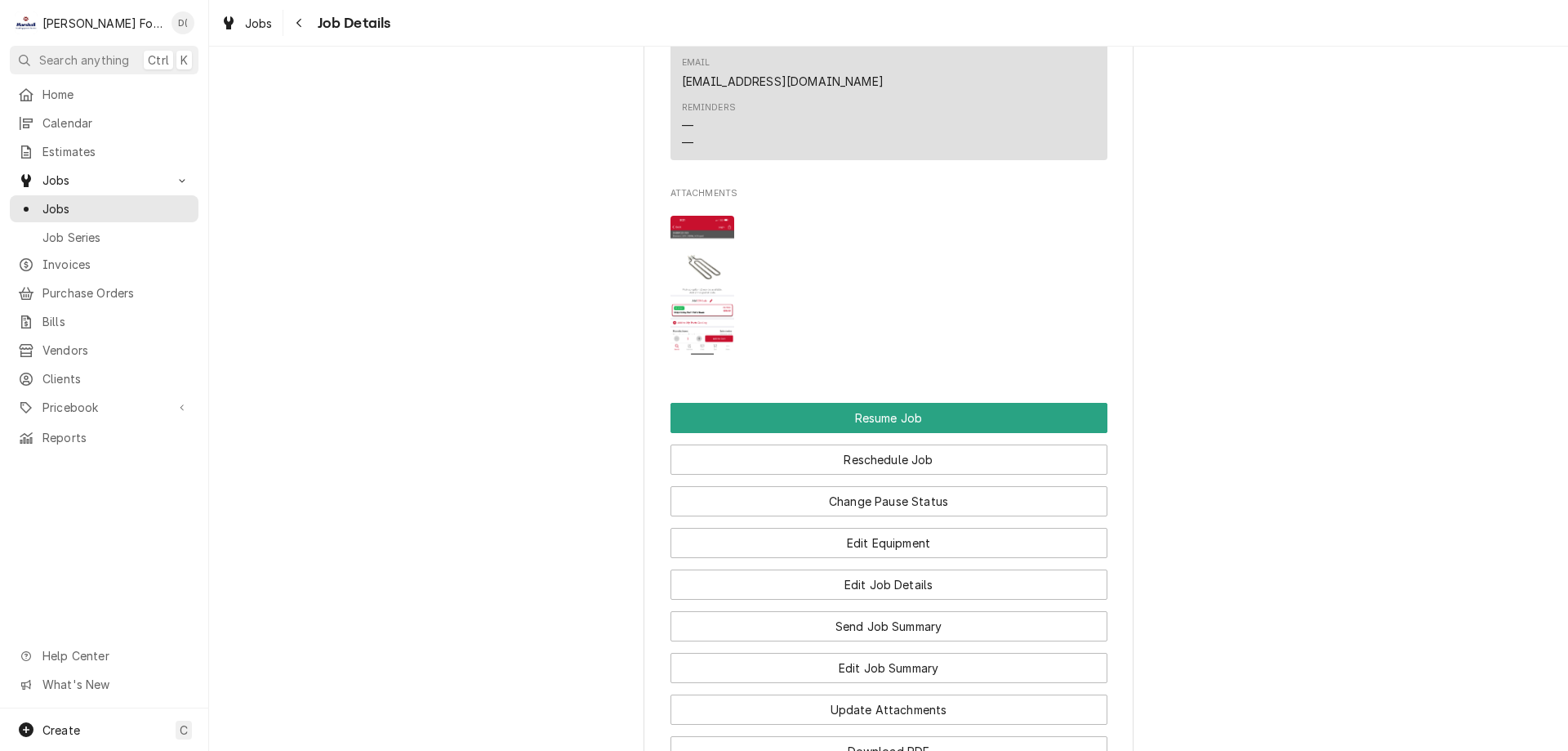
scroll to position [1961, 0]
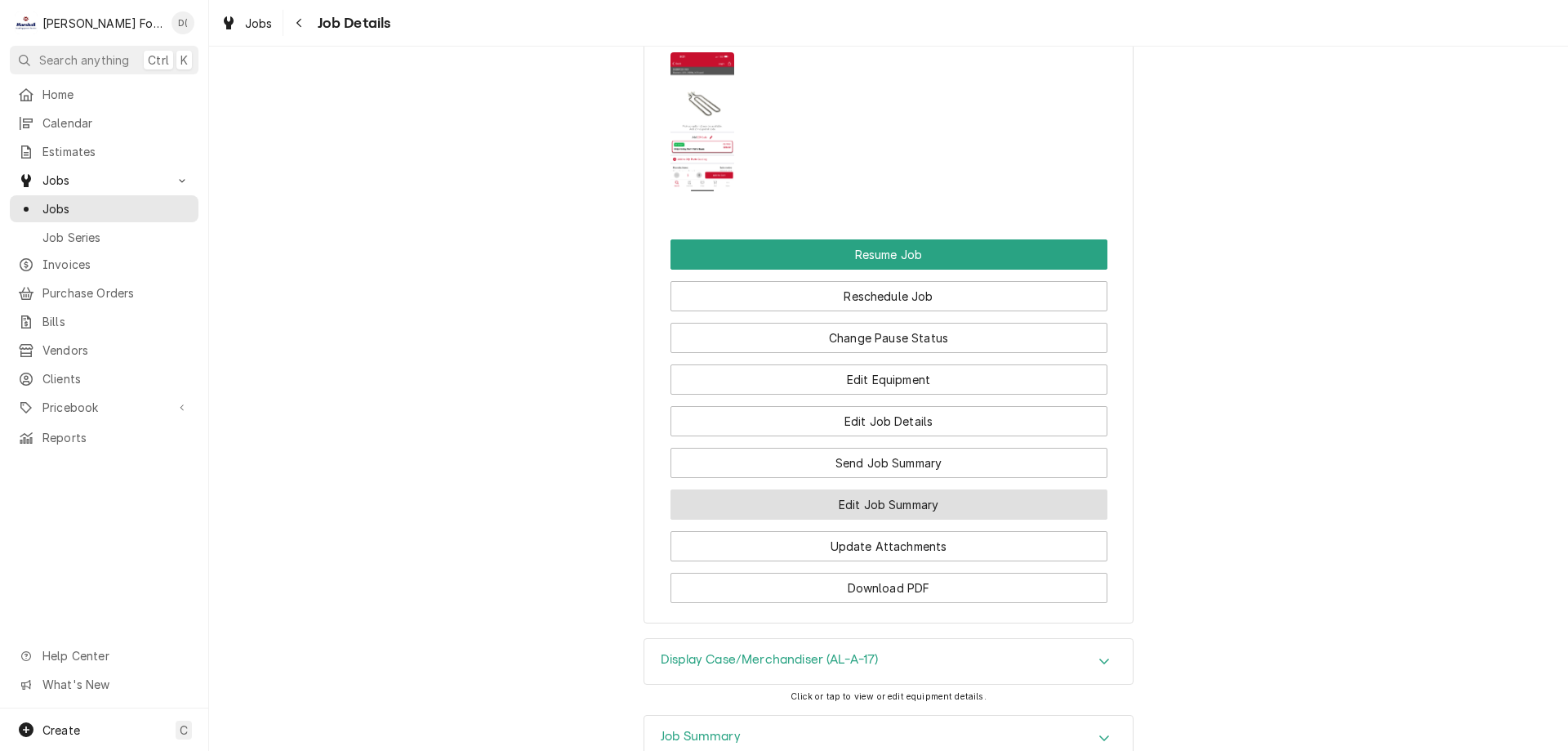
click at [835, 489] on button "Edit Job Summary" at bounding box center [889, 504] width 437 height 30
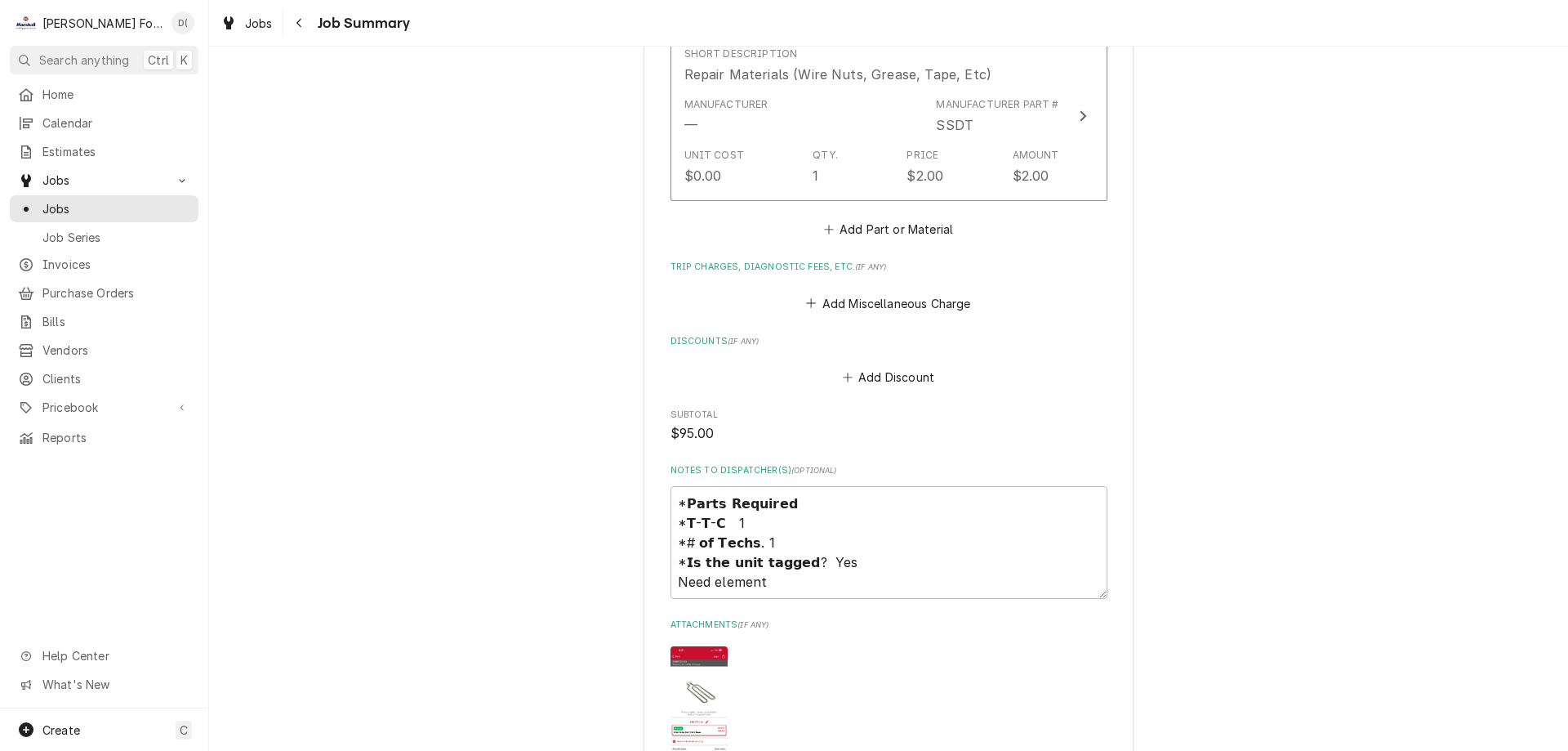
scroll to position [1692, 0]
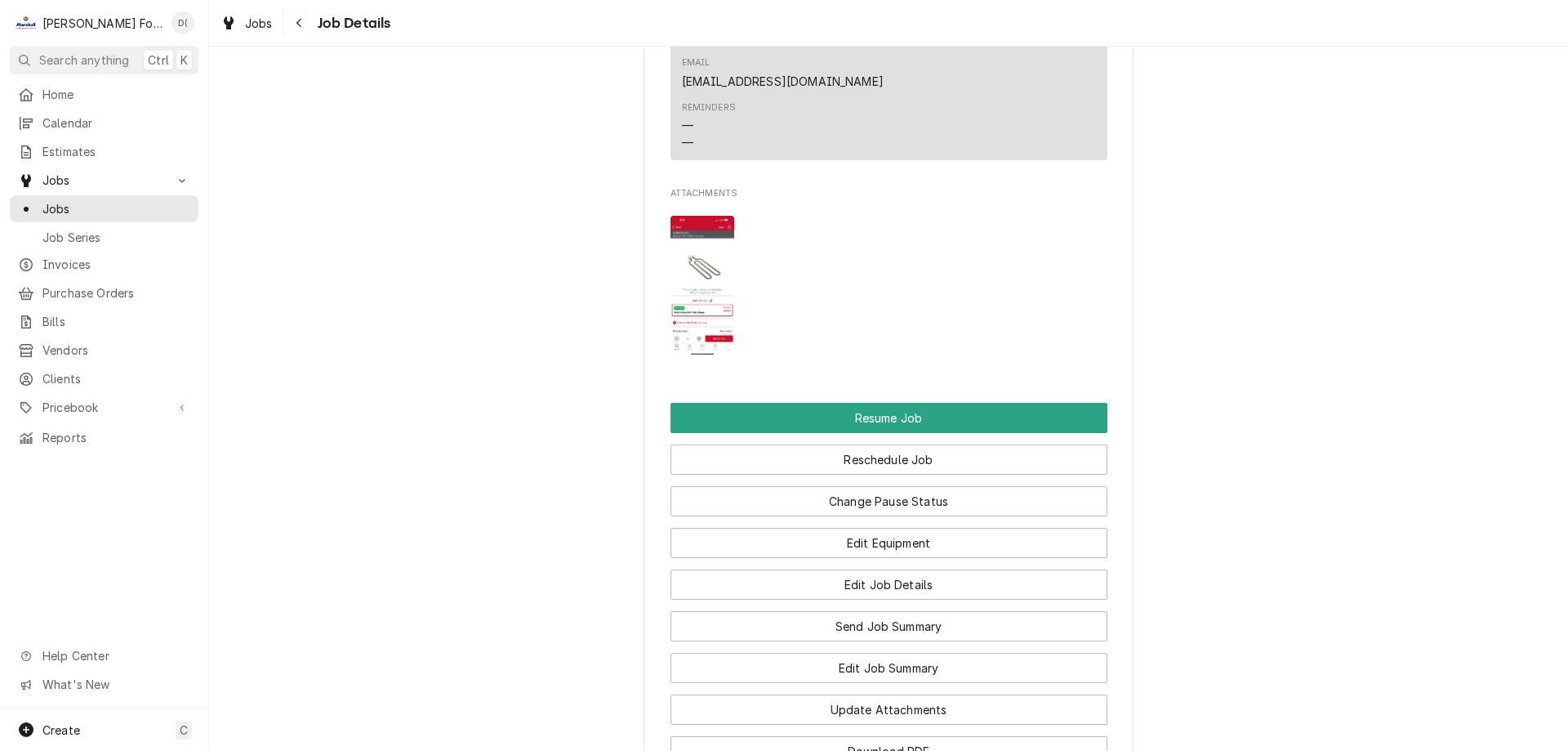
scroll to position [1879, 0]
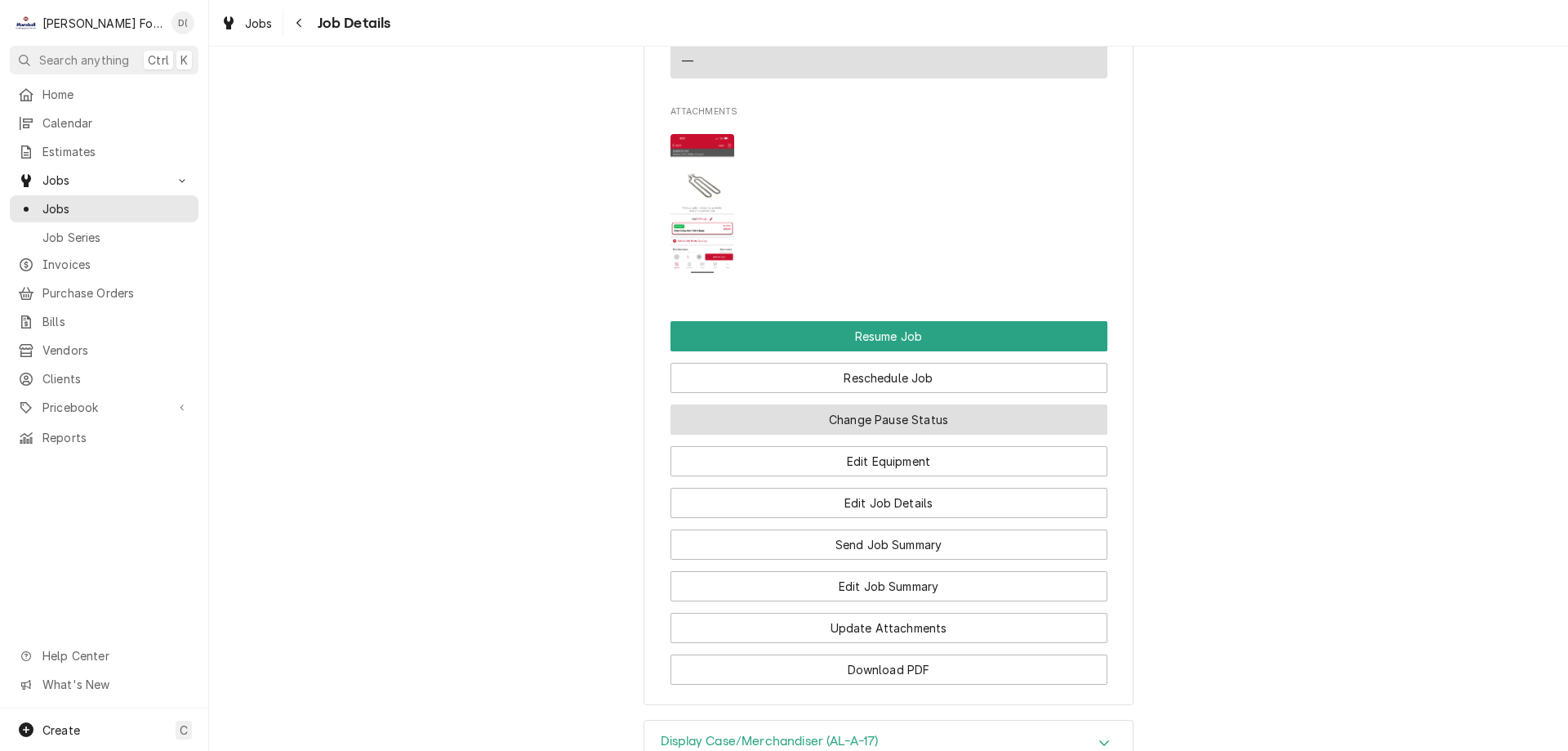
click at [872, 405] on button "Change Pause Status" at bounding box center [889, 420] width 437 height 30
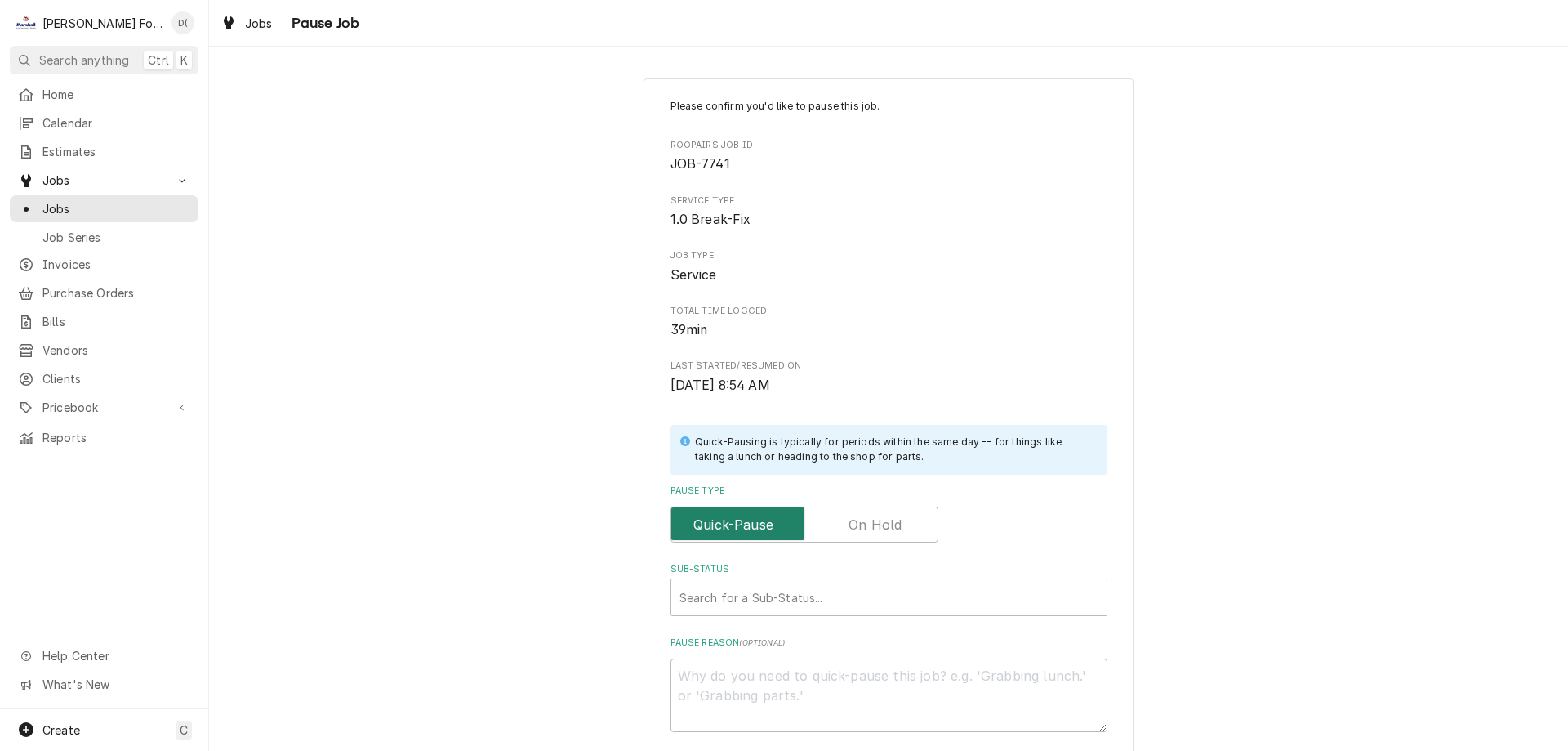
click at [906, 532] on input "Pause Type" at bounding box center [803, 524] width 253 height 36
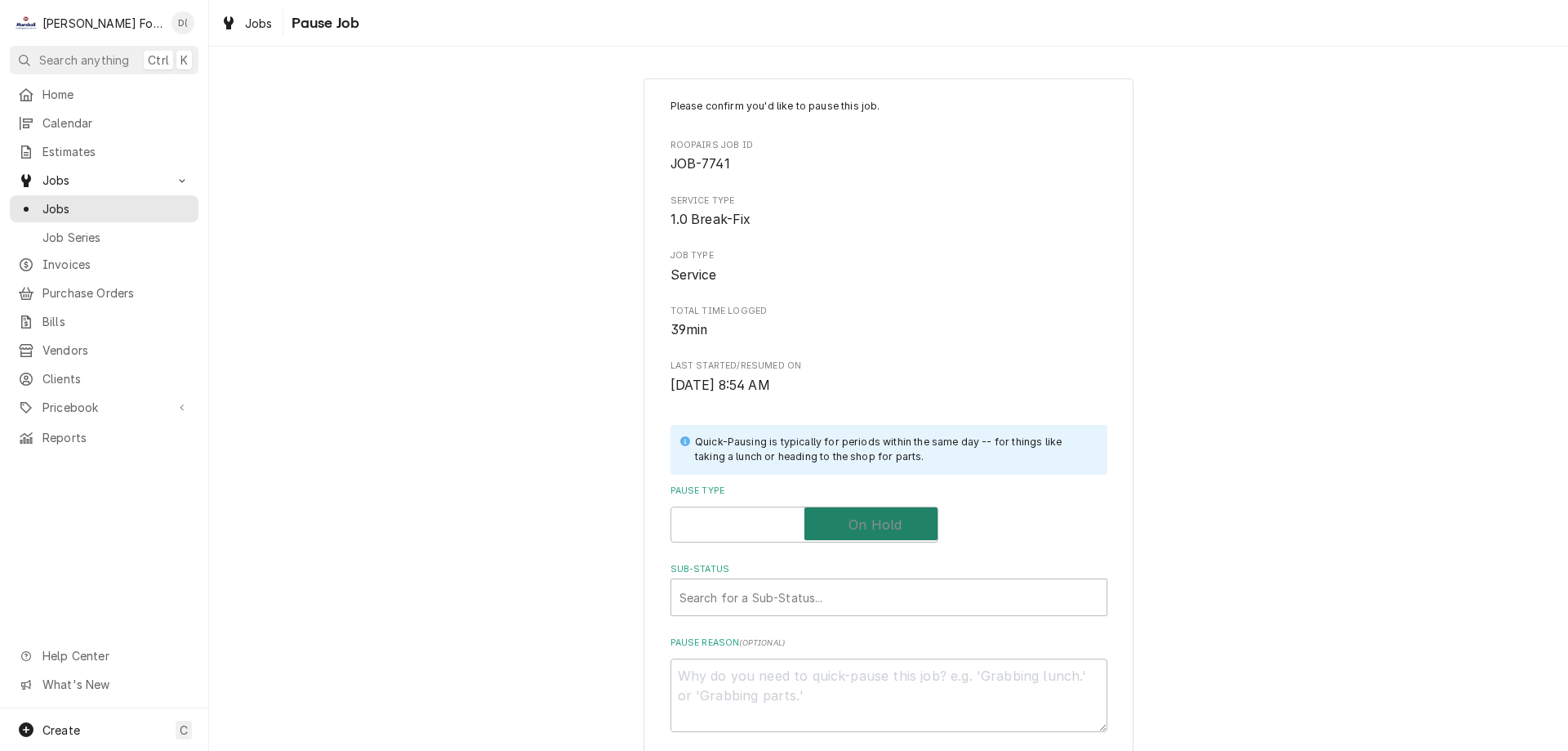
checkbox input "true"
click at [861, 587] on div "Sub-Status" at bounding box center [889, 597] width 419 height 29
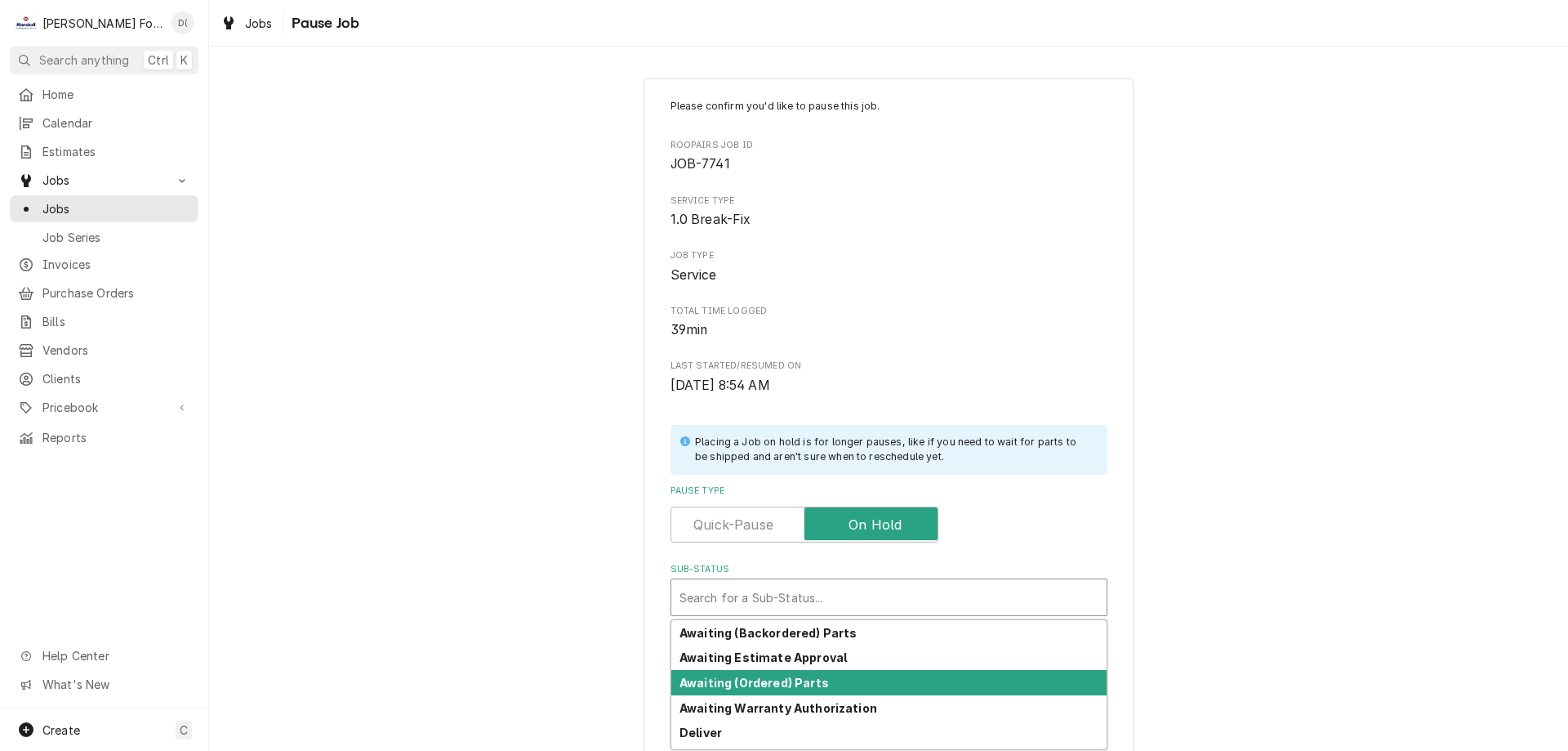
click at [811, 676] on strong "Awaiting (Ordered) Parts" at bounding box center [754, 683] width 150 height 14
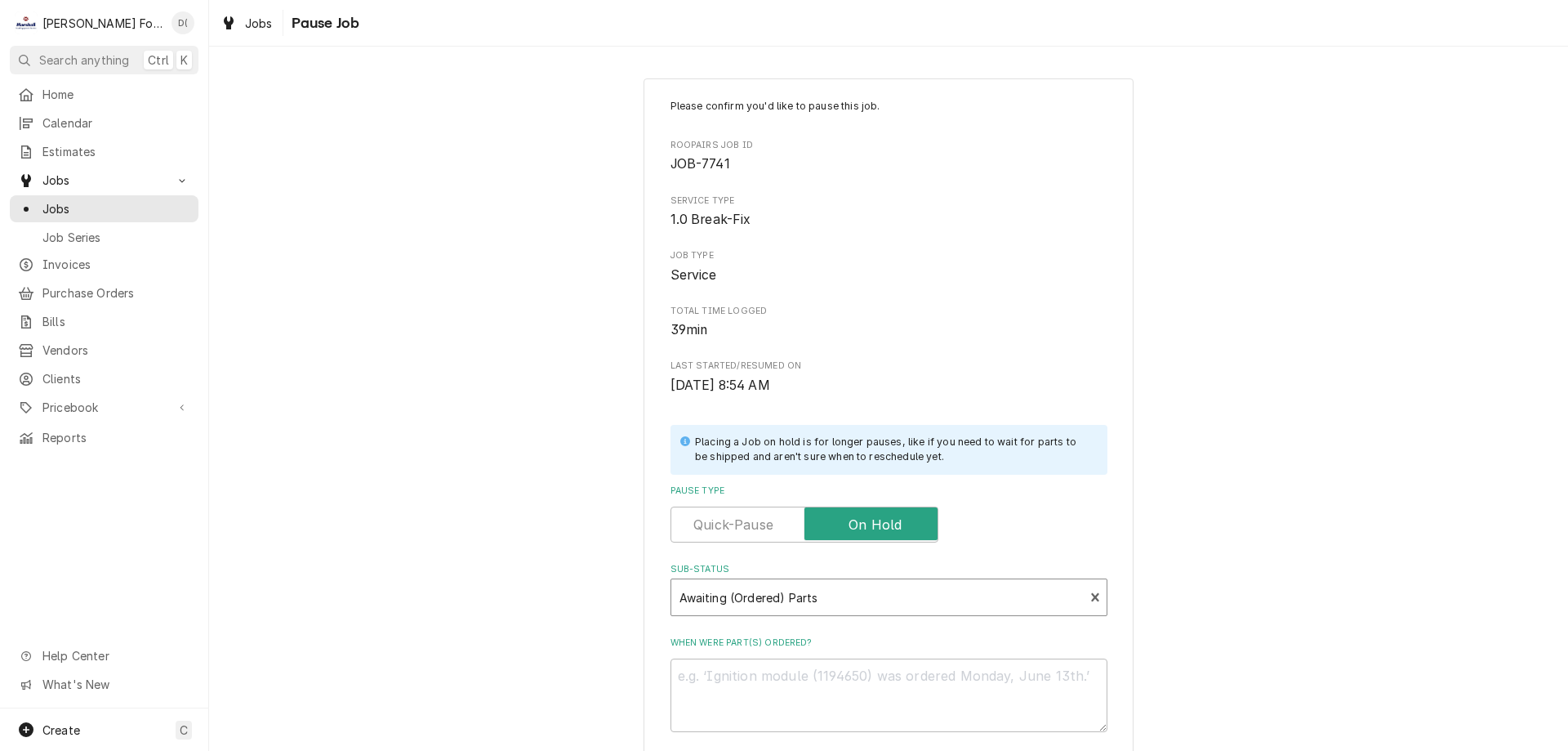
scroll to position [163, 0]
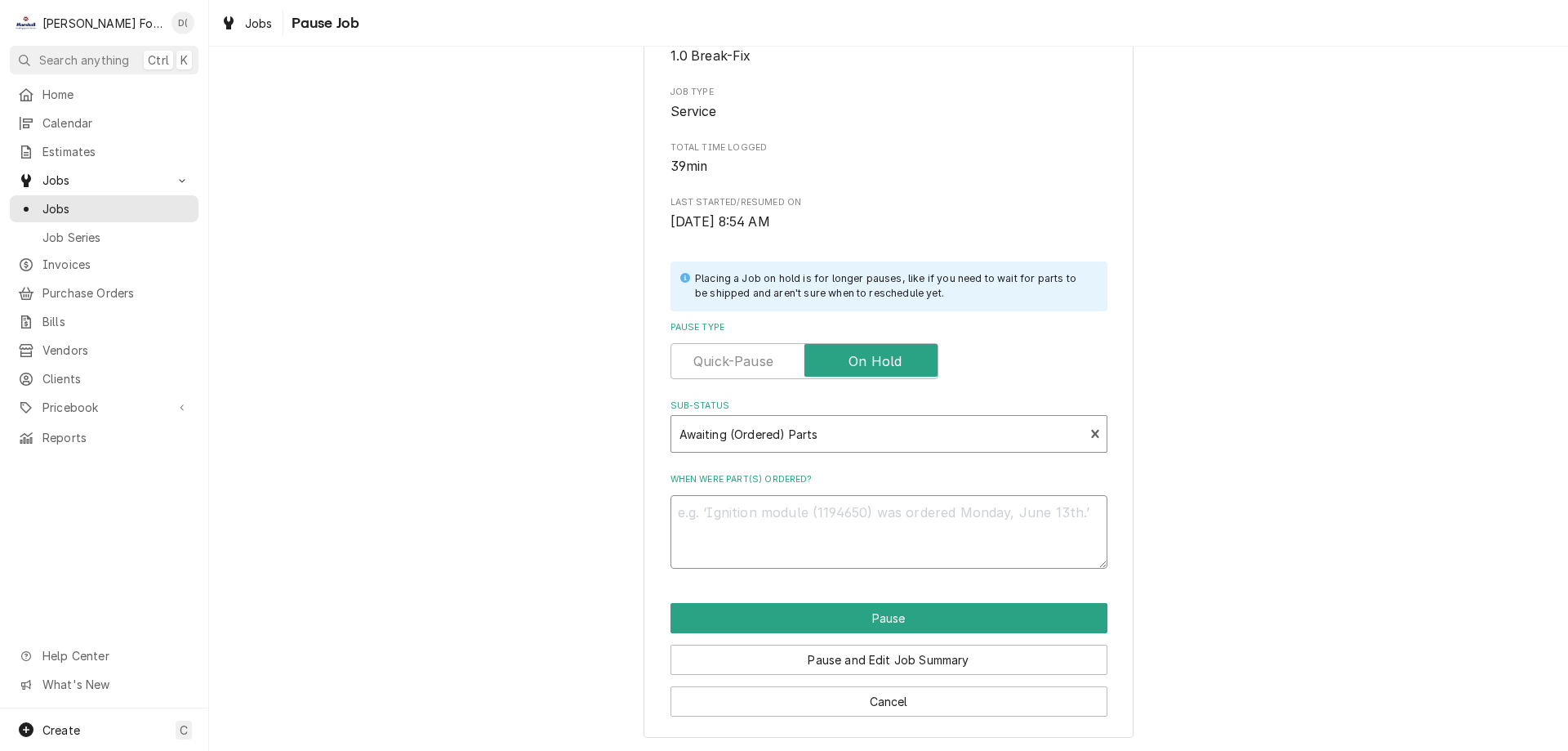
click at [755, 529] on textarea "When were part(s) ordered?" at bounding box center [889, 532] width 437 height 73
type textarea "x"
type textarea "1"
type textarea "x"
type textarea "10"
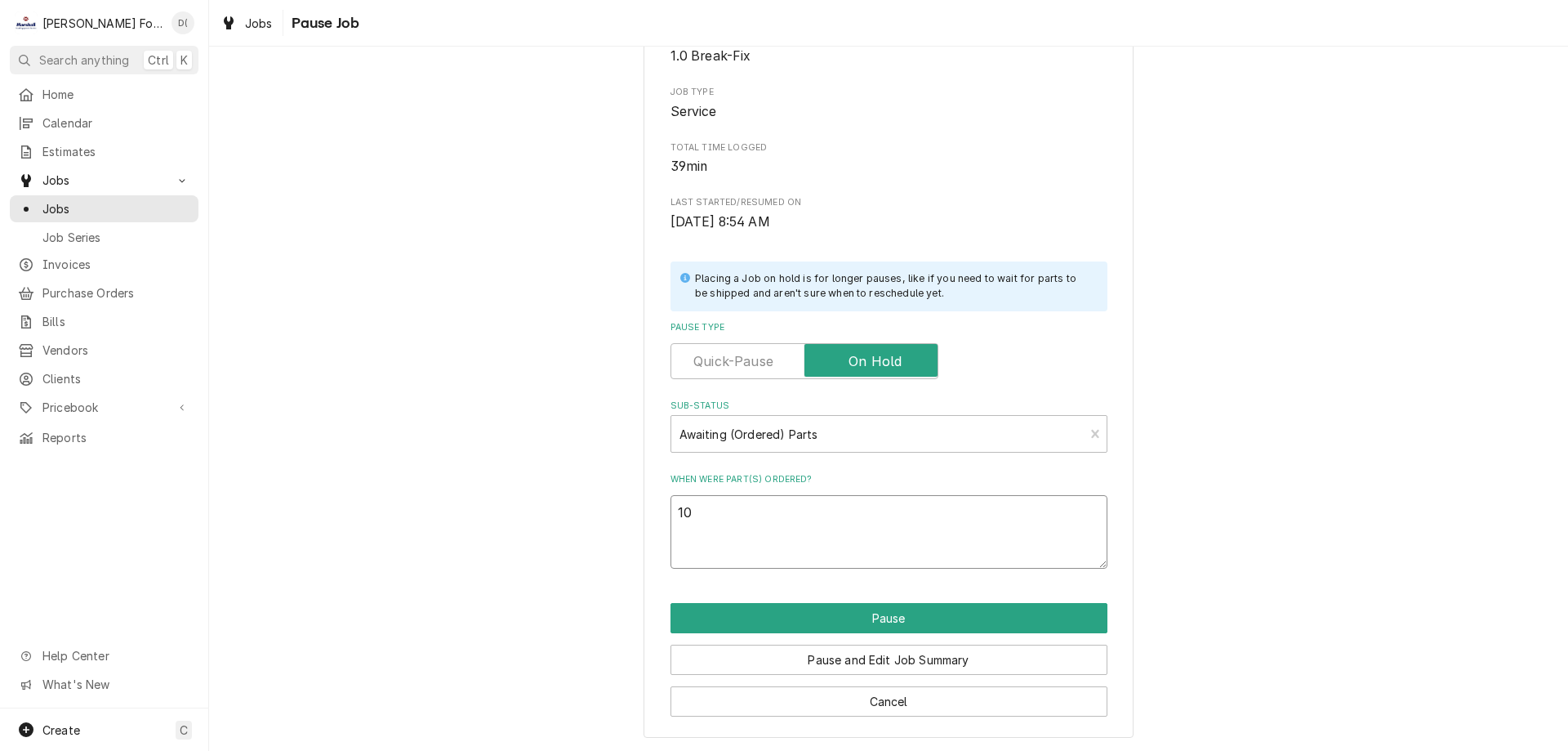
type textarea "x"
type textarea "10/"
type textarea "x"
type textarea "10/7"
type textarea "x"
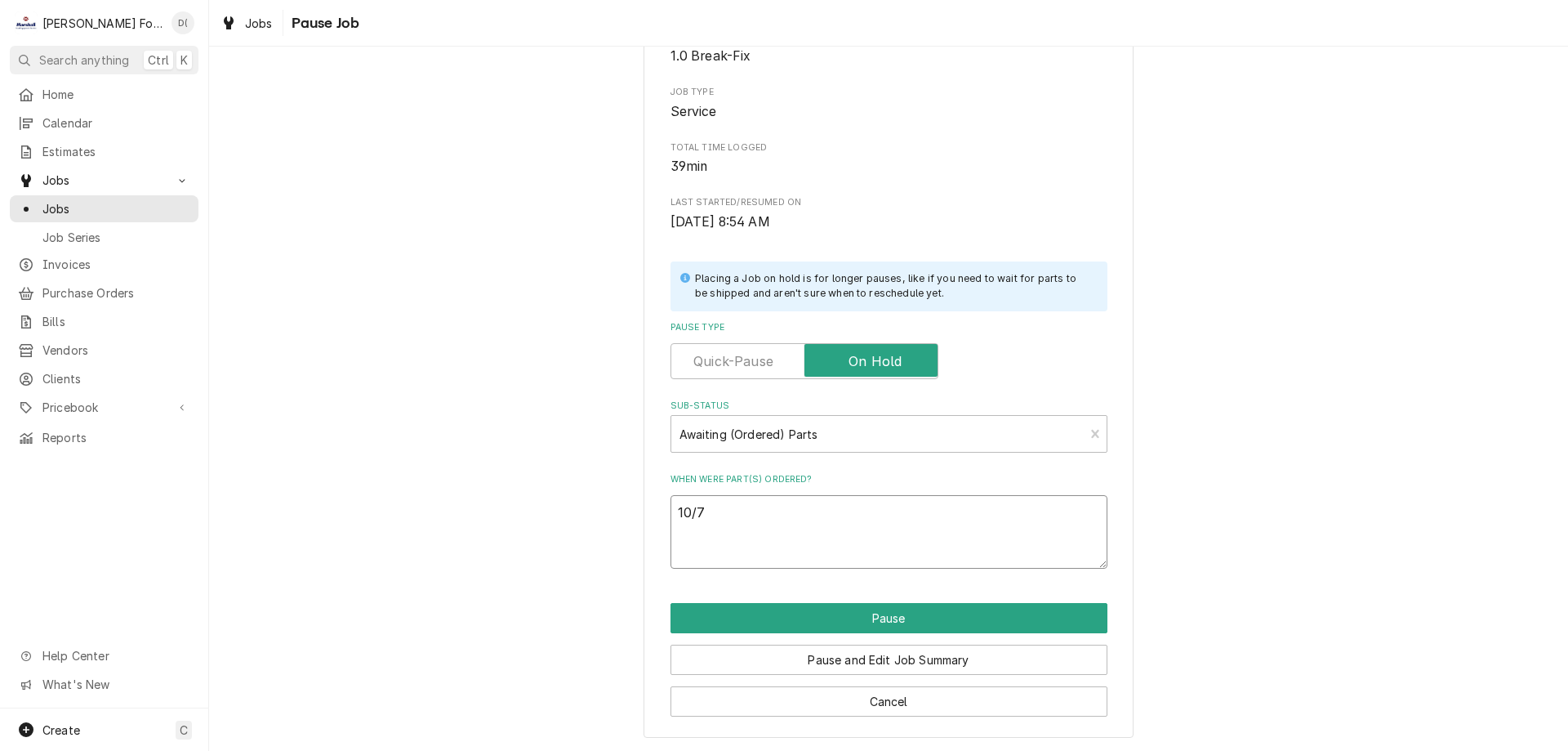
type textarea "10/7/"
type textarea "x"
type textarea "10/7/2"
type textarea "x"
type textarea "10/7/25"
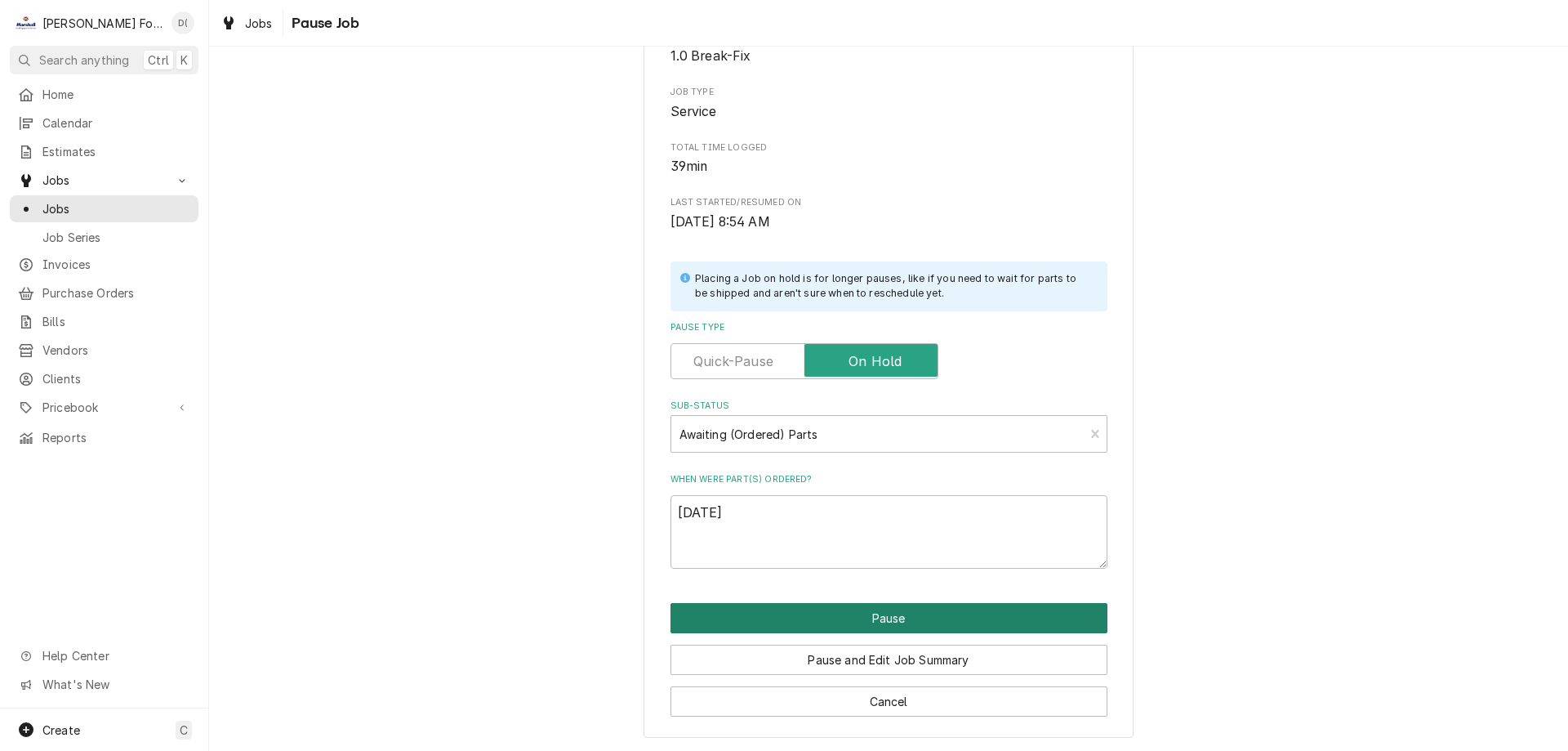
click at [913, 621] on button "Pause" at bounding box center [889, 618] width 437 height 30
type textarea "x"
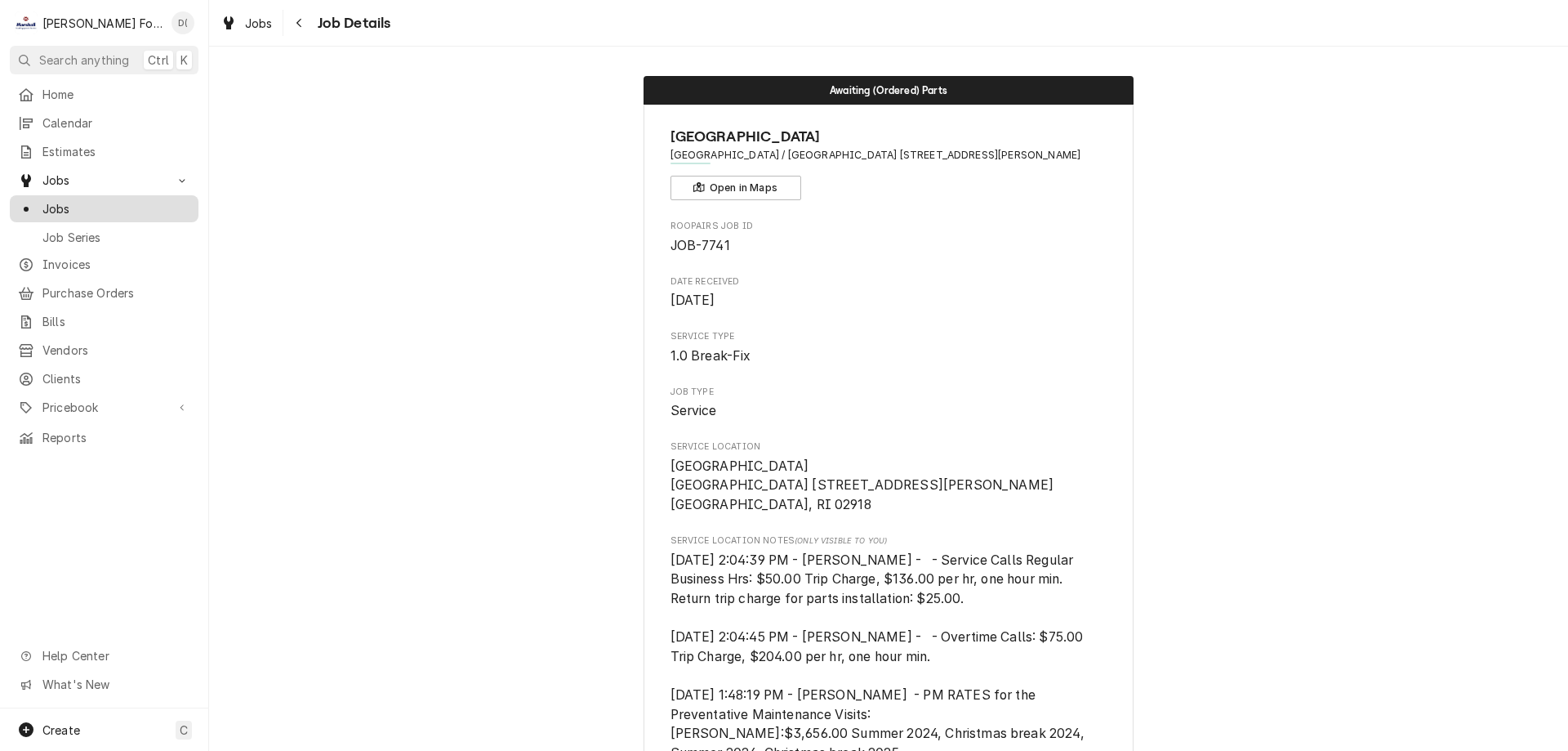
click at [116, 201] on span "Jobs" at bounding box center [116, 208] width 148 height 17
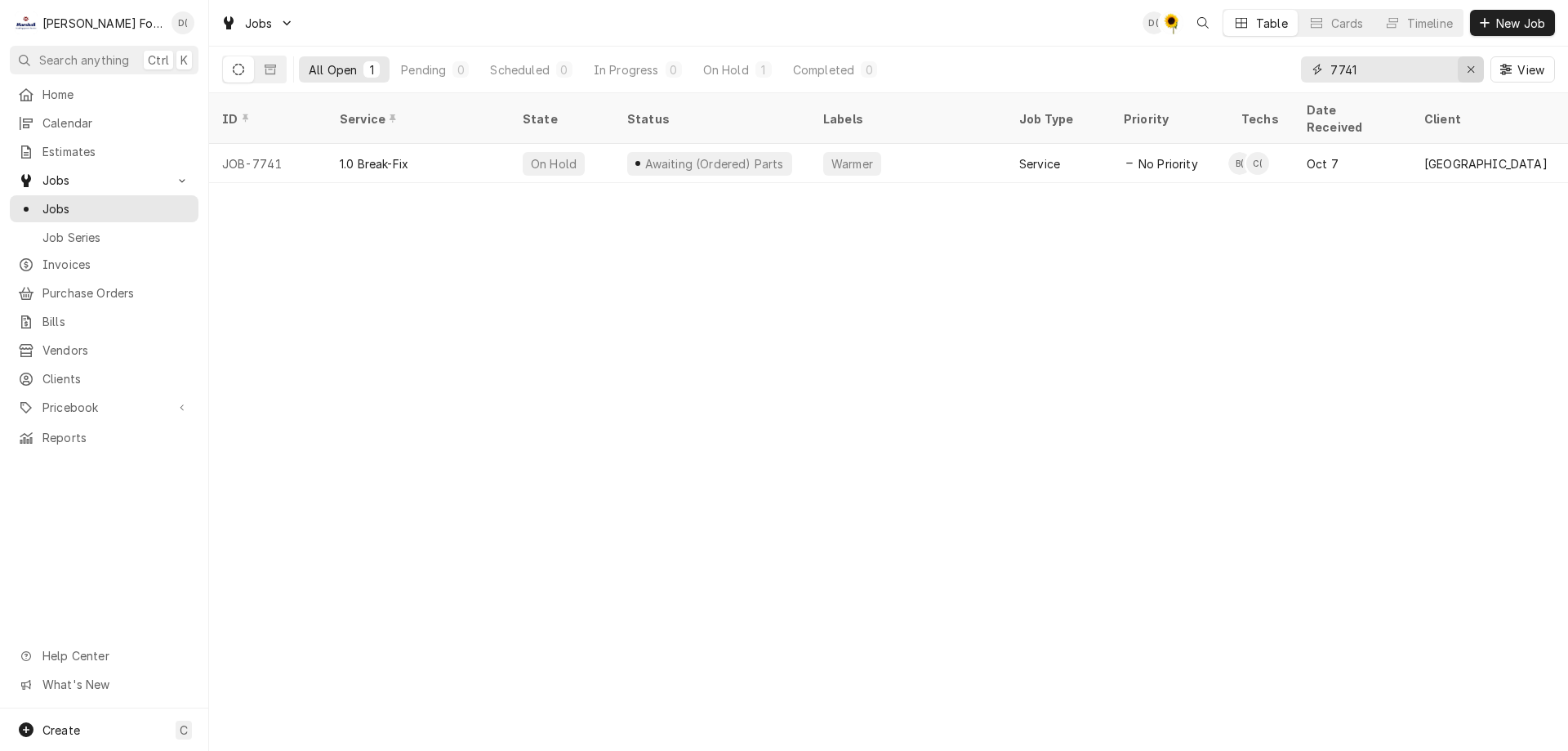
click at [1474, 65] on icon "Erase input" at bounding box center [1471, 69] width 9 height 11
click at [1439, 66] on input "Dynamic Content Wrapper" at bounding box center [1407, 70] width 153 height 26
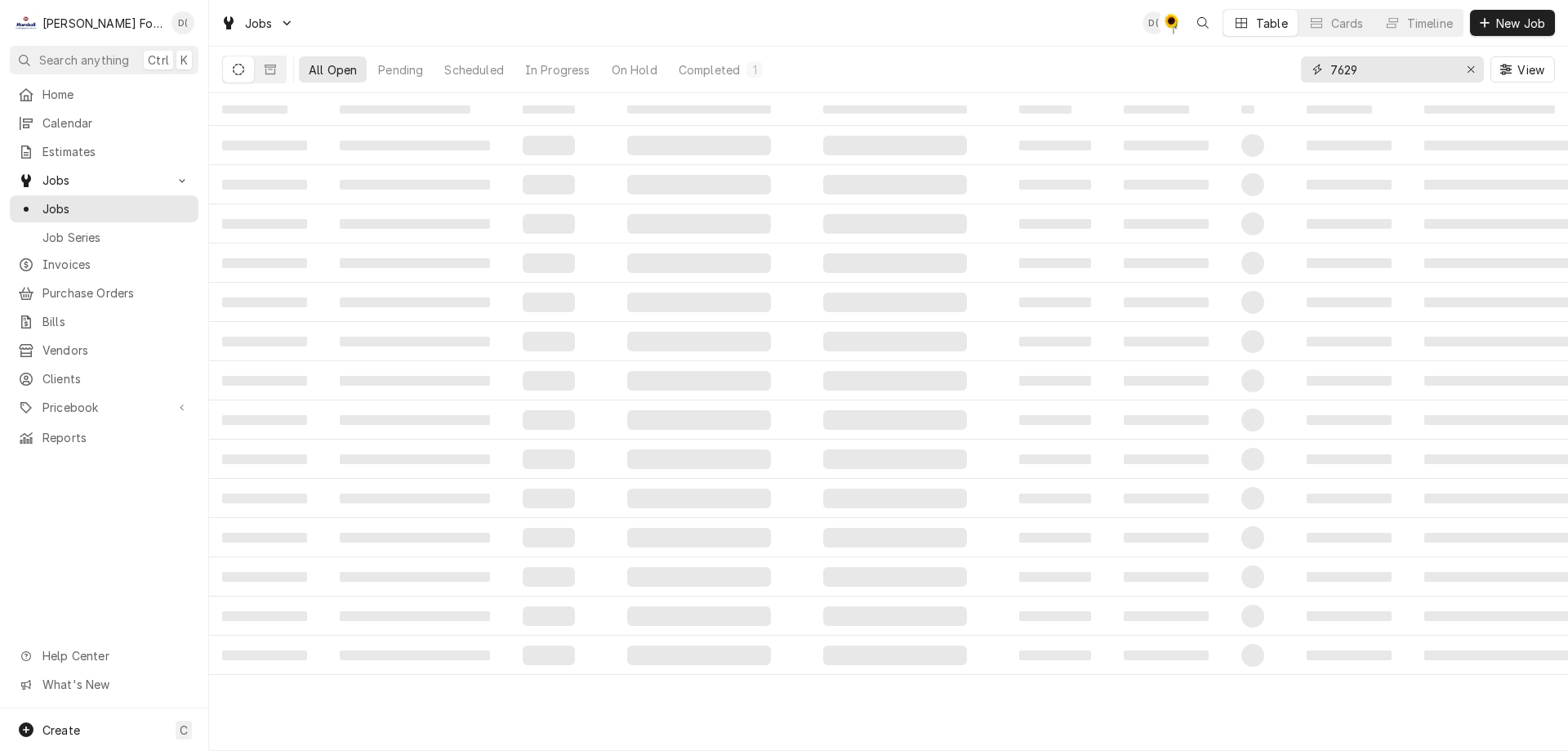
type input "7629"
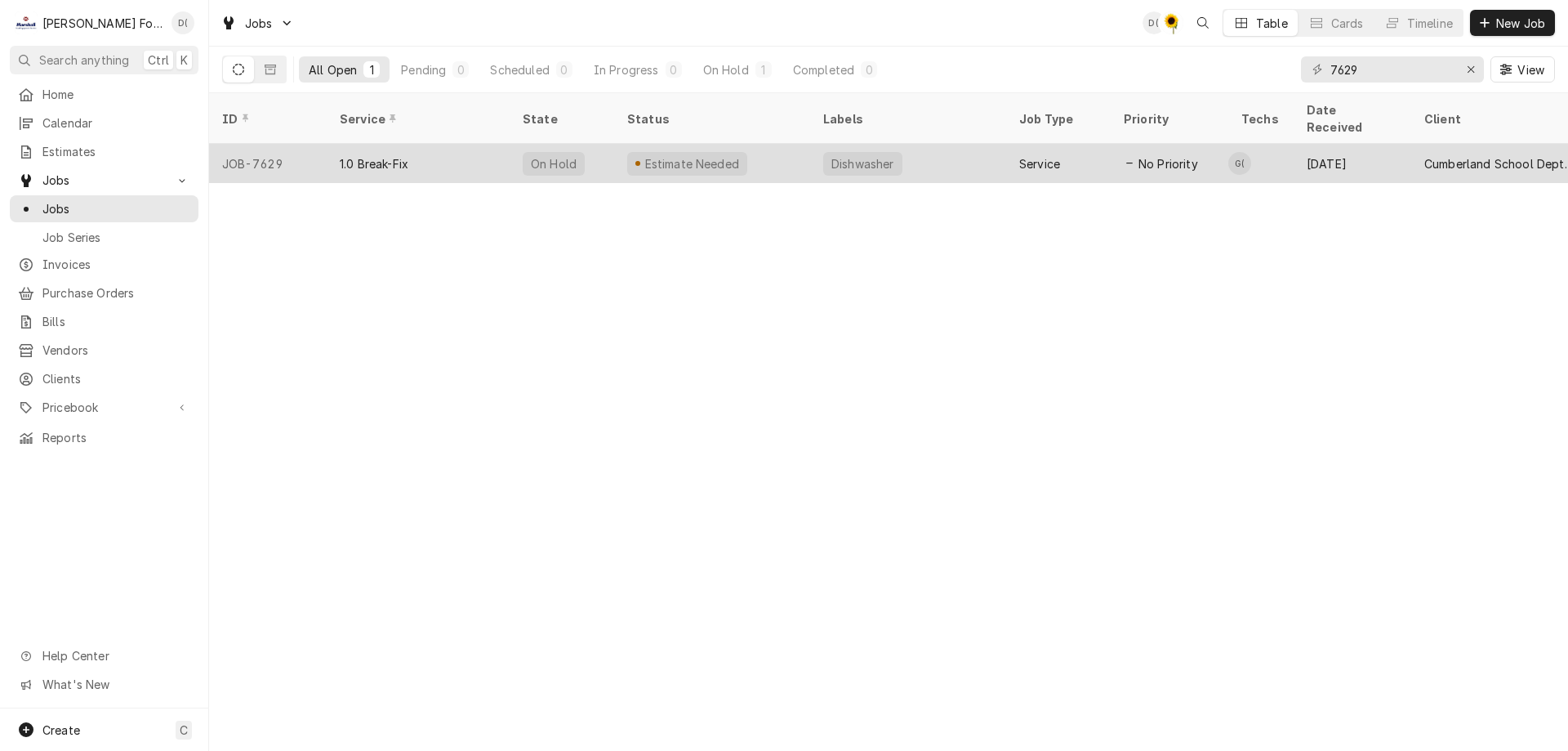
click at [785, 150] on div "Estimate Needed" at bounding box center [712, 163] width 196 height 39
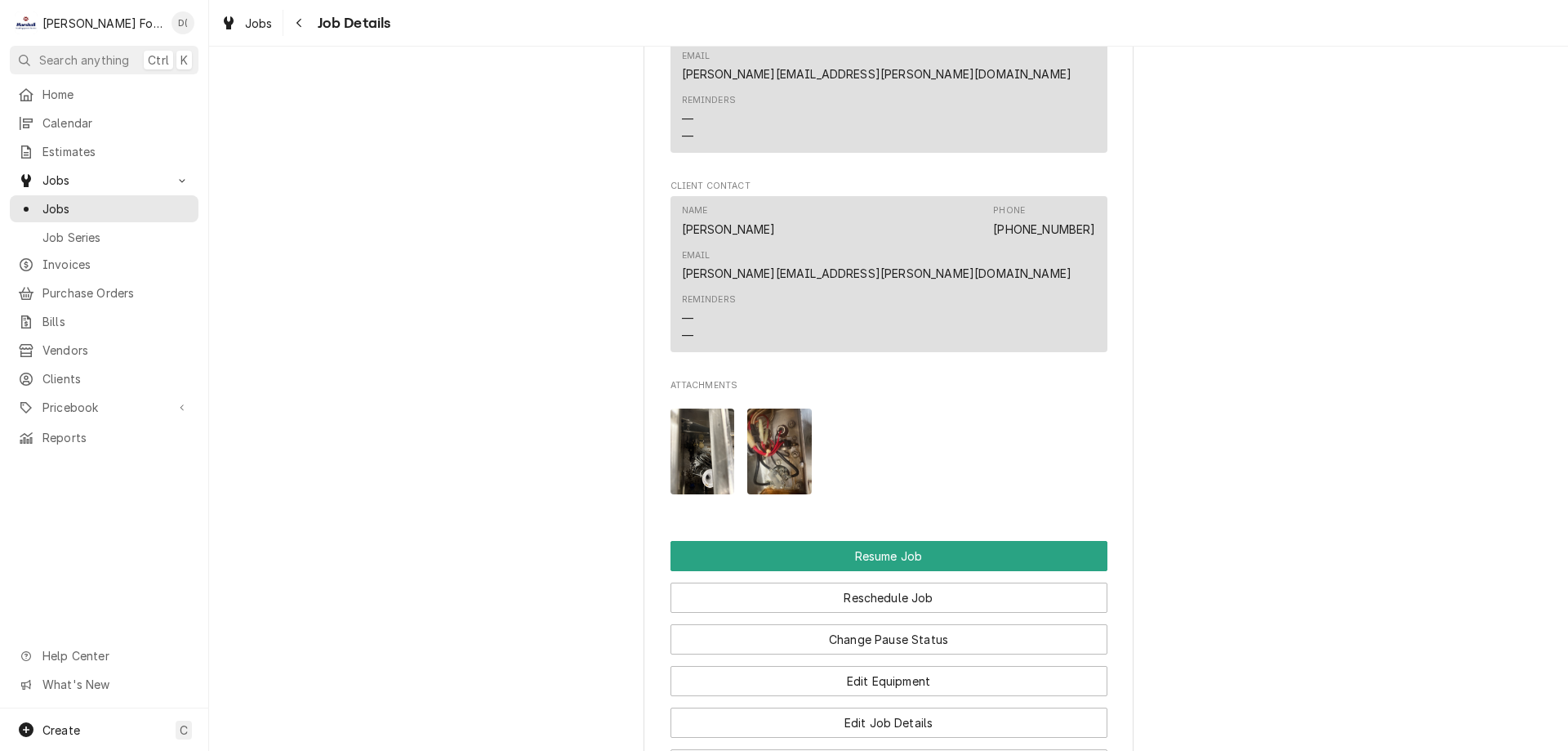
scroll to position [2615, 0]
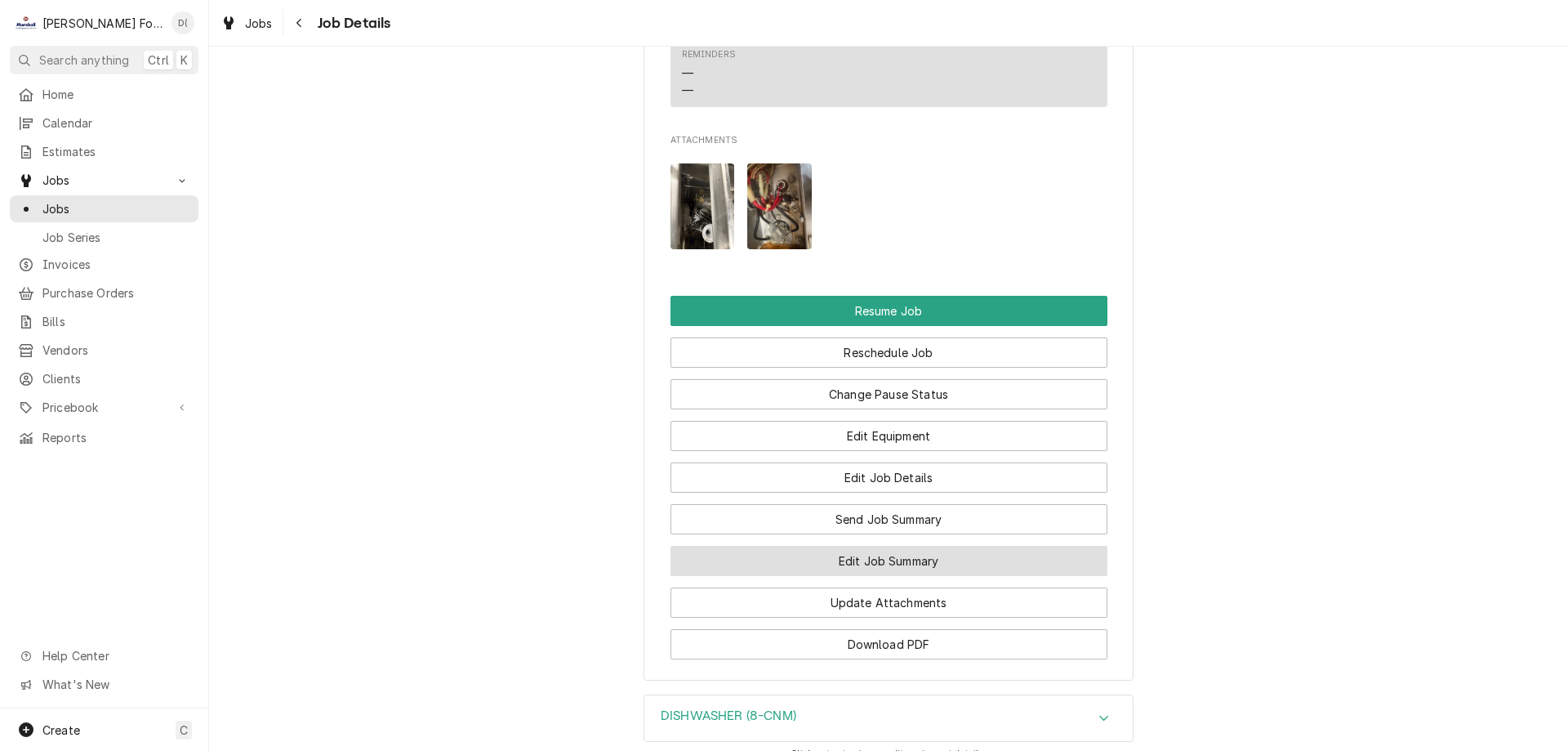
click at [870, 546] on button "Edit Job Summary" at bounding box center [889, 561] width 437 height 30
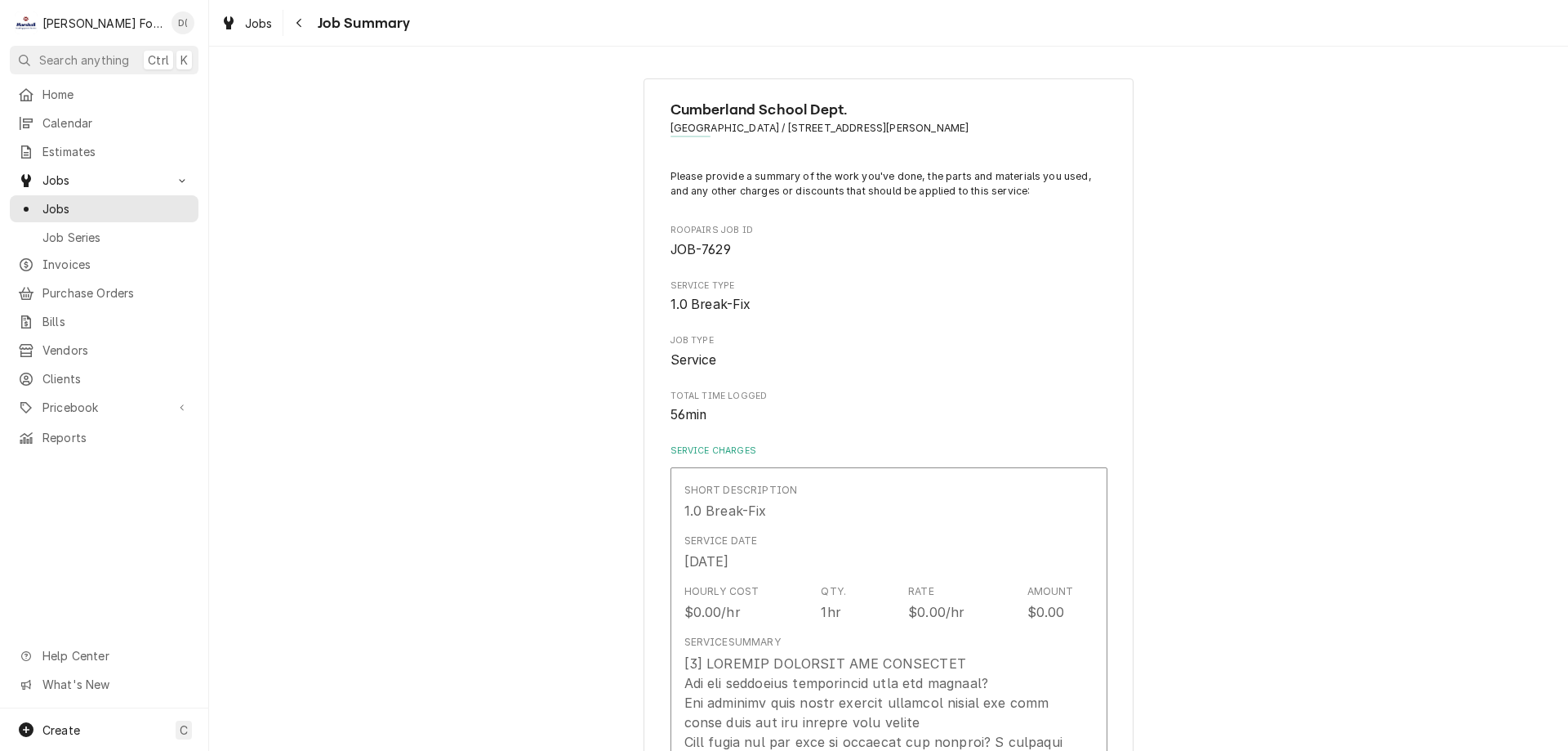
type textarea "x"
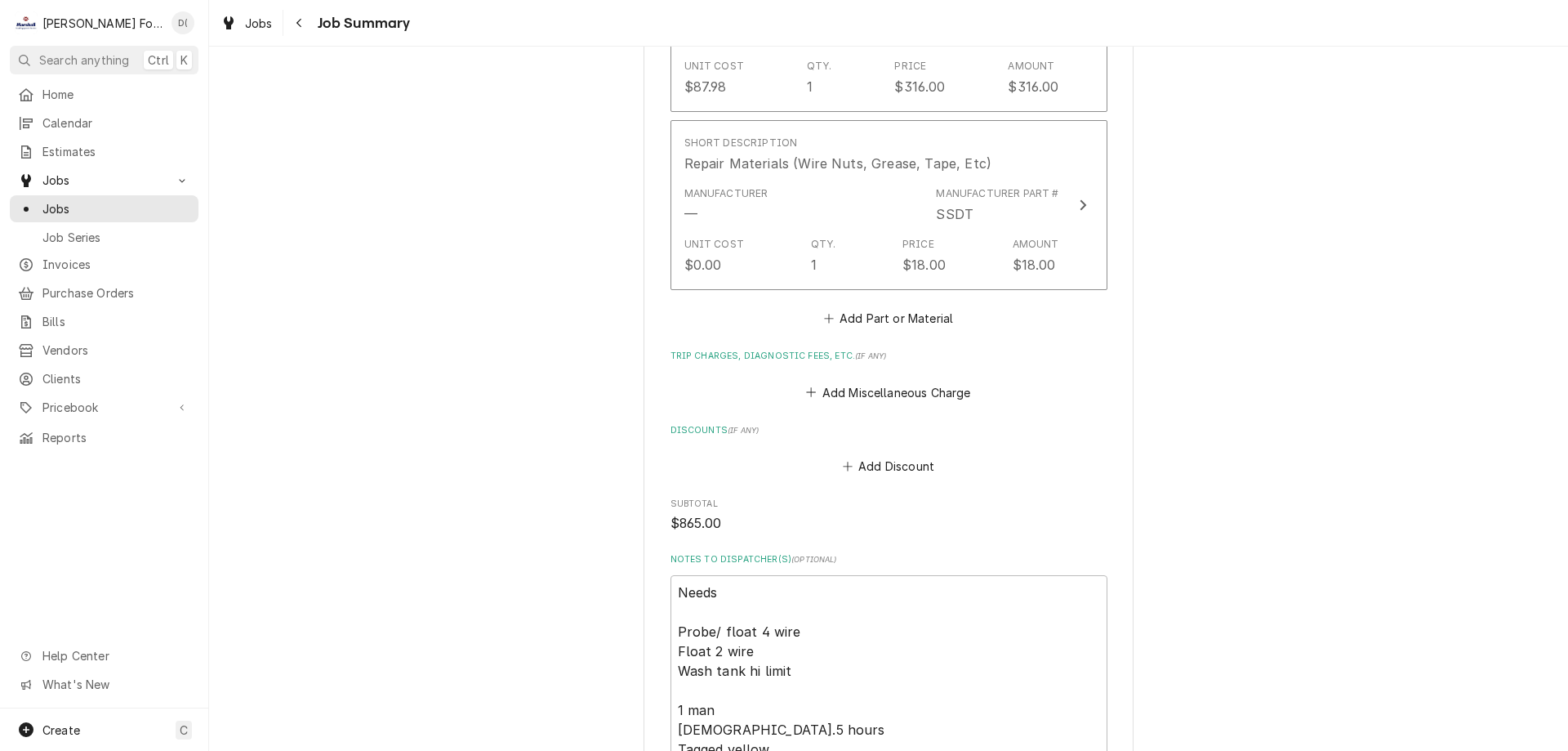
scroll to position [1879, 0]
